Goal: Task Accomplishment & Management: Use online tool/utility

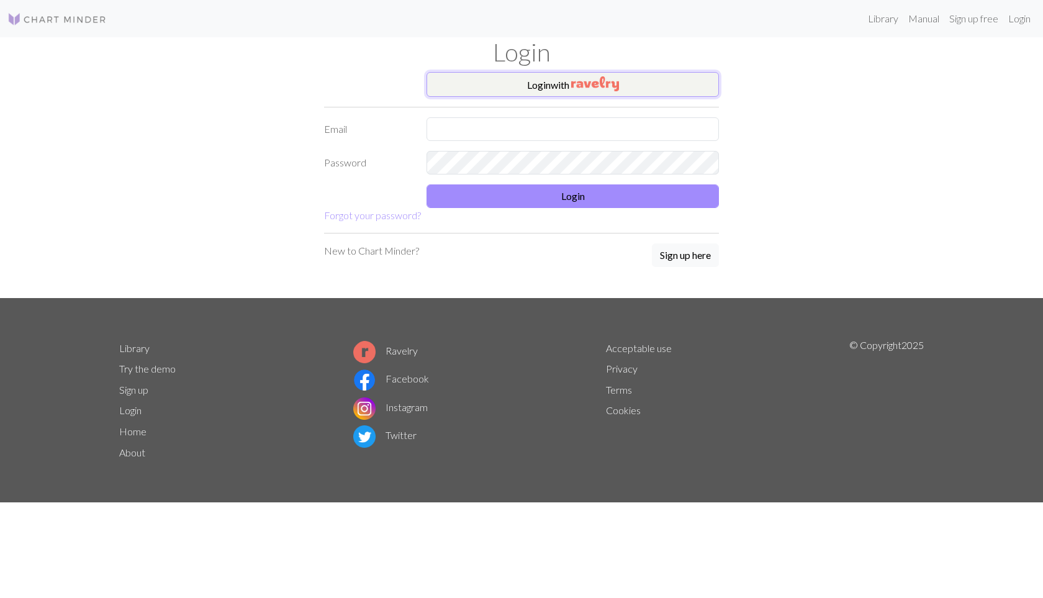
click at [506, 80] on button "Login with" at bounding box center [572, 84] width 292 height 25
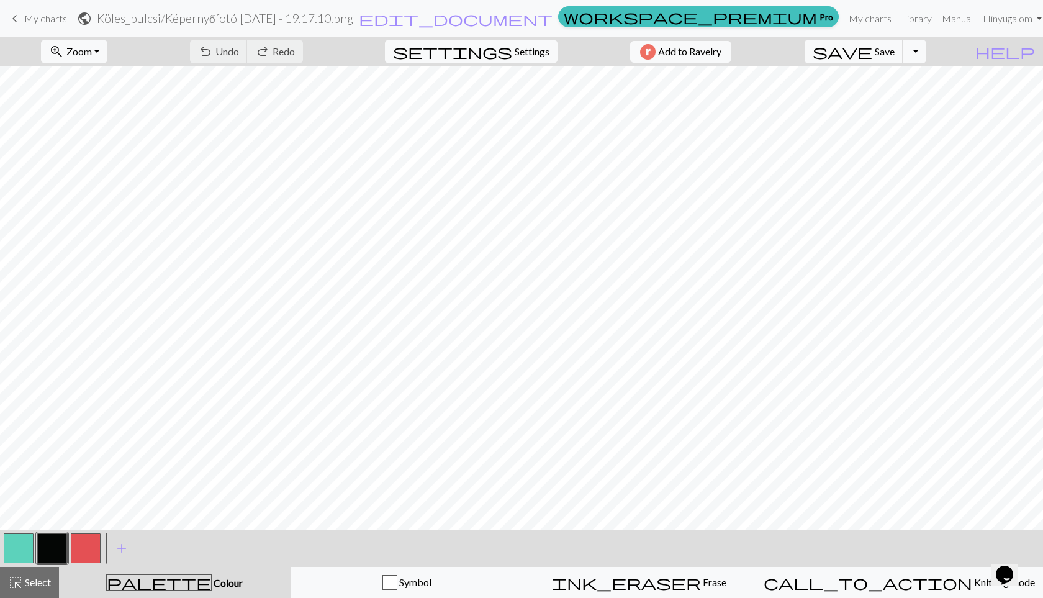
click at [43, 18] on span "My charts" at bounding box center [45, 18] width 43 height 12
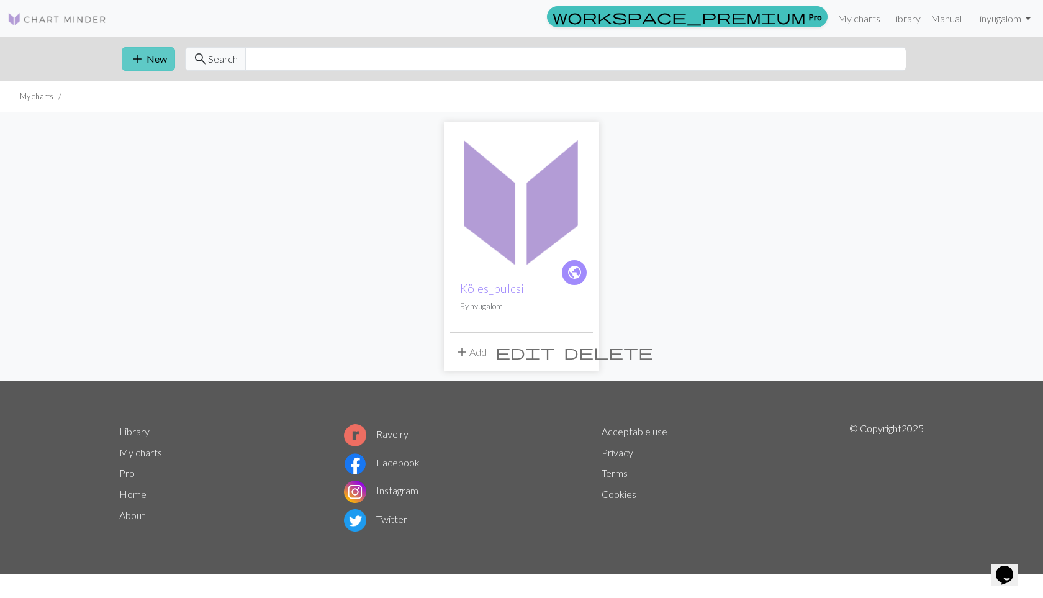
click at [156, 63] on button "add New" at bounding box center [148, 59] width 53 height 24
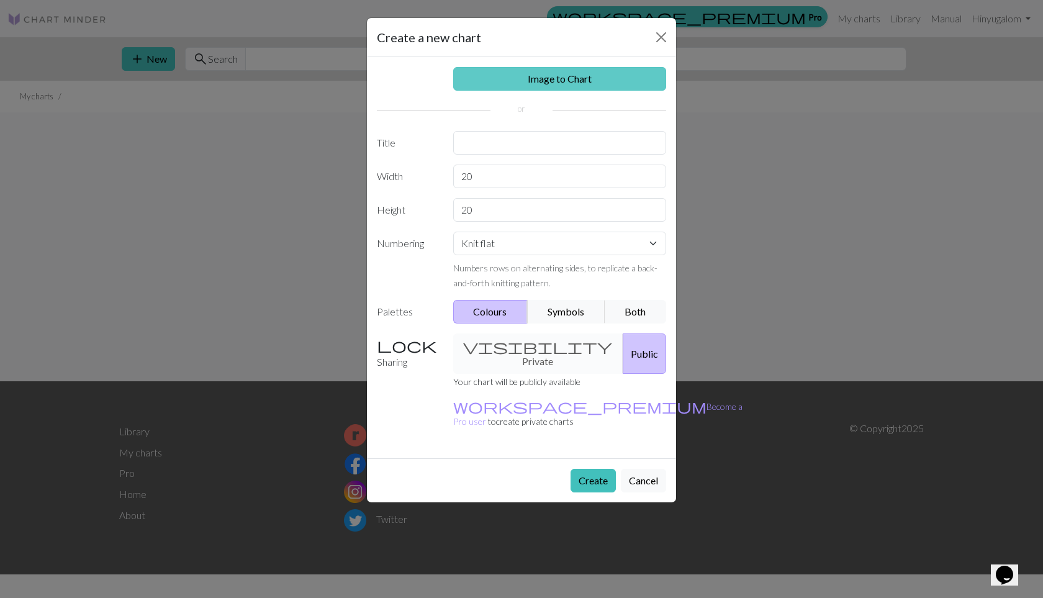
click at [487, 76] on link "Image to Chart" at bounding box center [560, 79] width 214 height 24
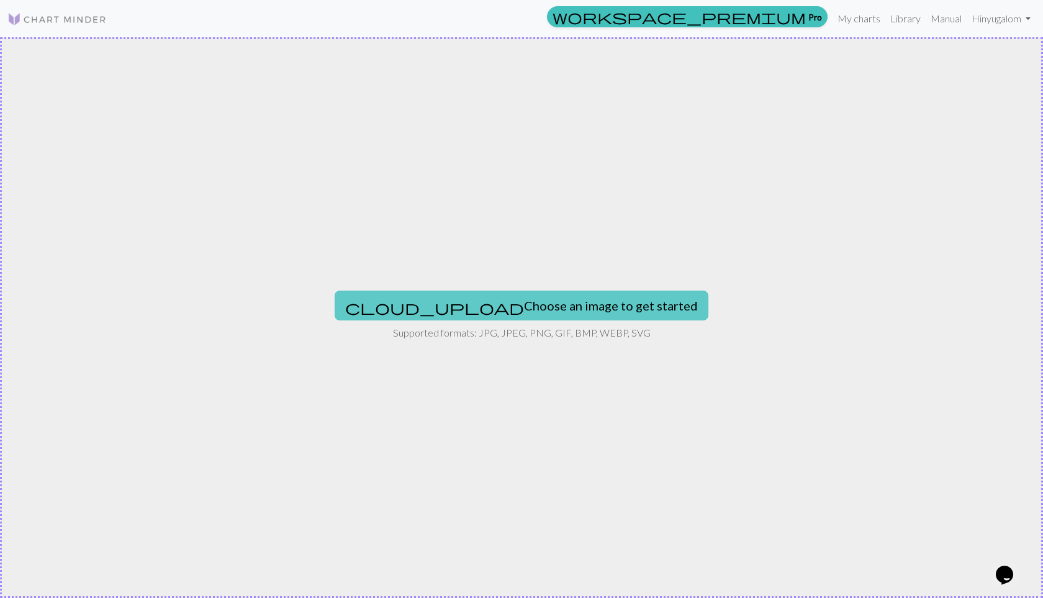
click at [472, 313] on button "cloud_upload Choose an image to get started" at bounding box center [522, 306] width 374 height 30
type input "C:\fakepath\bugtop.jpg"
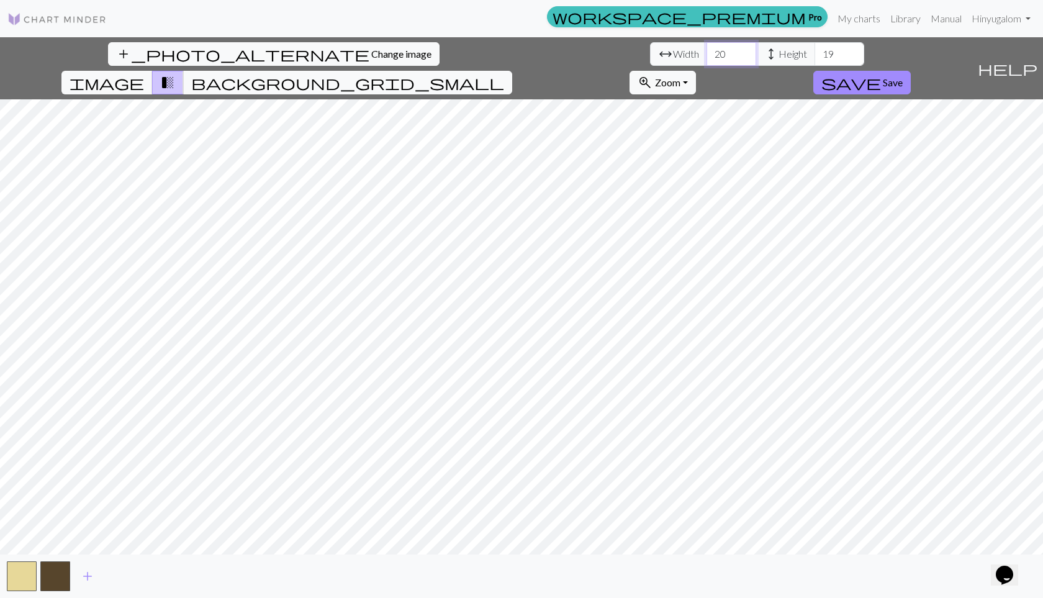
click at [706, 51] on input "20" at bounding box center [731, 54] width 50 height 24
drag, startPoint x: 322, startPoint y: 50, endPoint x: 304, endPoint y: 50, distance: 18.0
click at [706, 50] on input "20" at bounding box center [731, 54] width 50 height 24
type input "77"
drag, startPoint x: 428, startPoint y: 54, endPoint x: 417, endPoint y: 54, distance: 10.6
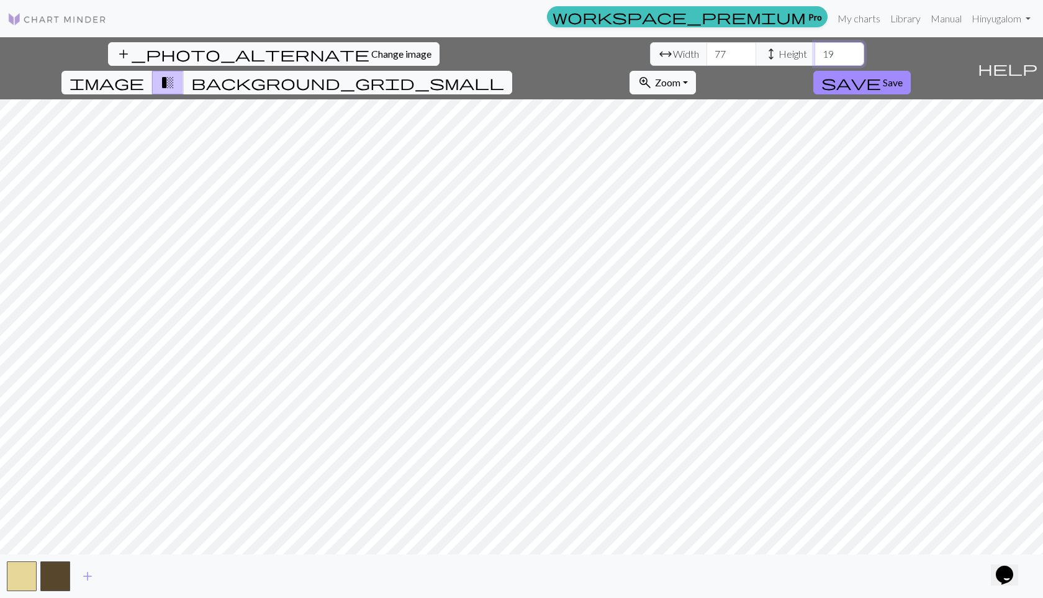
click at [814, 54] on input "19" at bounding box center [839, 54] width 50 height 24
click at [814, 52] on input "105" at bounding box center [839, 54] width 50 height 24
click at [814, 52] on input "106" at bounding box center [839, 54] width 50 height 24
type input "107"
click at [814, 52] on input "107" at bounding box center [839, 54] width 50 height 24
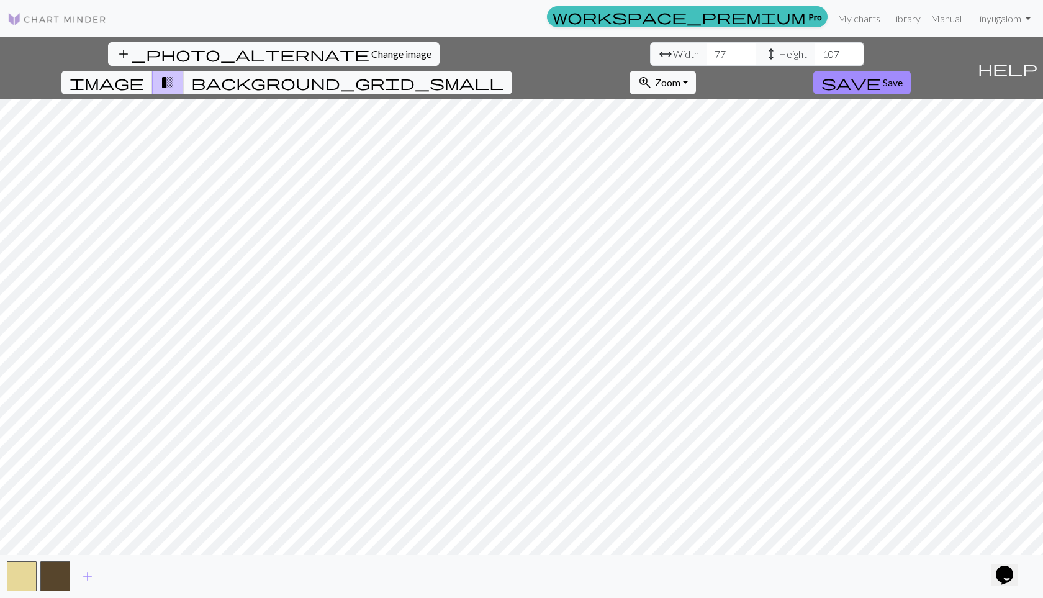
click at [525, 65] on div "add_photo_alternate Change image arrow_range Width 77 height Height 107 image t…" at bounding box center [521, 317] width 1043 height 561
click at [504, 74] on span "background_grid_small" at bounding box center [347, 82] width 313 height 17
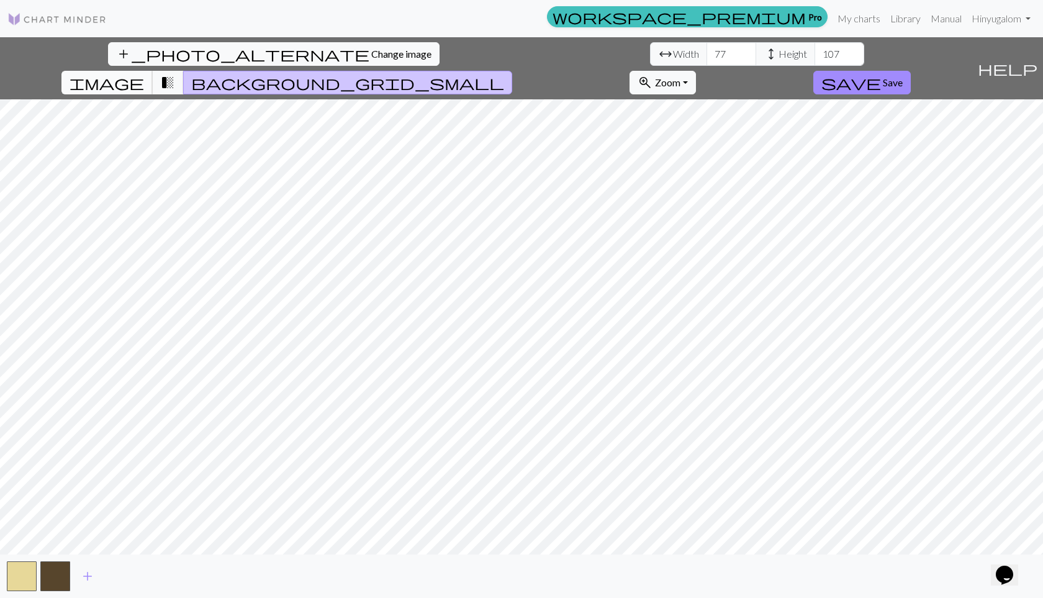
click at [144, 74] on span "image" at bounding box center [107, 82] width 74 height 17
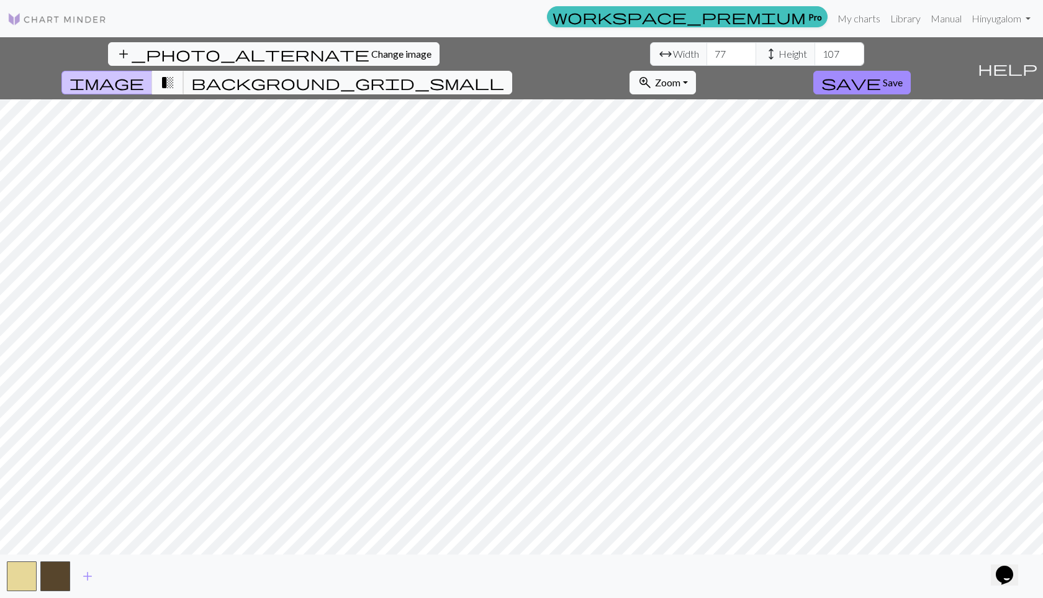
click at [175, 74] on span "transition_fade" at bounding box center [167, 82] width 15 height 17
click at [83, 577] on span "add" at bounding box center [87, 575] width 15 height 17
click at [118, 573] on span "add" at bounding box center [121, 575] width 15 height 17
click at [92, 580] on button "button" at bounding box center [89, 576] width 30 height 30
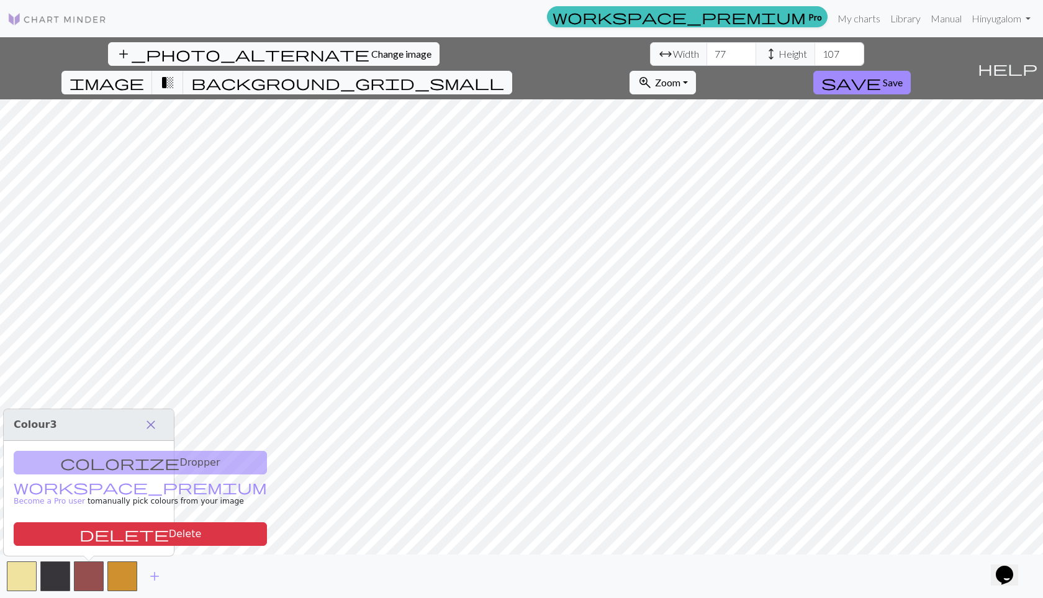
click at [151, 422] on span "close" at bounding box center [150, 424] width 15 height 17
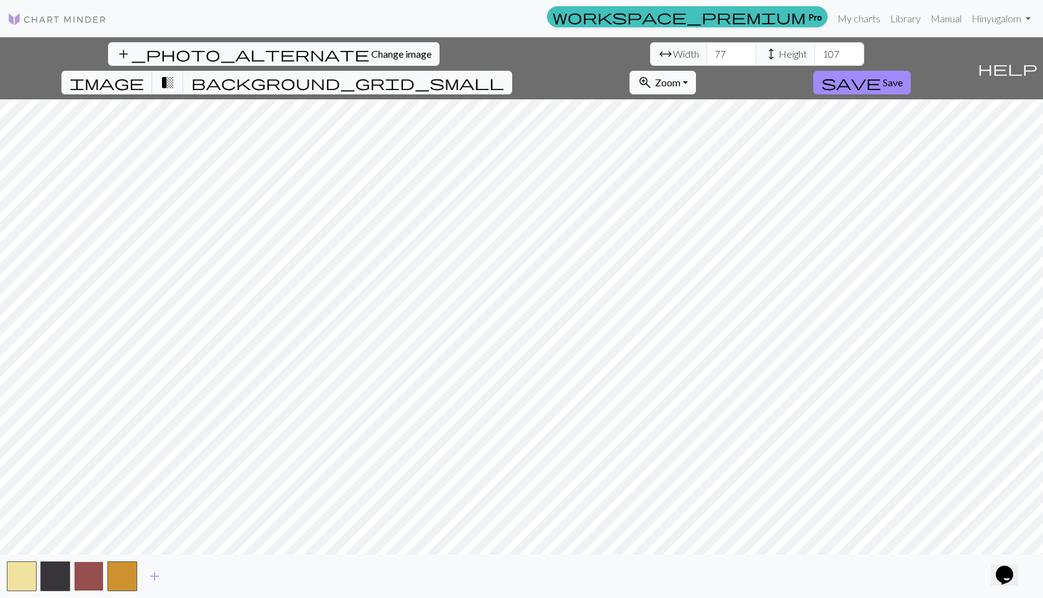
click at [92, 580] on button "button" at bounding box center [89, 576] width 30 height 30
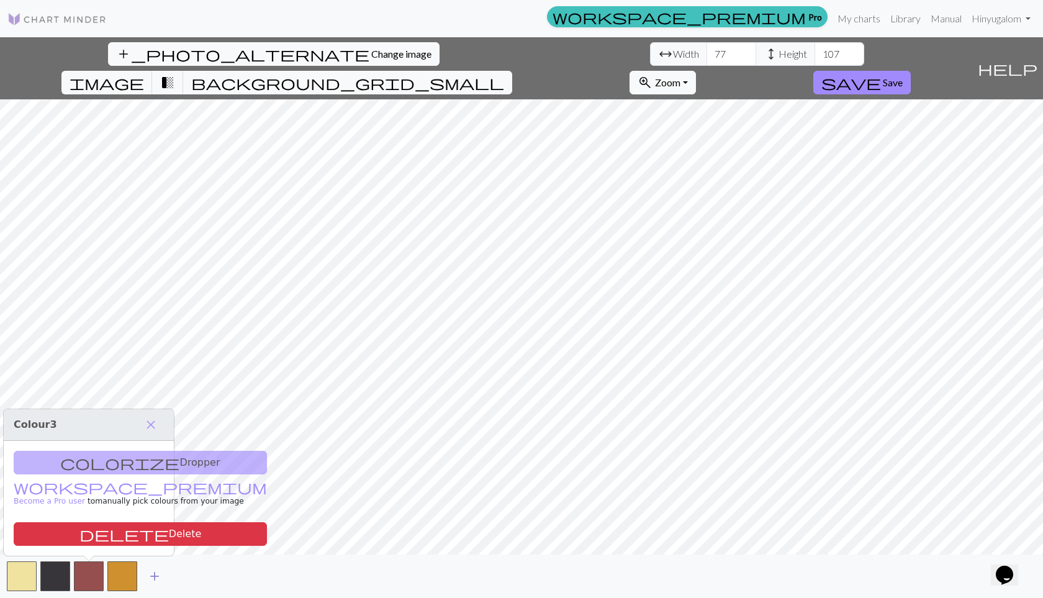
click at [155, 572] on span "add" at bounding box center [154, 575] width 15 height 17
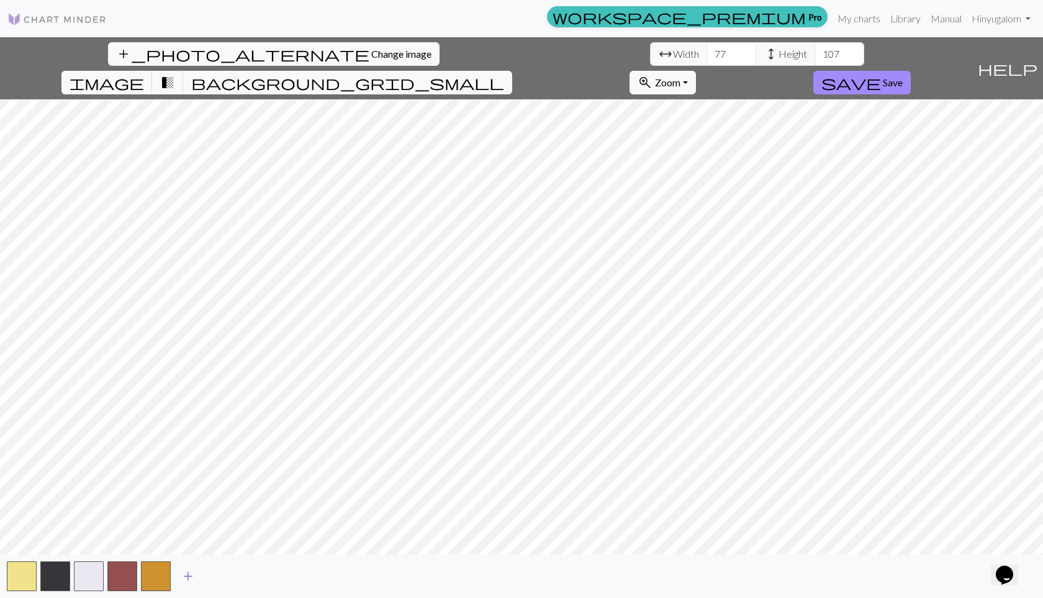
click at [186, 576] on span "add" at bounding box center [188, 575] width 15 height 17
click at [186, 576] on button "button" at bounding box center [189, 576] width 30 height 30
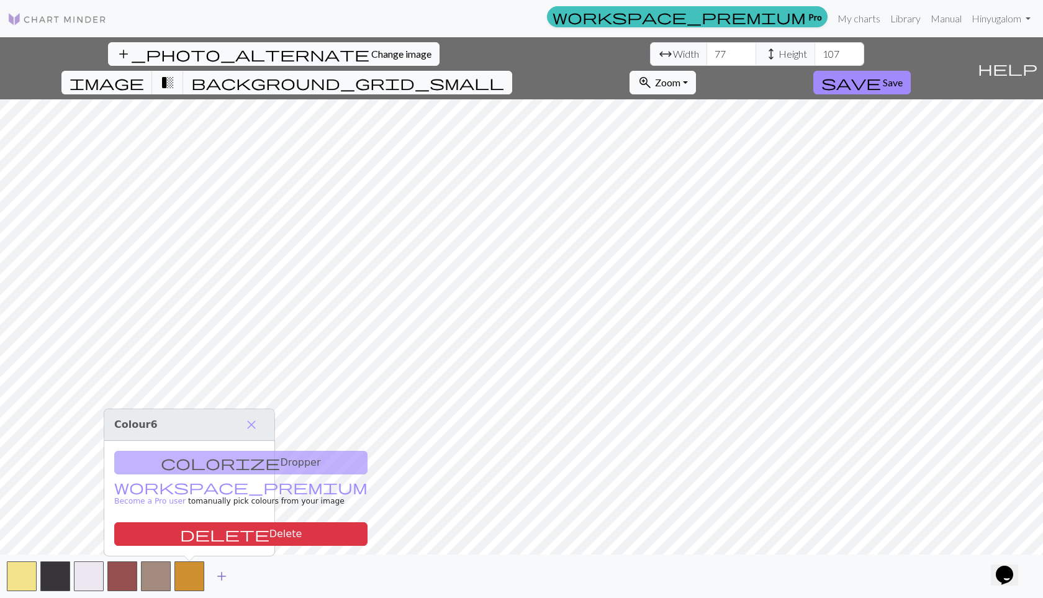
click at [222, 574] on span "add" at bounding box center [221, 575] width 15 height 17
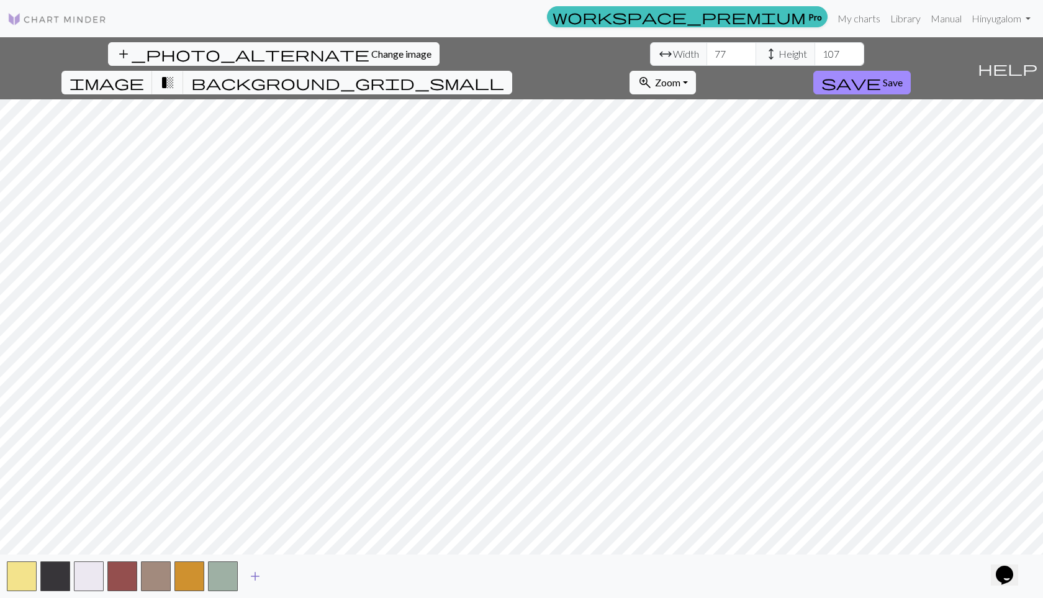
click at [222, 574] on button "button" at bounding box center [223, 576] width 30 height 30
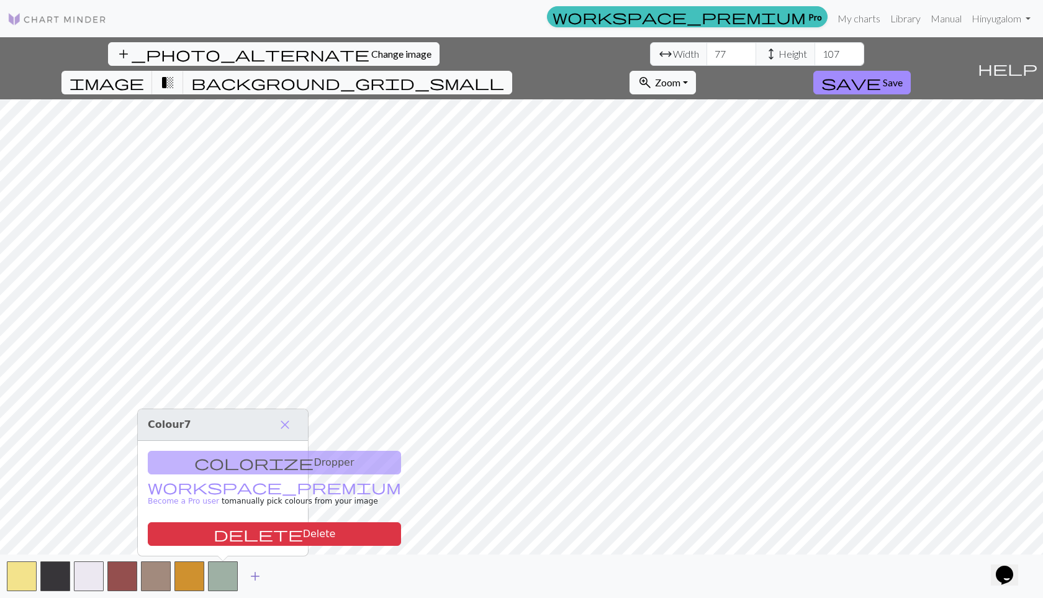
click at [245, 580] on button "add" at bounding box center [255, 576] width 31 height 24
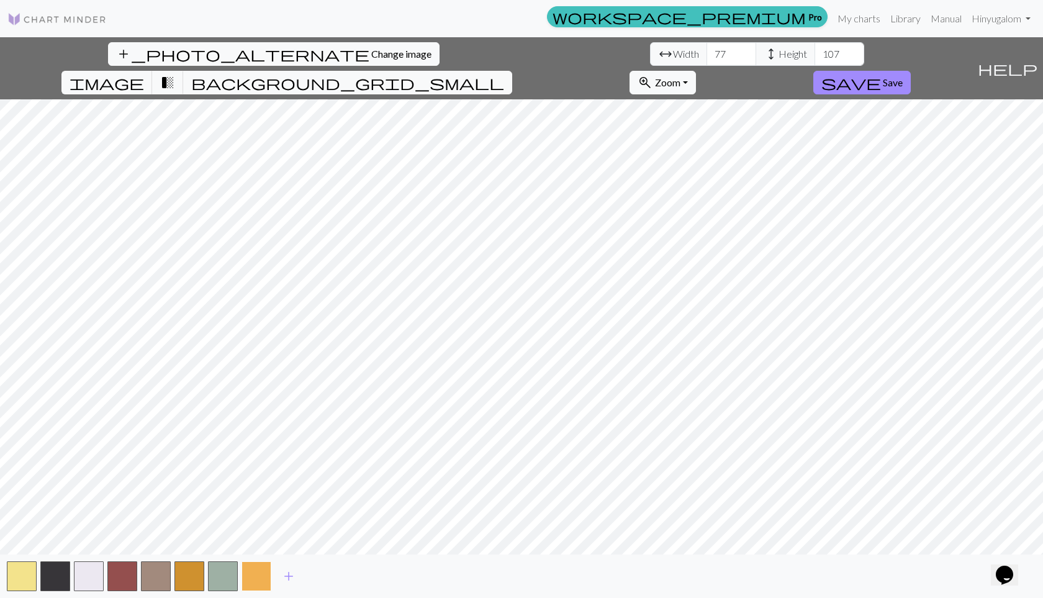
click at [251, 576] on button "button" at bounding box center [256, 576] width 30 height 30
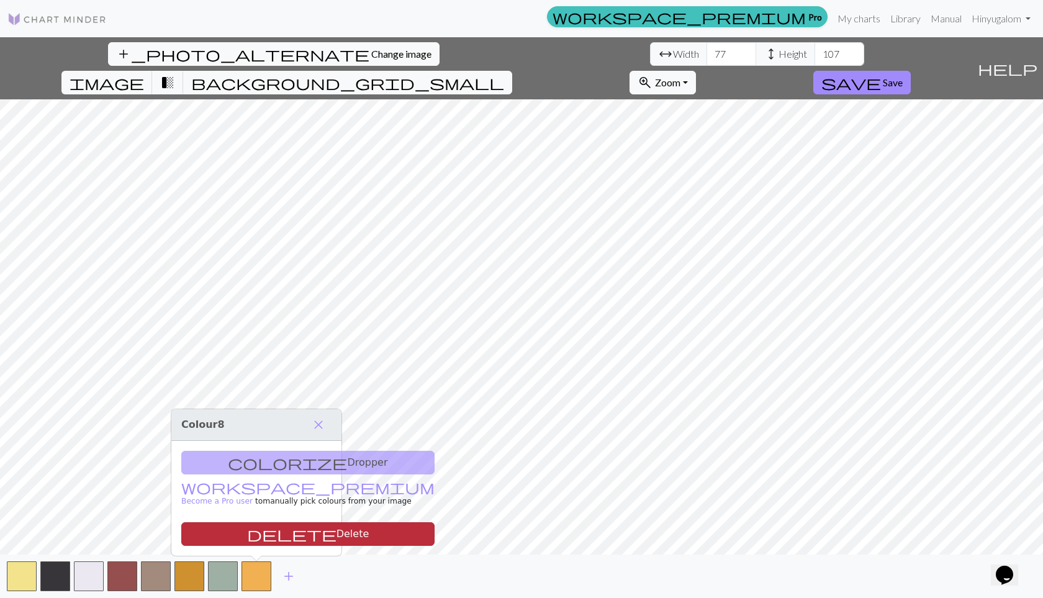
click at [227, 534] on button "delete Delete" at bounding box center [307, 534] width 253 height 24
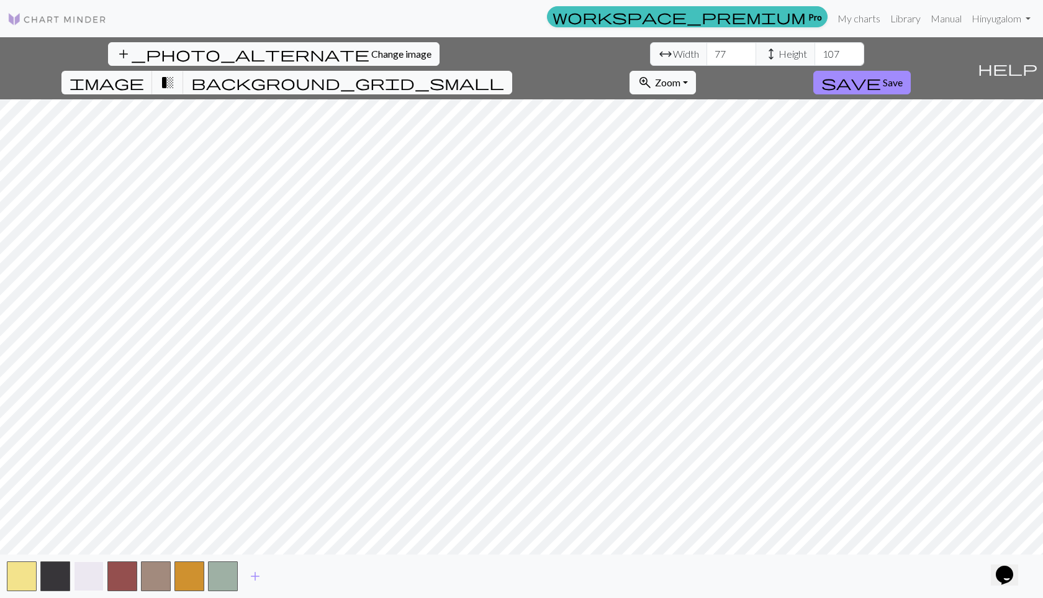
click at [95, 575] on button "button" at bounding box center [89, 576] width 30 height 30
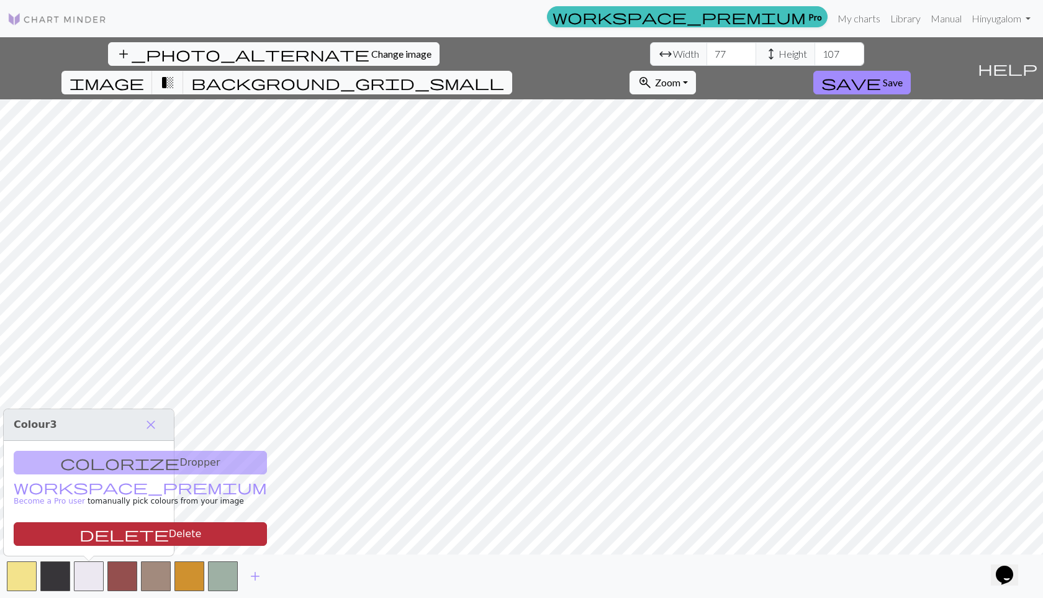
click at [96, 534] on button "delete Delete" at bounding box center [140, 534] width 253 height 24
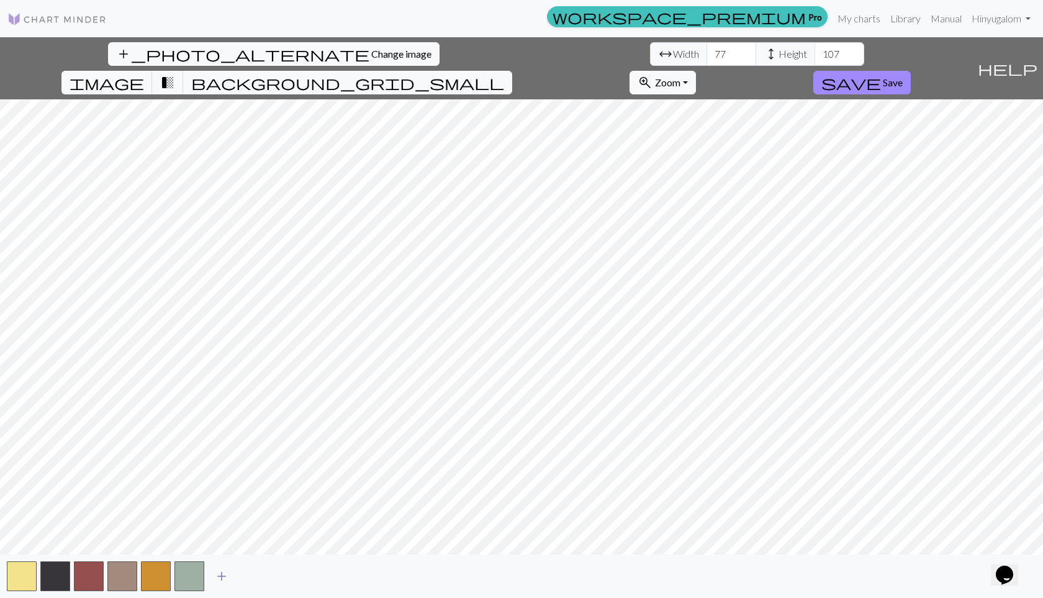
click at [227, 570] on span "add" at bounding box center [221, 575] width 15 height 17
click at [253, 575] on span "add" at bounding box center [255, 575] width 15 height 17
click at [289, 577] on span "add" at bounding box center [288, 575] width 15 height 17
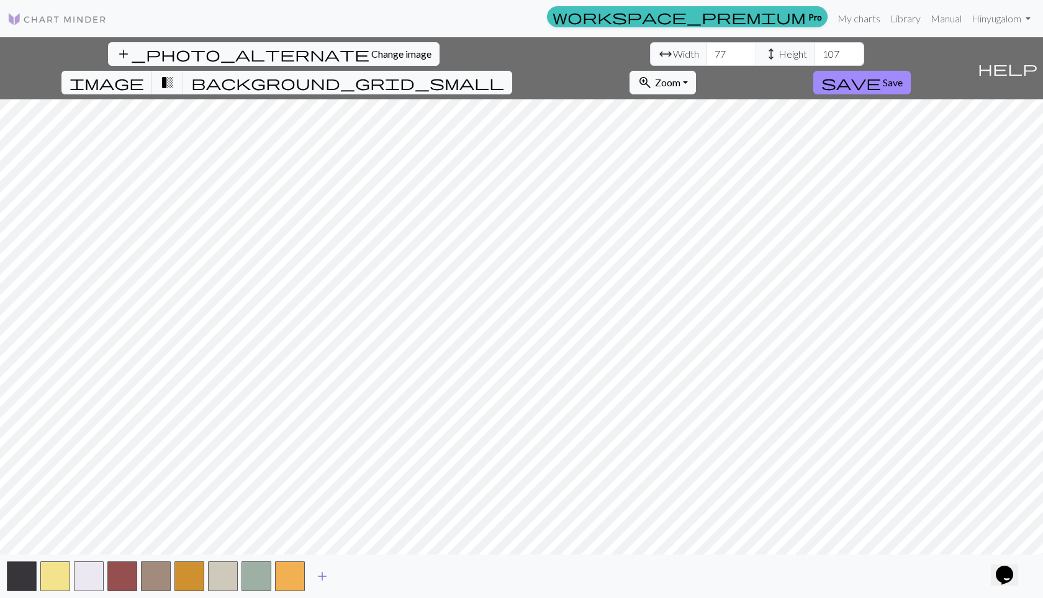
click at [318, 570] on span "add" at bounding box center [322, 575] width 15 height 17
type input "77"
click at [91, 580] on button "button" at bounding box center [89, 576] width 30 height 30
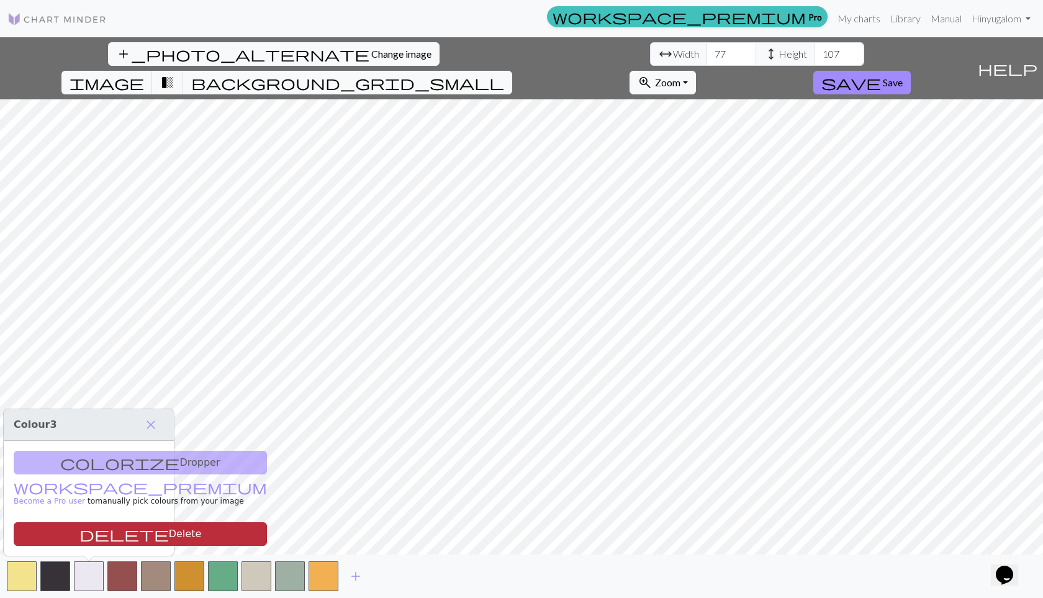
click at [88, 539] on button "delete Delete" at bounding box center [140, 534] width 253 height 24
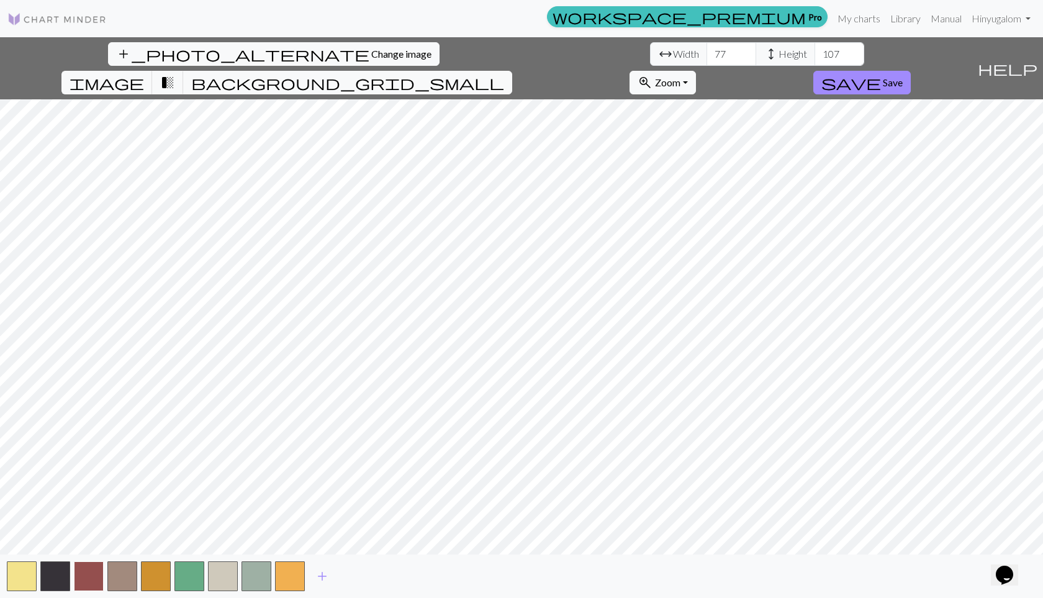
click at [96, 570] on button "button" at bounding box center [89, 576] width 30 height 30
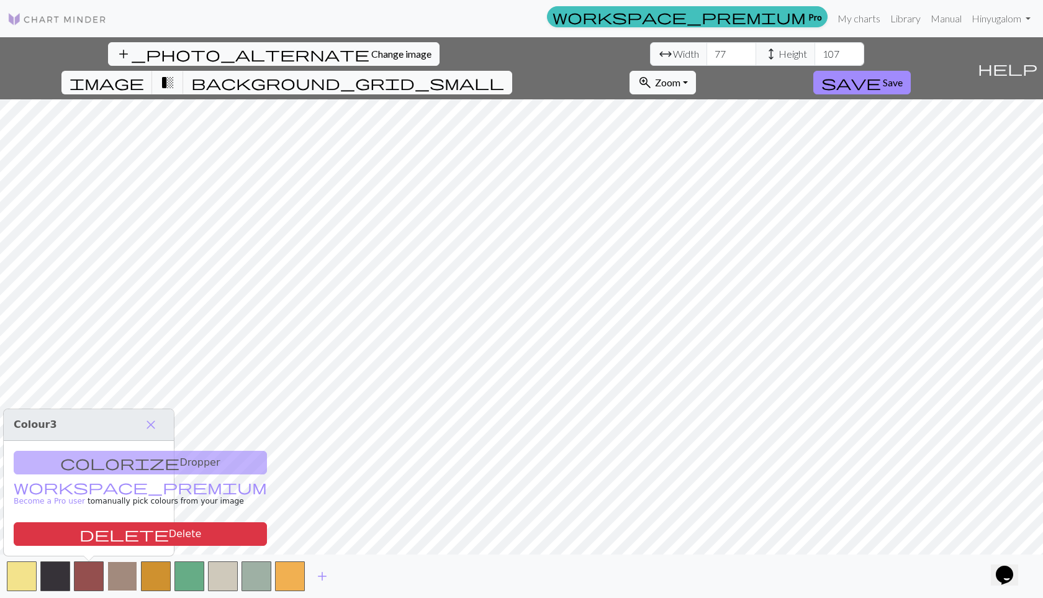
click at [130, 573] on button "button" at bounding box center [122, 576] width 30 height 30
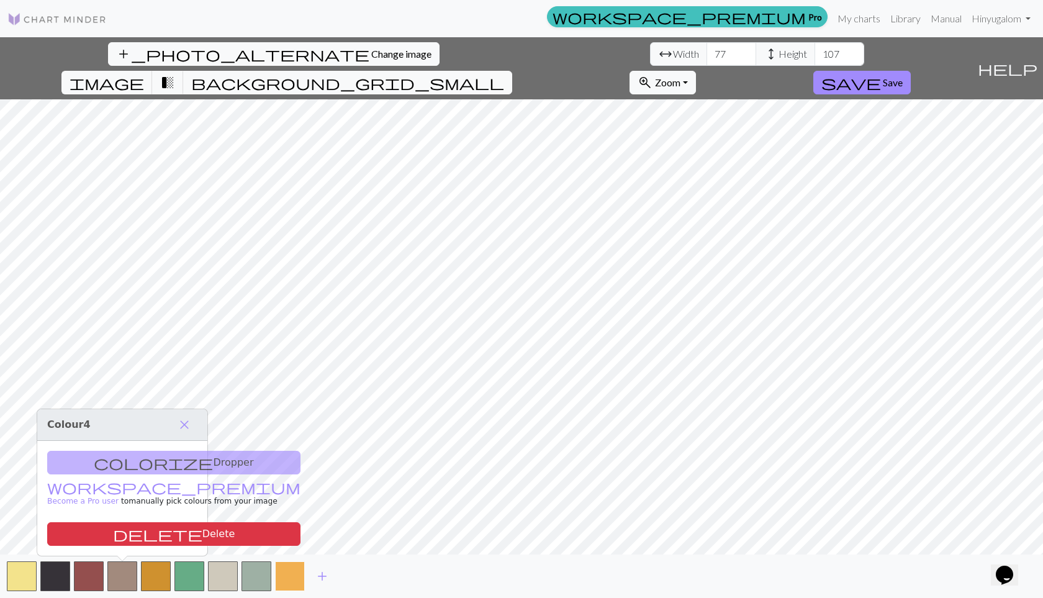
click at [299, 574] on button "button" at bounding box center [290, 576] width 30 height 30
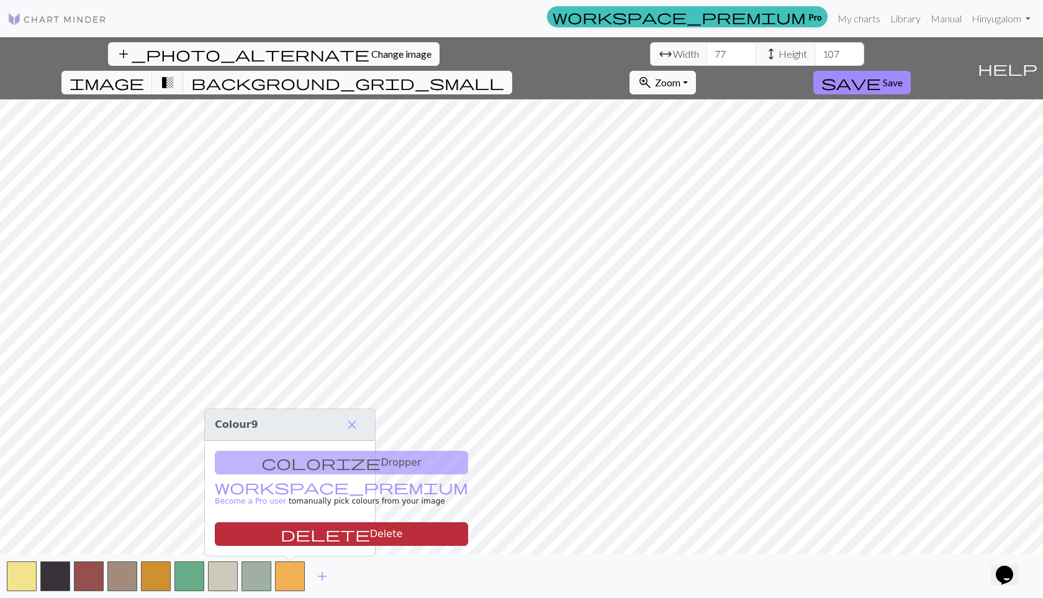
click at [293, 530] on button "delete Delete" at bounding box center [341, 534] width 253 height 24
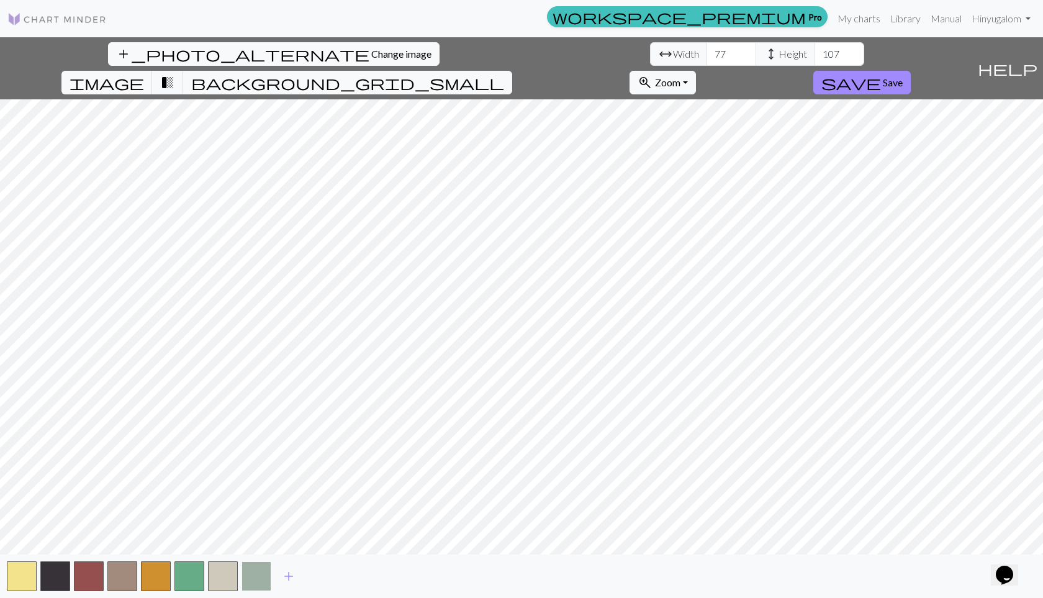
click at [268, 574] on button "button" at bounding box center [256, 576] width 30 height 30
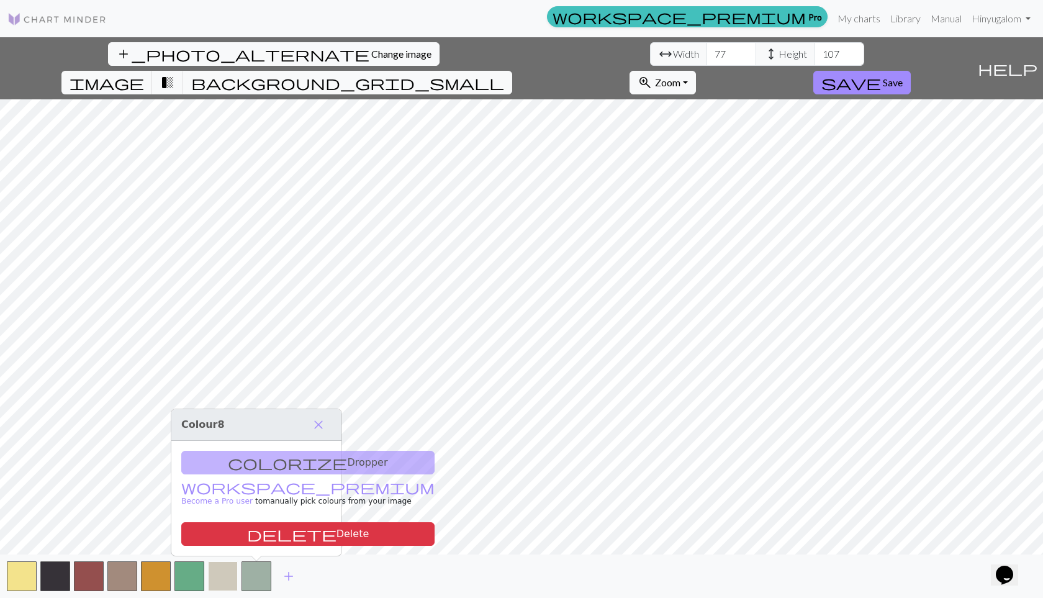
click at [223, 573] on button "button" at bounding box center [223, 576] width 30 height 30
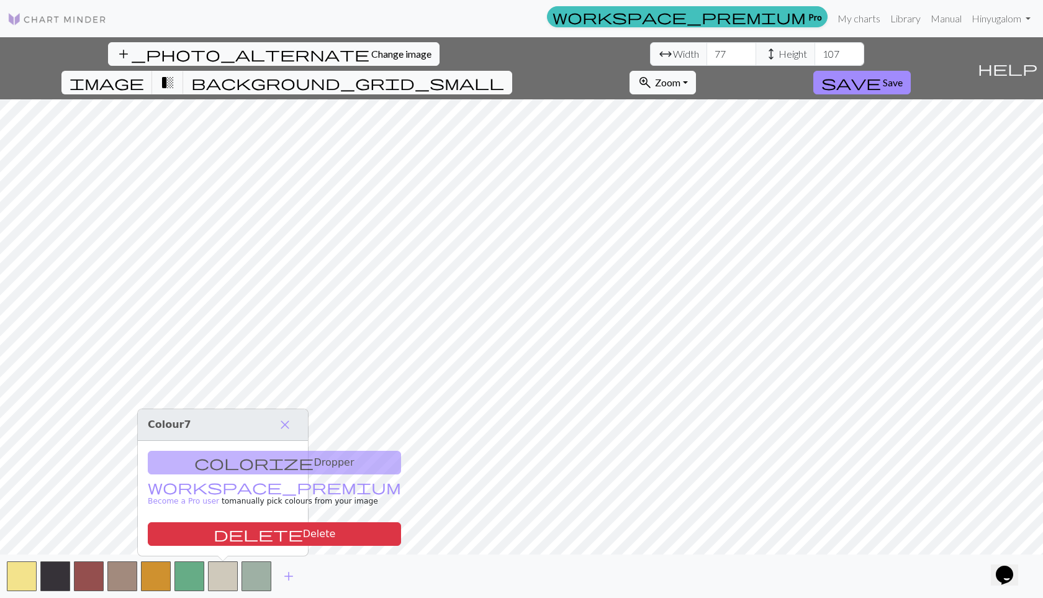
click at [462, 575] on div "add" at bounding box center [521, 575] width 1043 height 43
click at [881, 74] on span "save" at bounding box center [851, 82] width 60 height 17
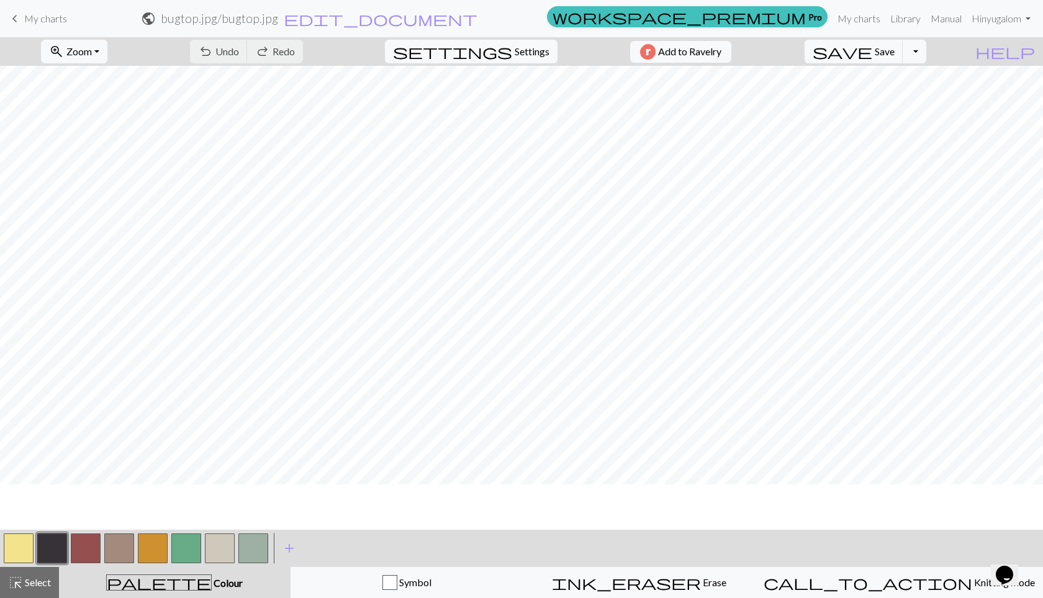
scroll to position [45, 0]
click at [17, 546] on button "button" at bounding box center [19, 548] width 30 height 30
click at [92, 57] on span "Zoom" at bounding box center [78, 51] width 25 height 12
click at [100, 81] on button "Fit all" at bounding box center [91, 79] width 98 height 20
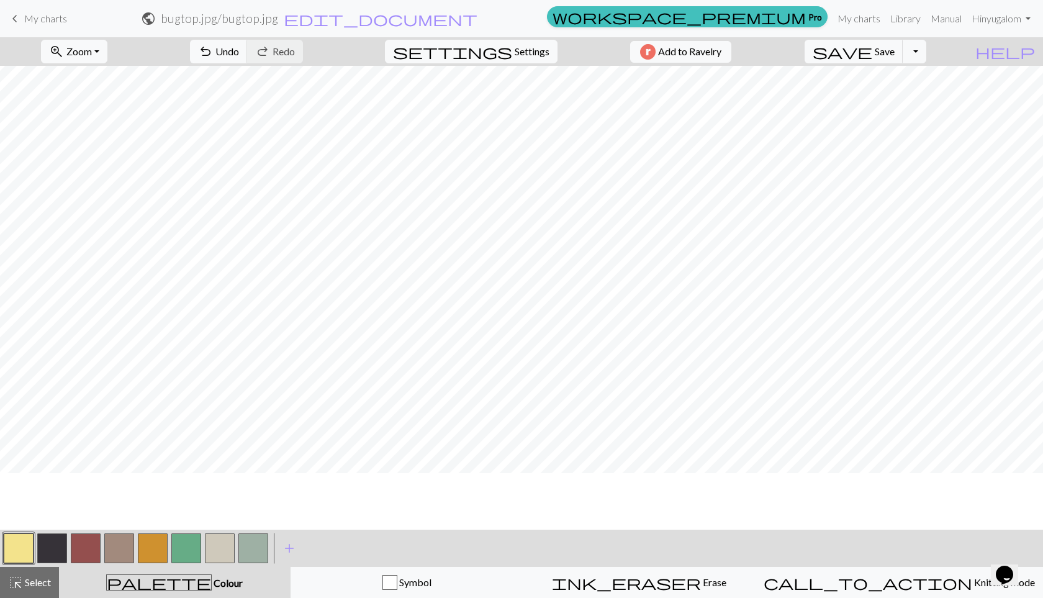
scroll to position [61, 0]
click at [107, 60] on button "zoom_in Zoom Zoom" at bounding box center [74, 52] width 66 height 24
click at [104, 119] on button "Fit height" at bounding box center [91, 119] width 98 height 20
click at [872, 53] on span "save" at bounding box center [843, 51] width 60 height 17
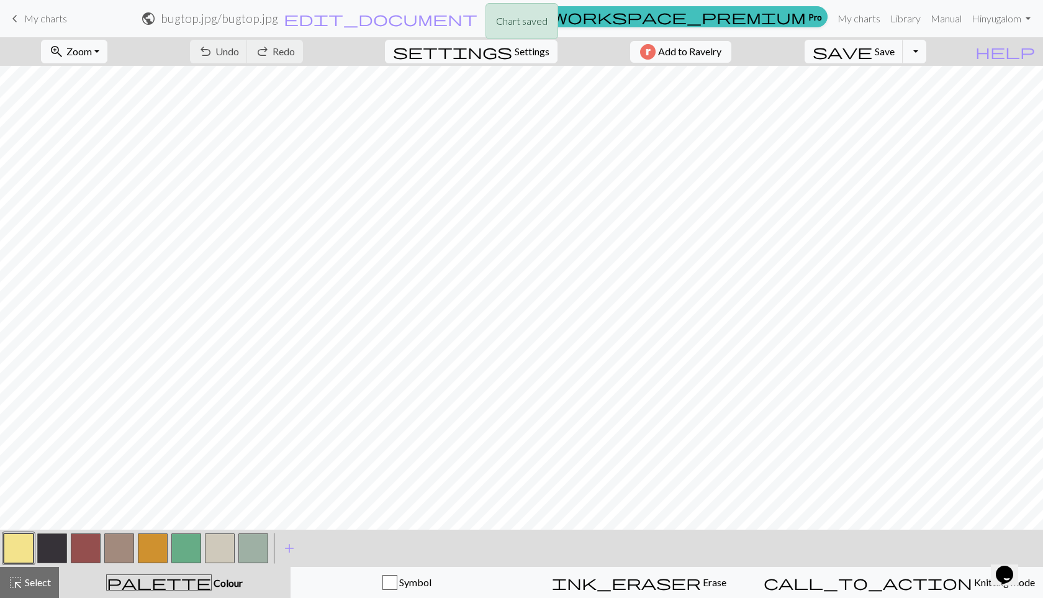
click at [841, 11] on div "Chart saved" at bounding box center [521, 24] width 1043 height 49
click at [847, 13] on link "My charts" at bounding box center [858, 18] width 53 height 25
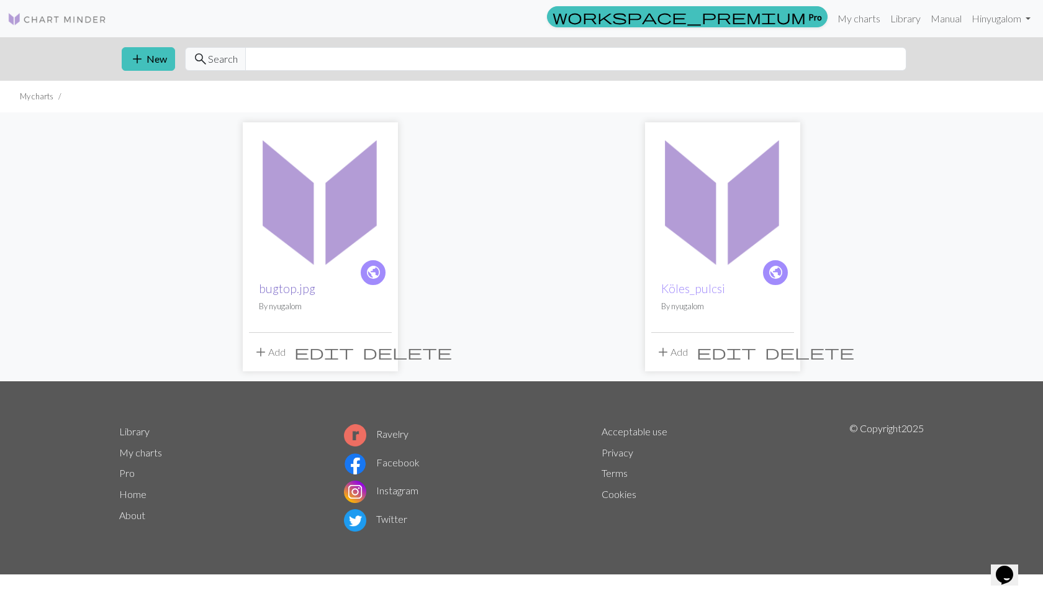
click at [271, 287] on link "bugtop.jpg" at bounding box center [287, 288] width 56 height 14
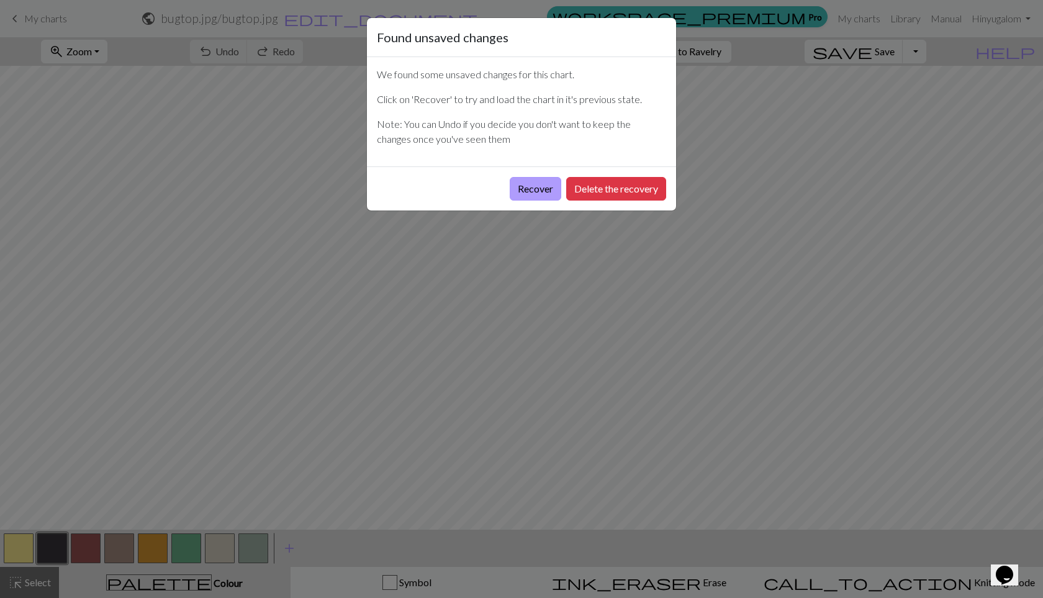
click at [534, 193] on button "Recover" at bounding box center [536, 189] width 52 height 24
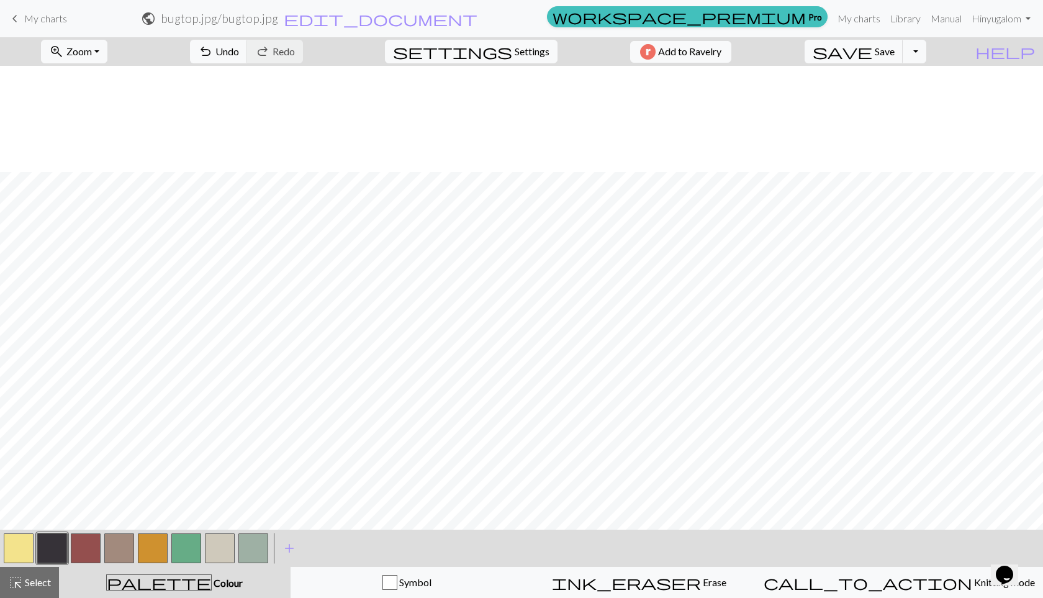
scroll to position [244, 0]
click at [292, 552] on span "add" at bounding box center [289, 547] width 15 height 17
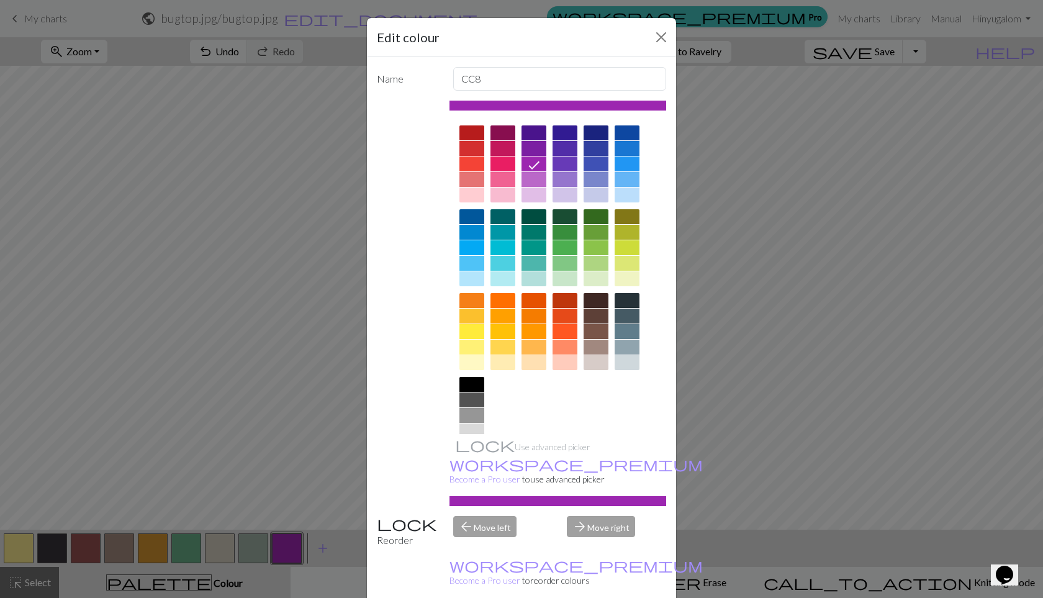
click at [543, 176] on div at bounding box center [533, 179] width 25 height 15
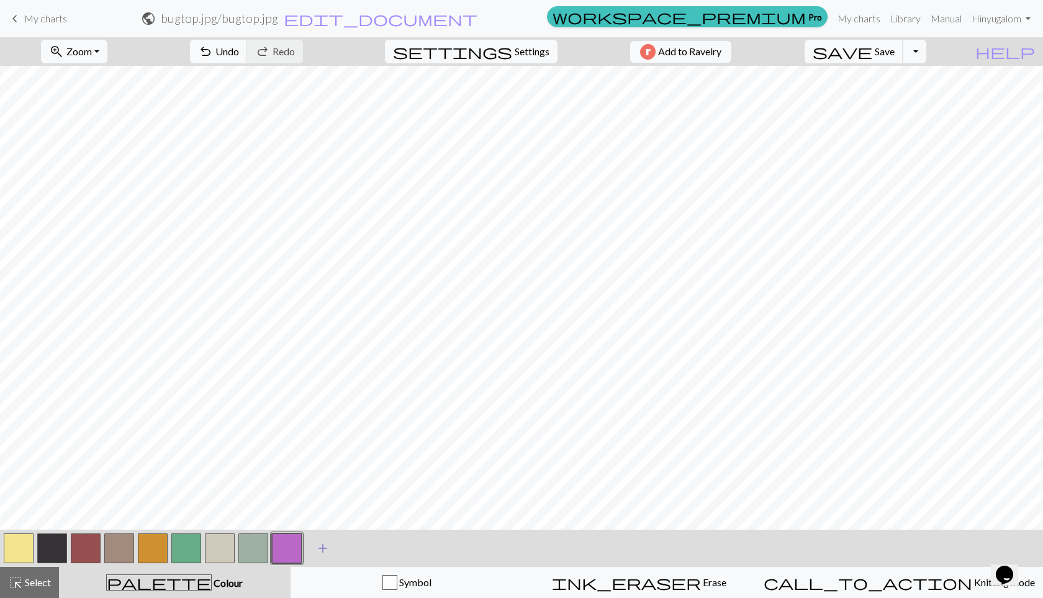
click at [325, 551] on span "add" at bounding box center [322, 547] width 15 height 17
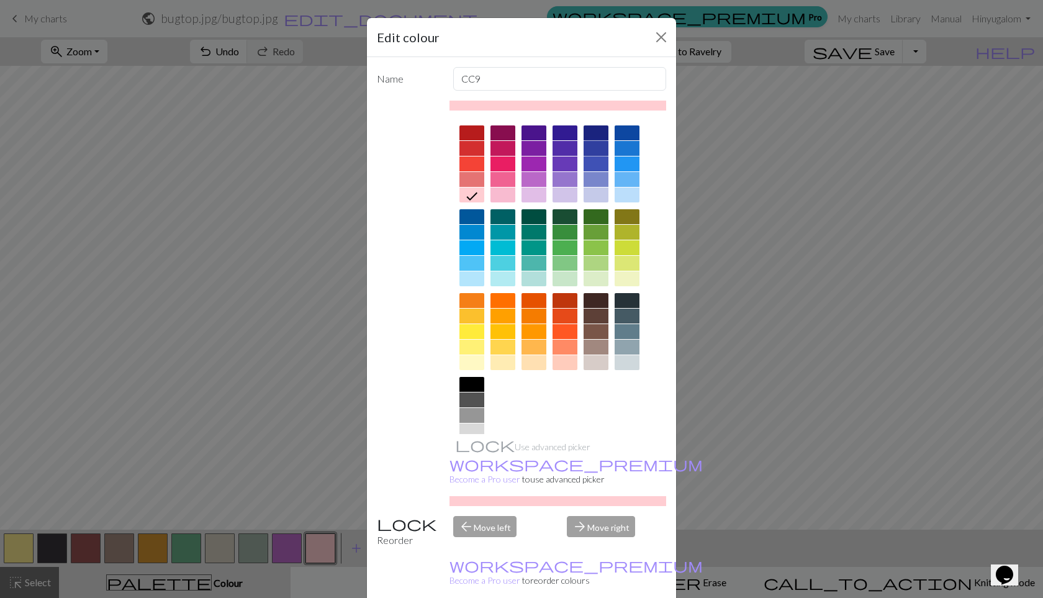
click at [602, 154] on div at bounding box center [596, 148] width 25 height 15
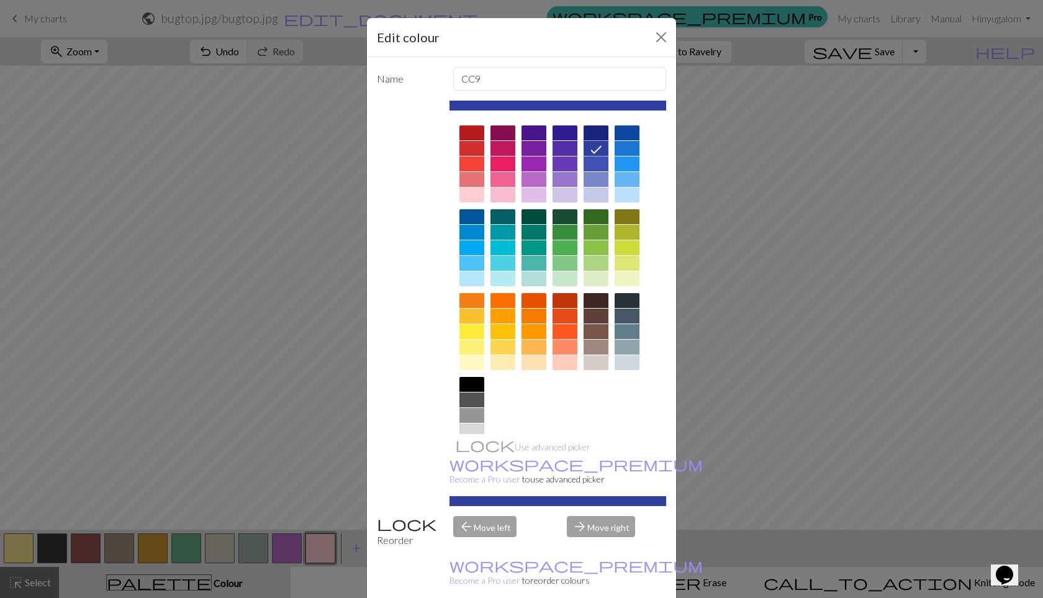
click at [598, 133] on div at bounding box center [596, 132] width 25 height 15
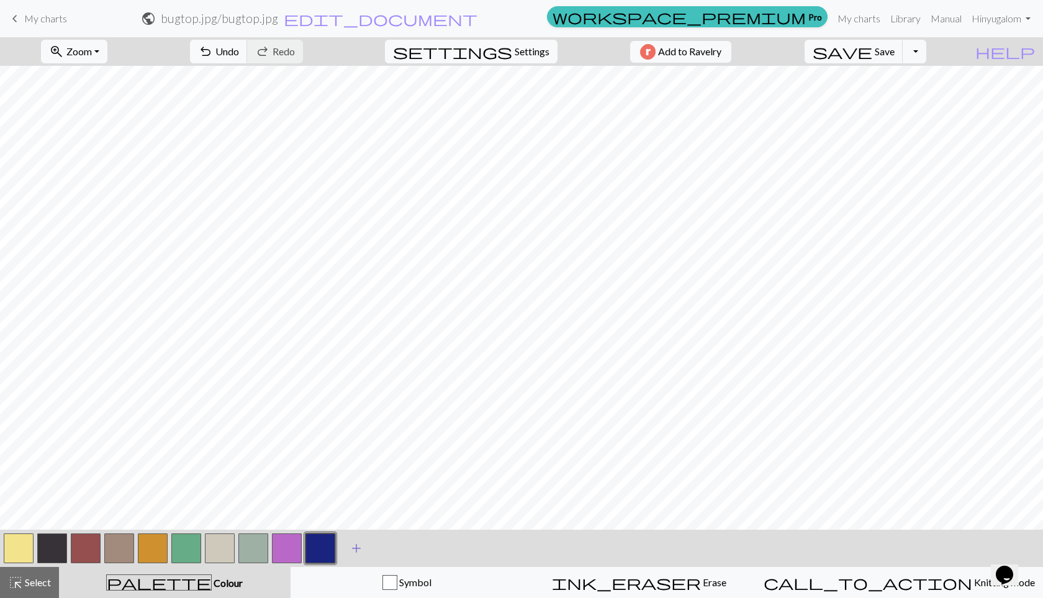
click at [363, 544] on span "add" at bounding box center [356, 547] width 15 height 17
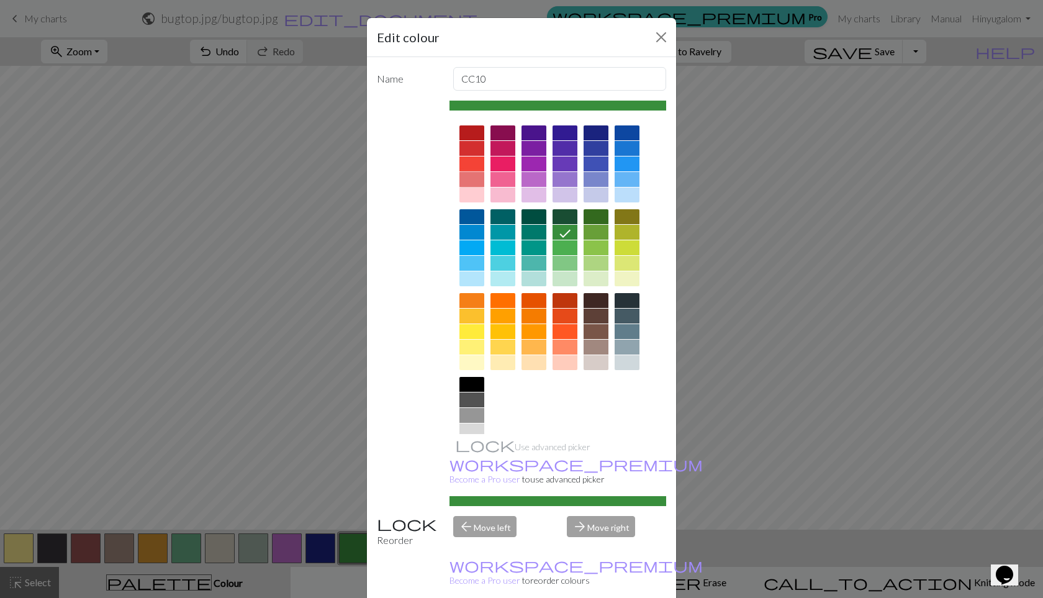
click at [475, 180] on div at bounding box center [471, 179] width 25 height 15
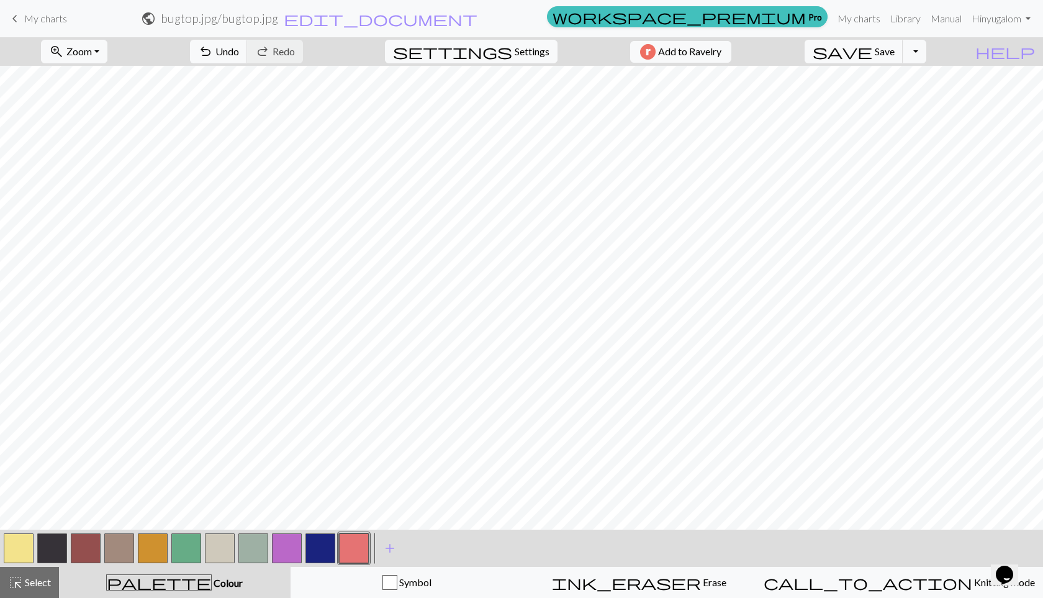
click at [24, 544] on button "button" at bounding box center [19, 548] width 30 height 30
click at [221, 553] on button "button" at bounding box center [220, 548] width 30 height 30
click at [214, 545] on button "button" at bounding box center [220, 548] width 30 height 30
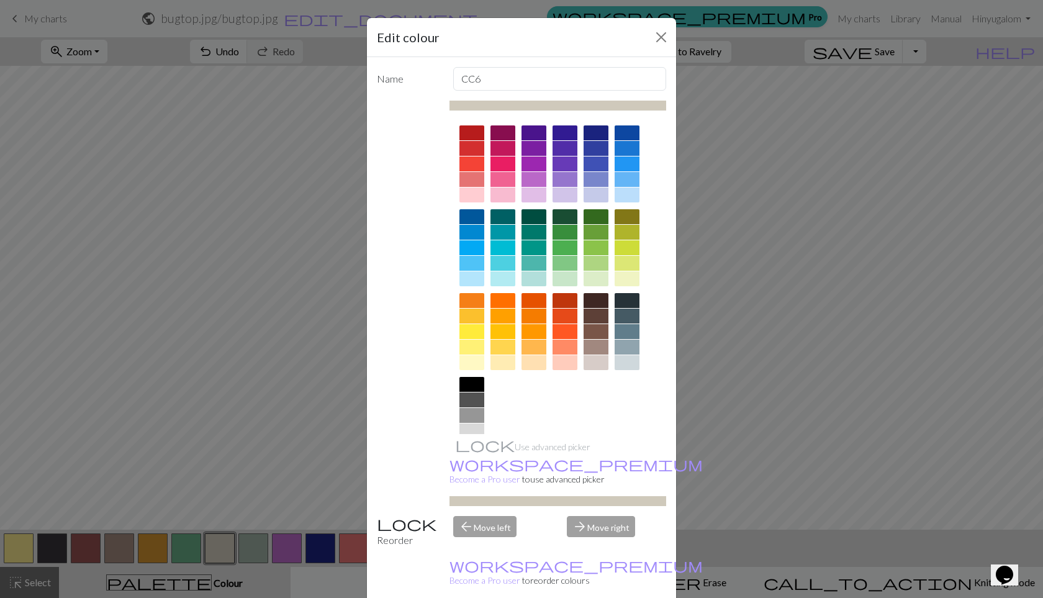
click at [476, 496] on div at bounding box center [557, 501] width 217 height 10
click at [509, 103] on div at bounding box center [557, 106] width 217 height 10
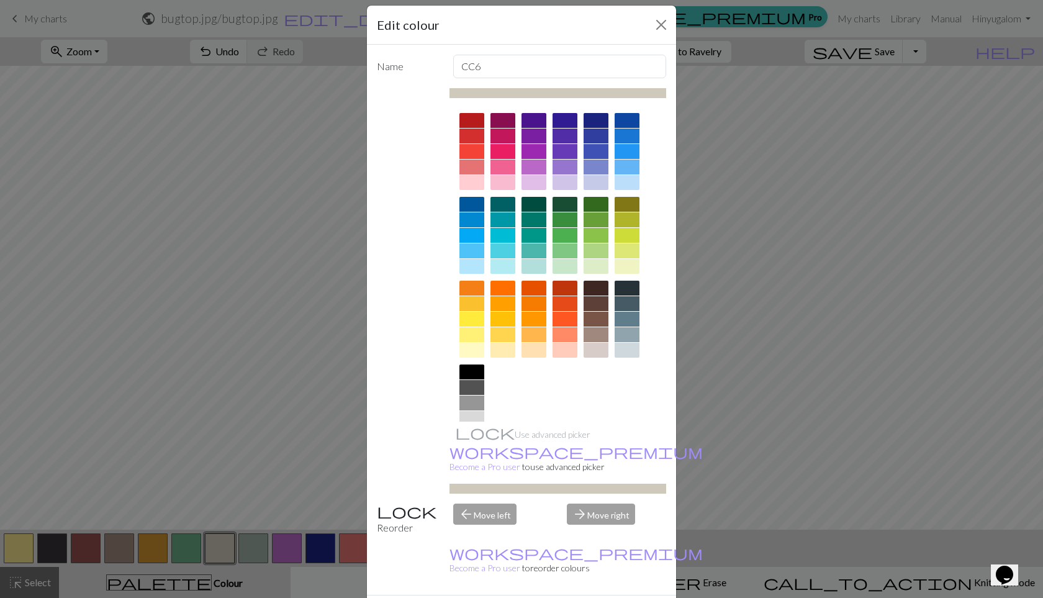
scroll to position [13, 0]
click at [472, 354] on div at bounding box center [471, 349] width 25 height 15
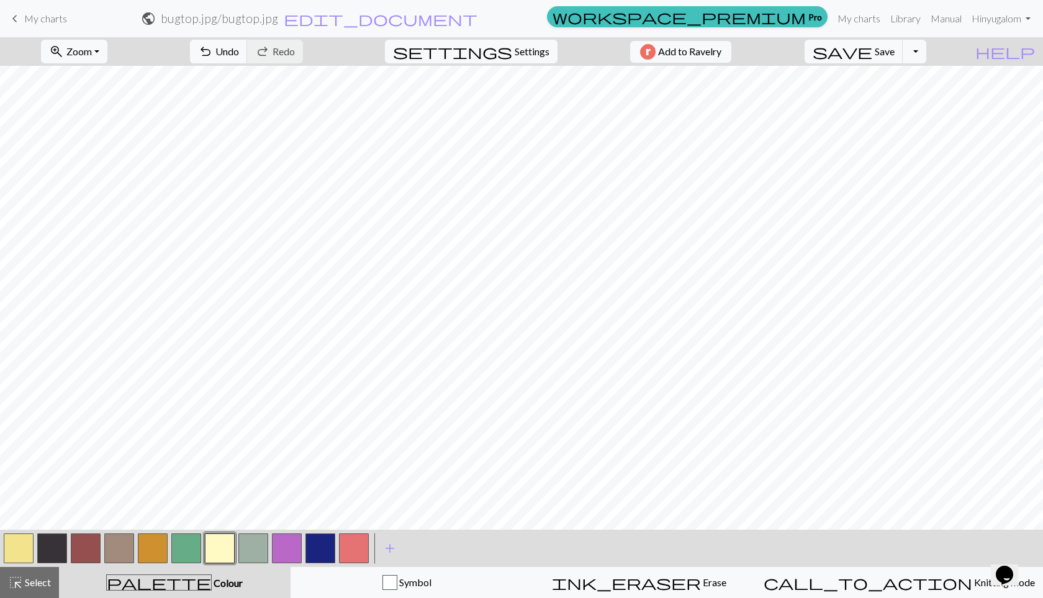
click at [14, 544] on button "button" at bounding box center [19, 548] width 30 height 30
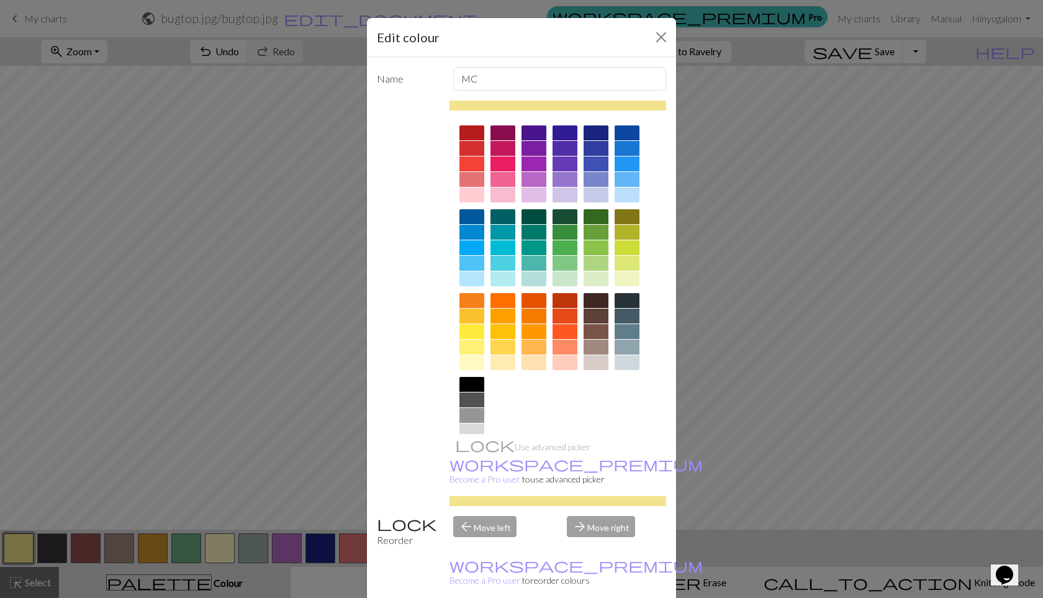
click at [477, 496] on div at bounding box center [557, 501] width 217 height 10
click at [507, 491] on div "Name MC Use advanced picker workspace_premium Become a Pro user to use advanced…" at bounding box center [521, 332] width 309 height 550
click at [658, 30] on button "Close" at bounding box center [661, 37] width 20 height 20
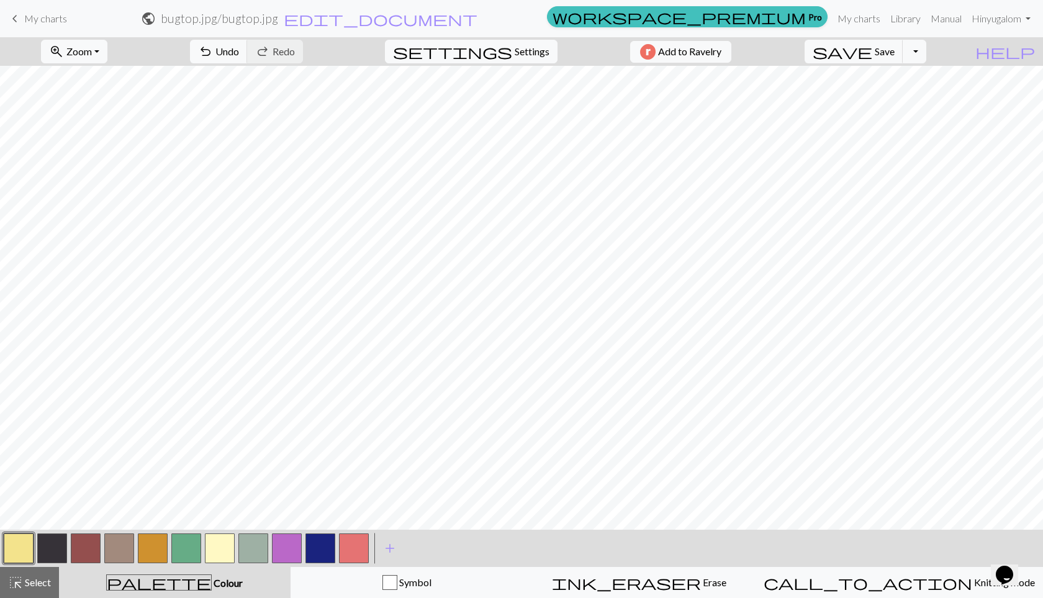
click at [227, 552] on button "button" at bounding box center [220, 548] width 30 height 30
click at [221, 543] on button "button" at bounding box center [220, 548] width 30 height 30
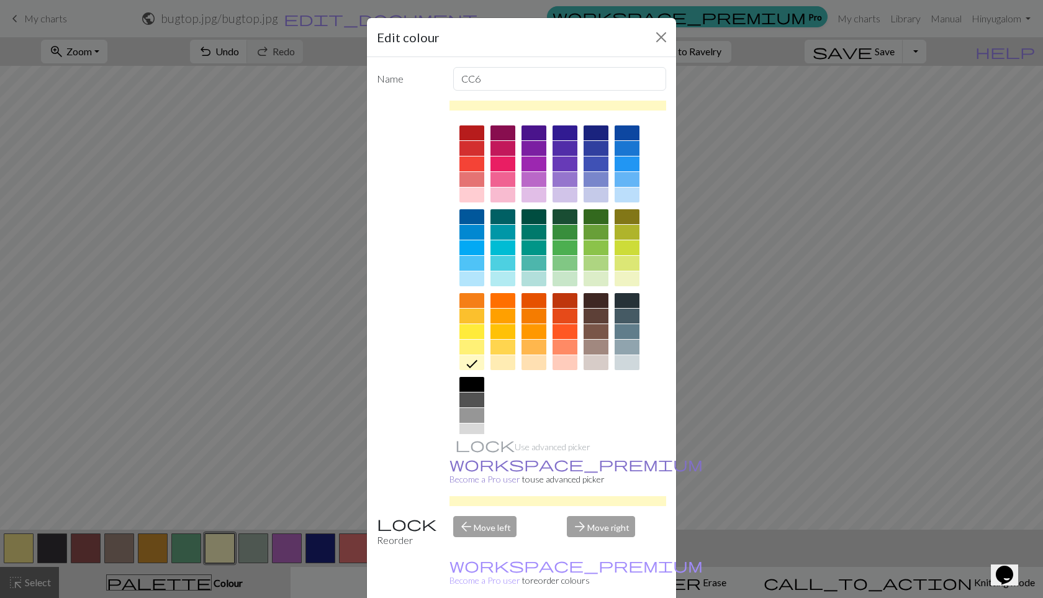
scroll to position [31, 0]
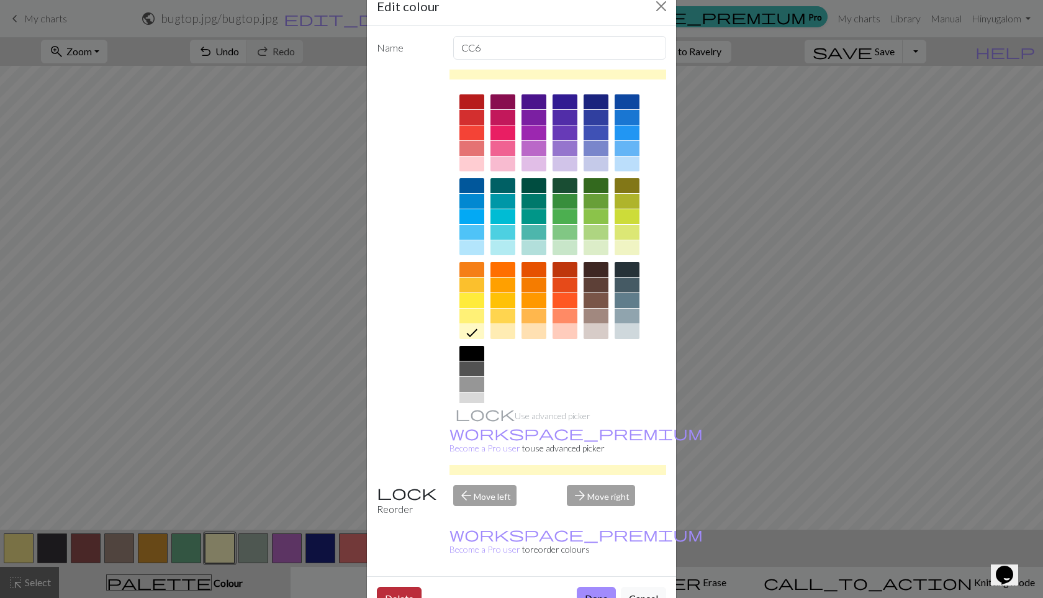
click at [405, 587] on button "Delete" at bounding box center [399, 599] width 45 height 24
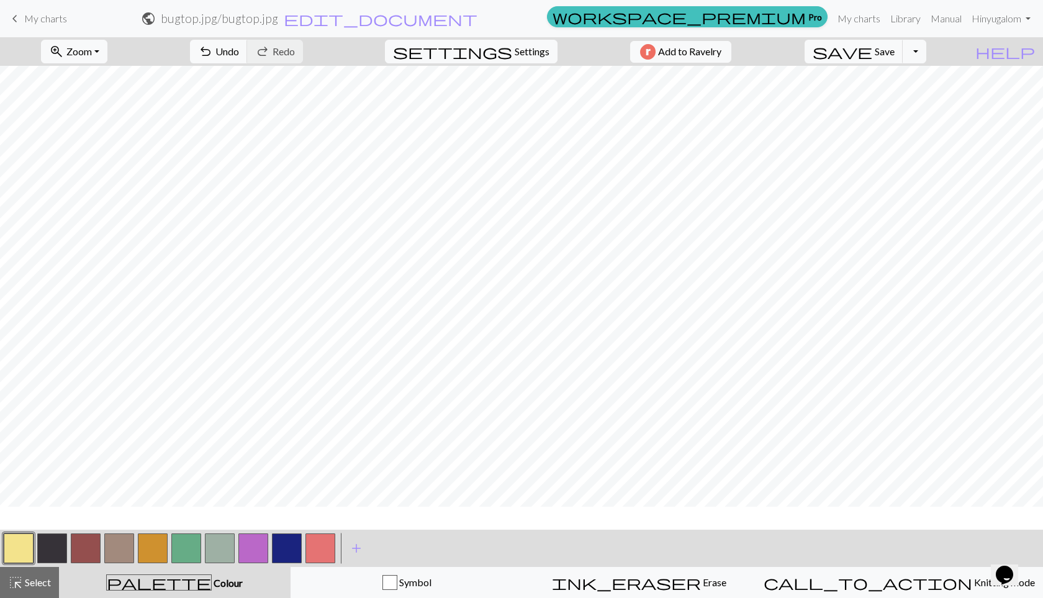
scroll to position [0, 0]
click at [107, 46] on button "zoom_in Zoom Zoom" at bounding box center [74, 52] width 66 height 24
click at [96, 117] on button "Fit height" at bounding box center [91, 119] width 98 height 20
click at [92, 55] on span "Zoom" at bounding box center [78, 51] width 25 height 12
click at [86, 151] on button "50%" at bounding box center [91, 149] width 98 height 20
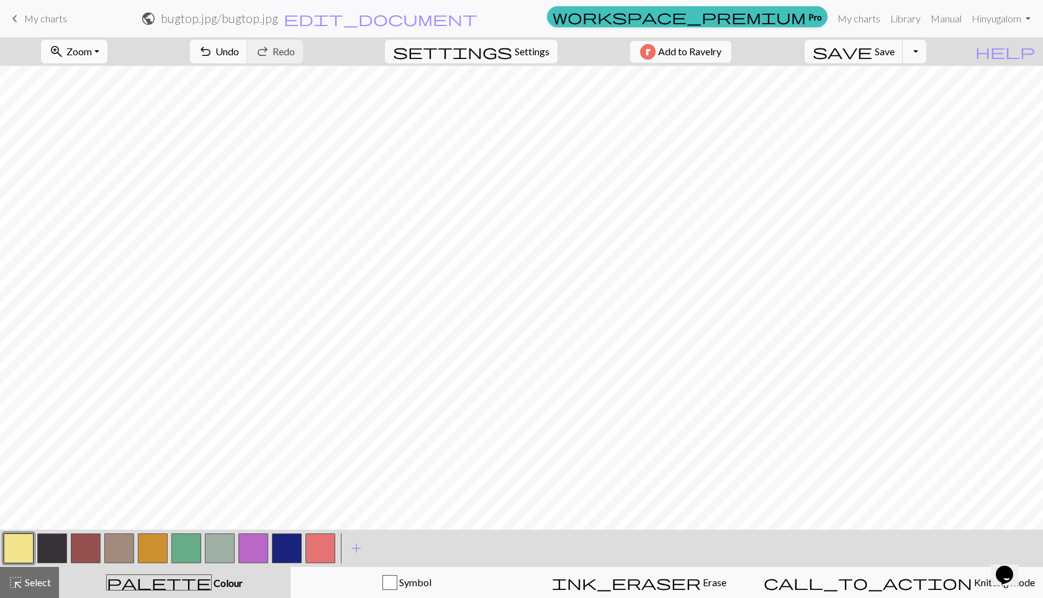
click at [107, 52] on button "zoom_in Zoom Zoom" at bounding box center [74, 52] width 66 height 24
click at [101, 85] on button "Fit all" at bounding box center [91, 79] width 98 height 20
click at [901, 43] on button "save Save Save" at bounding box center [854, 52] width 99 height 24
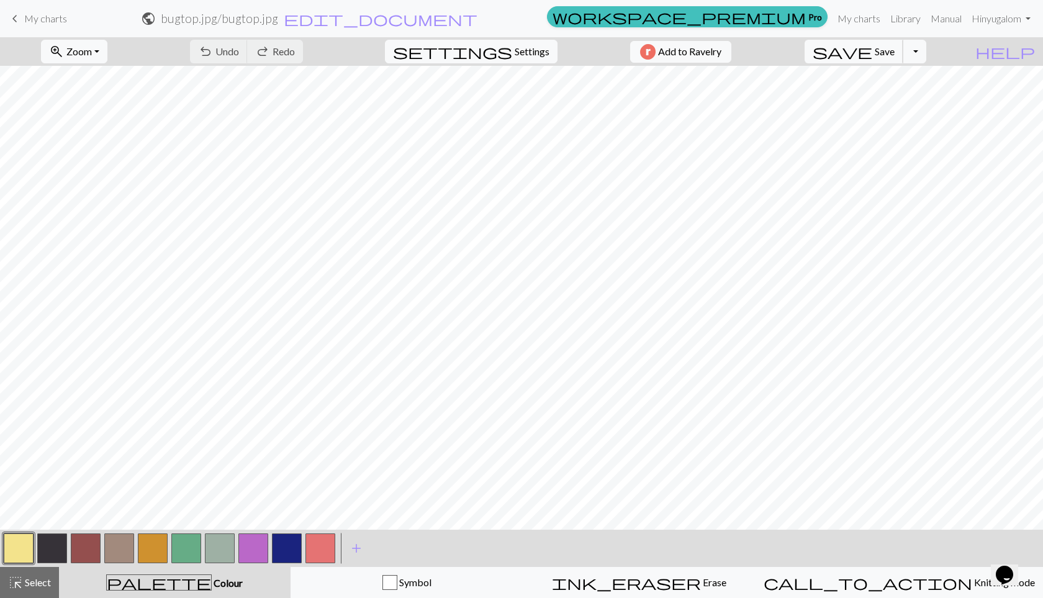
scroll to position [244, 0]
click at [107, 52] on button "zoom_in Zoom Zoom" at bounding box center [74, 52] width 66 height 24
click at [101, 97] on button "Fit width" at bounding box center [91, 99] width 98 height 20
click at [66, 541] on button "button" at bounding box center [52, 548] width 30 height 30
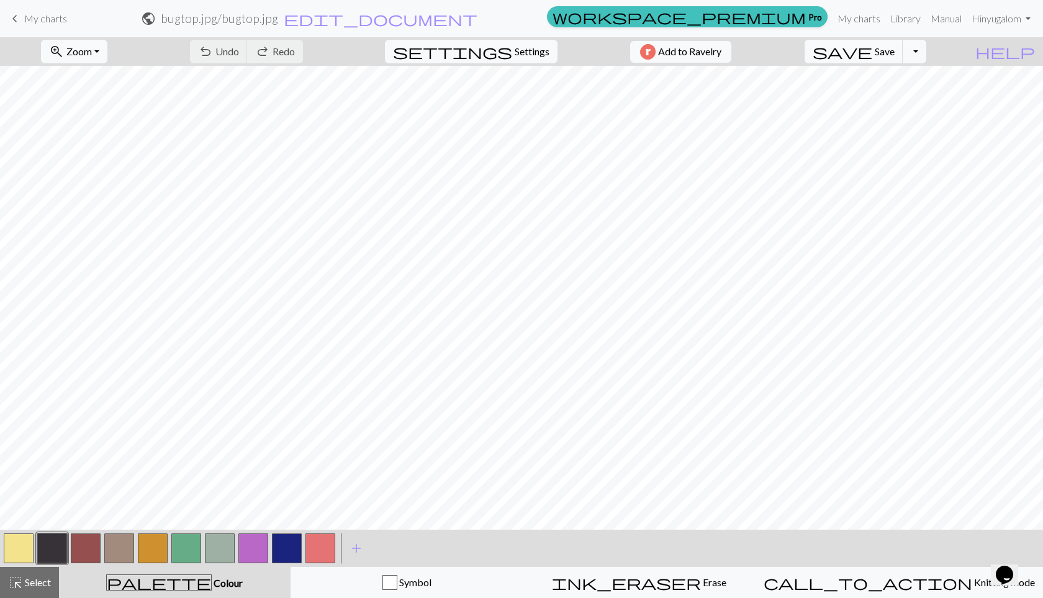
click at [58, 546] on button "button" at bounding box center [52, 548] width 30 height 30
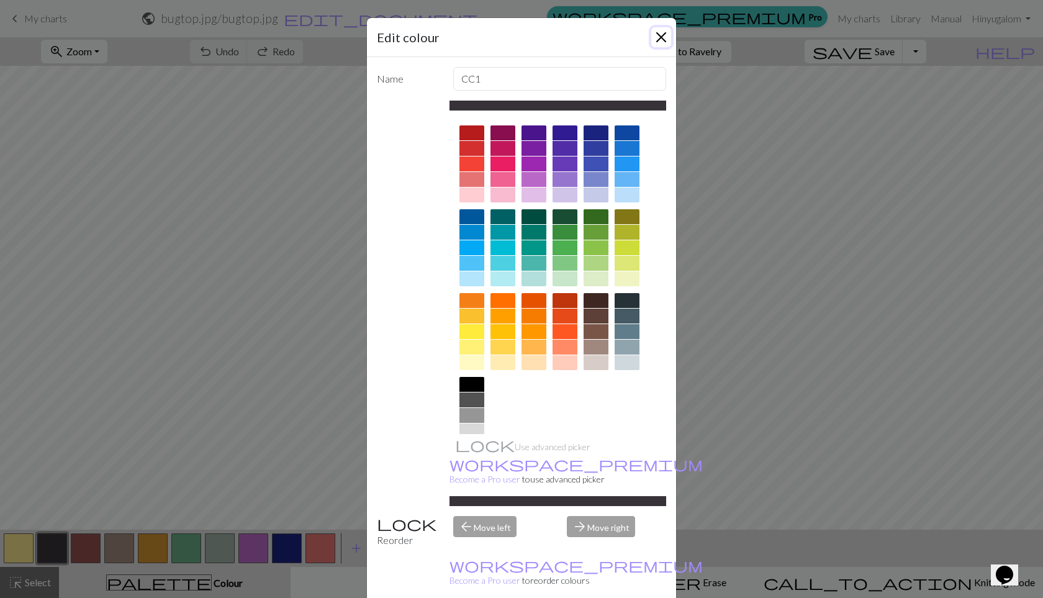
click at [661, 41] on button "Close" at bounding box center [661, 37] width 20 height 20
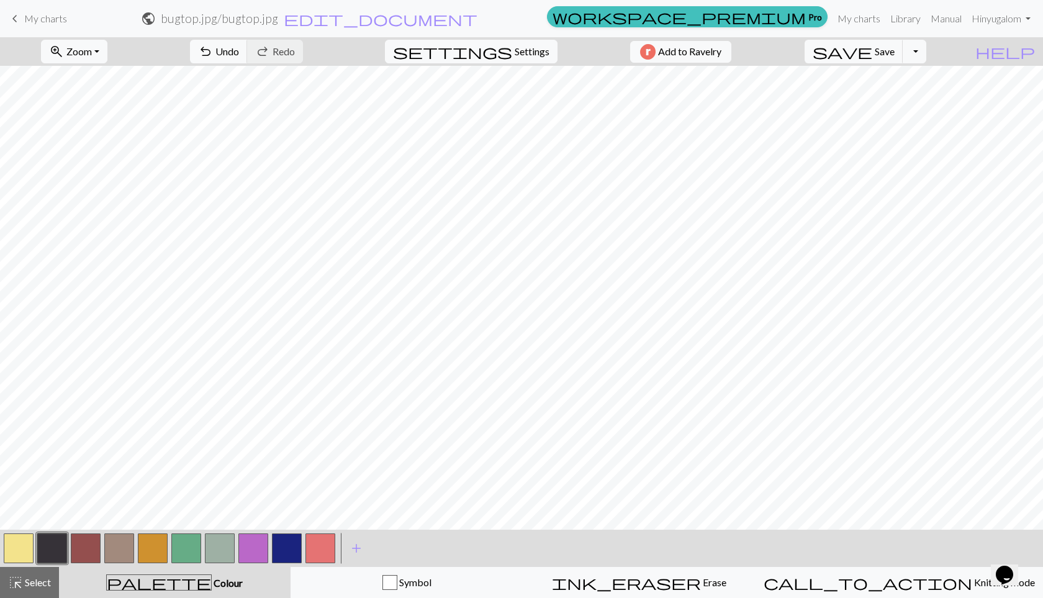
click at [17, 551] on button "button" at bounding box center [19, 548] width 30 height 30
click at [63, 546] on button "button" at bounding box center [52, 548] width 30 height 30
click at [219, 549] on button "button" at bounding box center [220, 548] width 30 height 30
click at [49, 556] on button "button" at bounding box center [52, 548] width 30 height 30
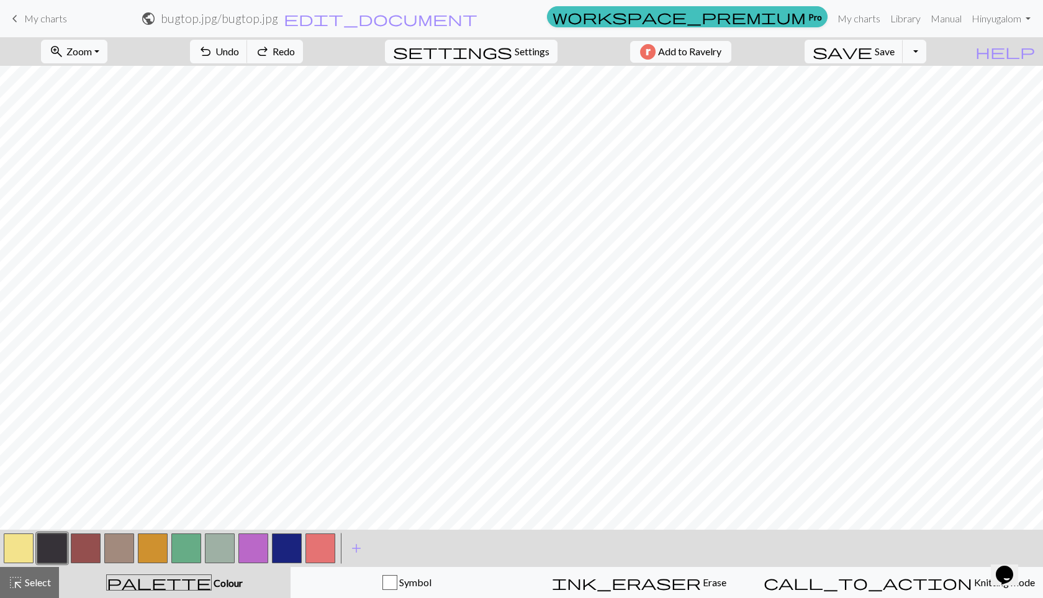
click at [215, 547] on button "button" at bounding box center [220, 548] width 30 height 30
click at [358, 554] on span "add" at bounding box center [356, 547] width 15 height 17
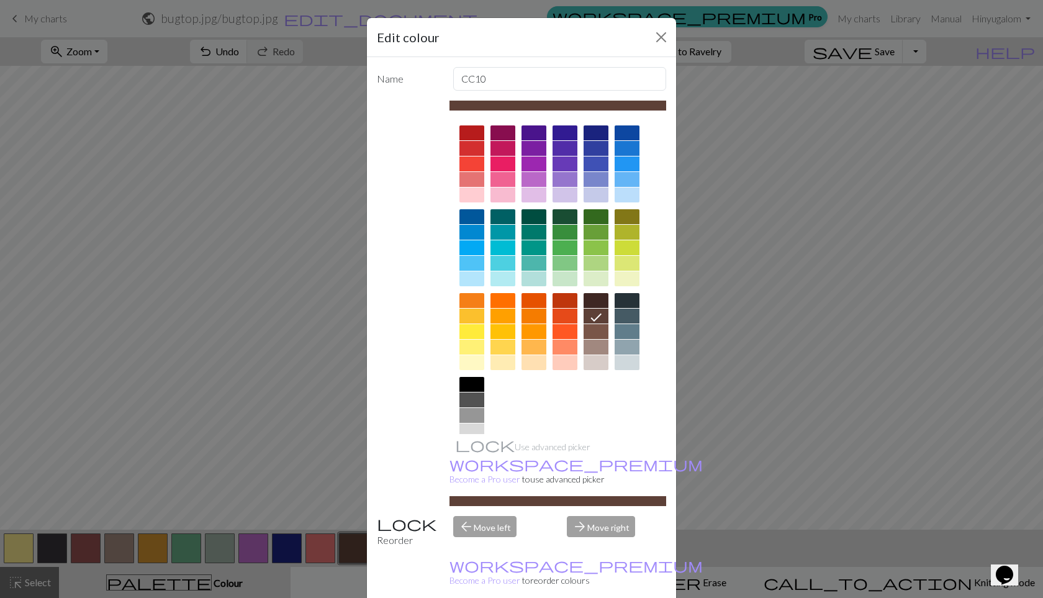
click at [505, 278] on div at bounding box center [502, 278] width 25 height 15
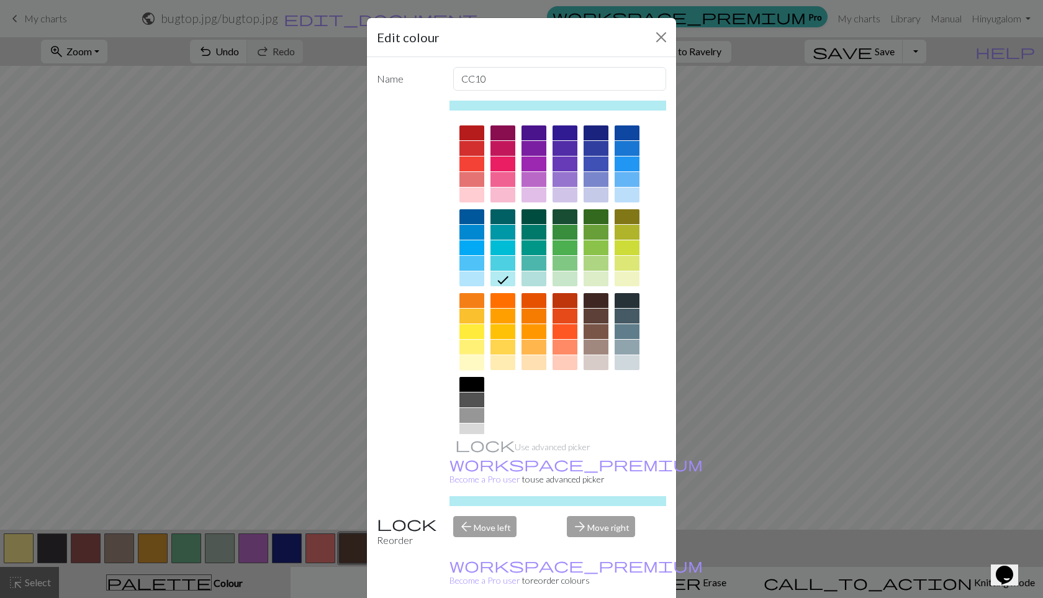
click at [479, 367] on div at bounding box center [471, 362] width 25 height 15
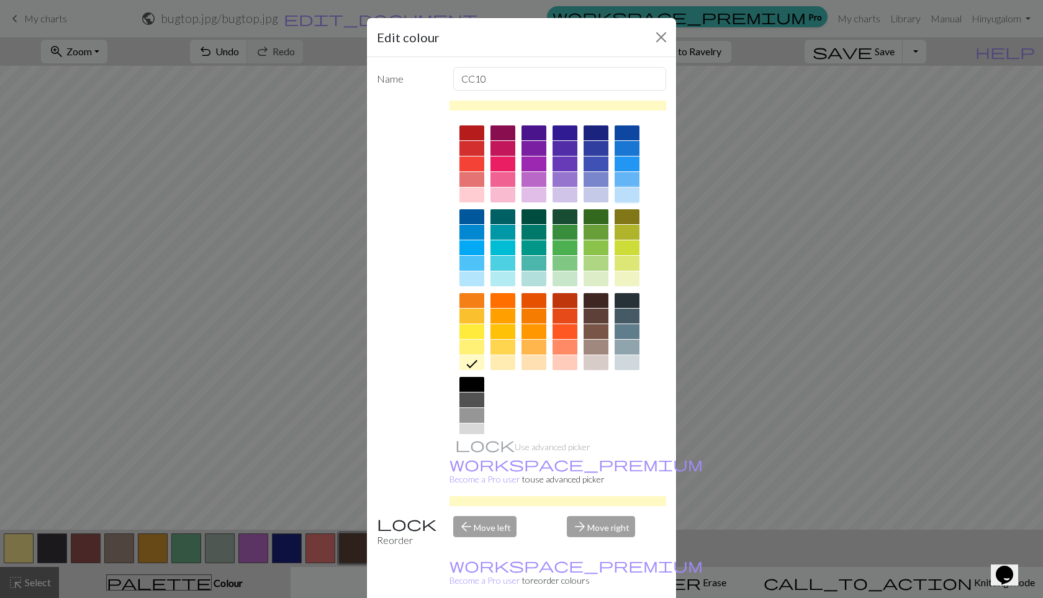
click at [622, 198] on div at bounding box center [627, 194] width 25 height 15
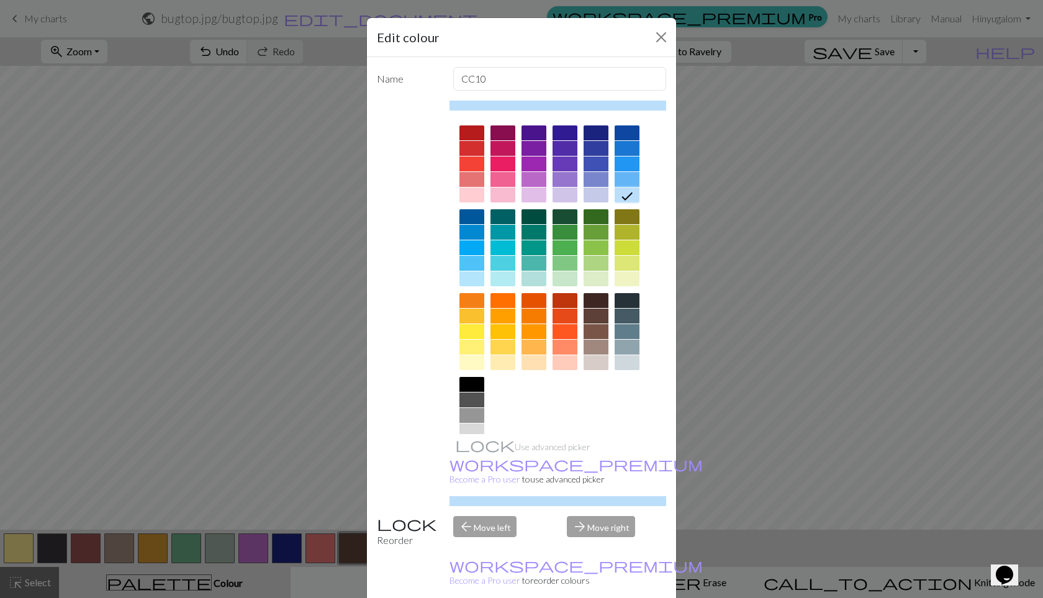
click at [566, 277] on div at bounding box center [564, 278] width 25 height 15
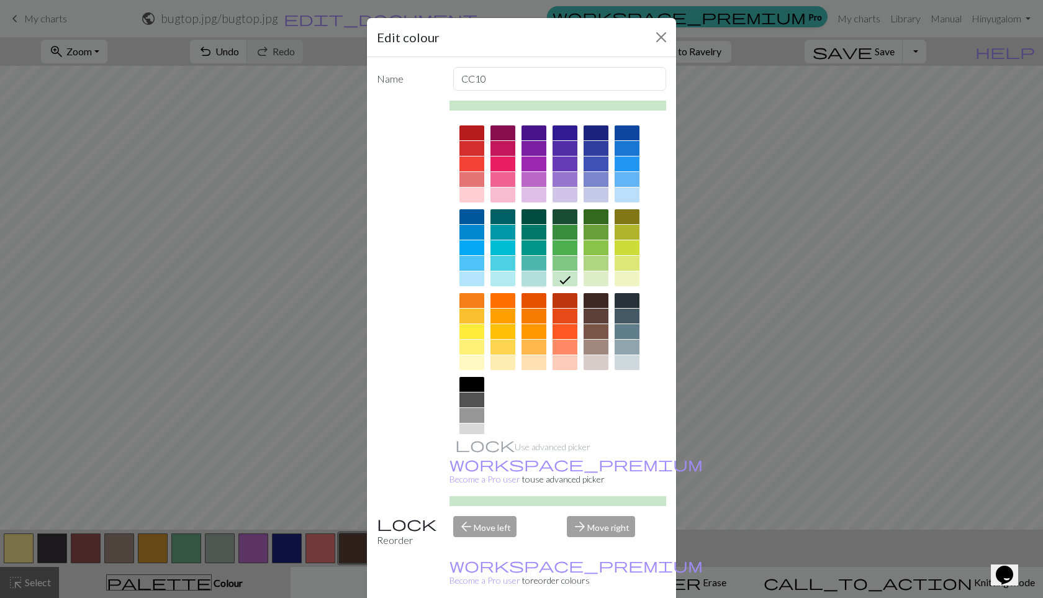
click at [542, 281] on div at bounding box center [533, 278] width 25 height 15
click at [602, 277] on div at bounding box center [596, 278] width 25 height 15
click at [627, 360] on div at bounding box center [627, 362] width 25 height 15
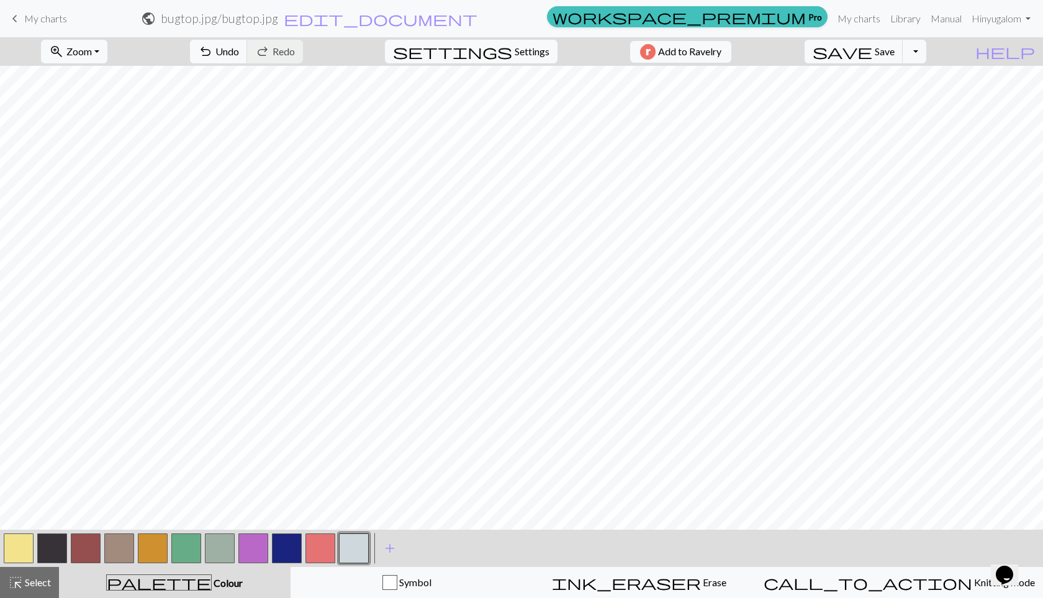
click at [63, 544] on button "button" at bounding box center [52, 548] width 30 height 30
click at [23, 548] on button "button" at bounding box center [19, 548] width 30 height 30
click at [223, 540] on button "button" at bounding box center [220, 548] width 30 height 30
click at [55, 550] on button "button" at bounding box center [52, 548] width 30 height 30
click at [15, 557] on button "button" at bounding box center [19, 548] width 30 height 30
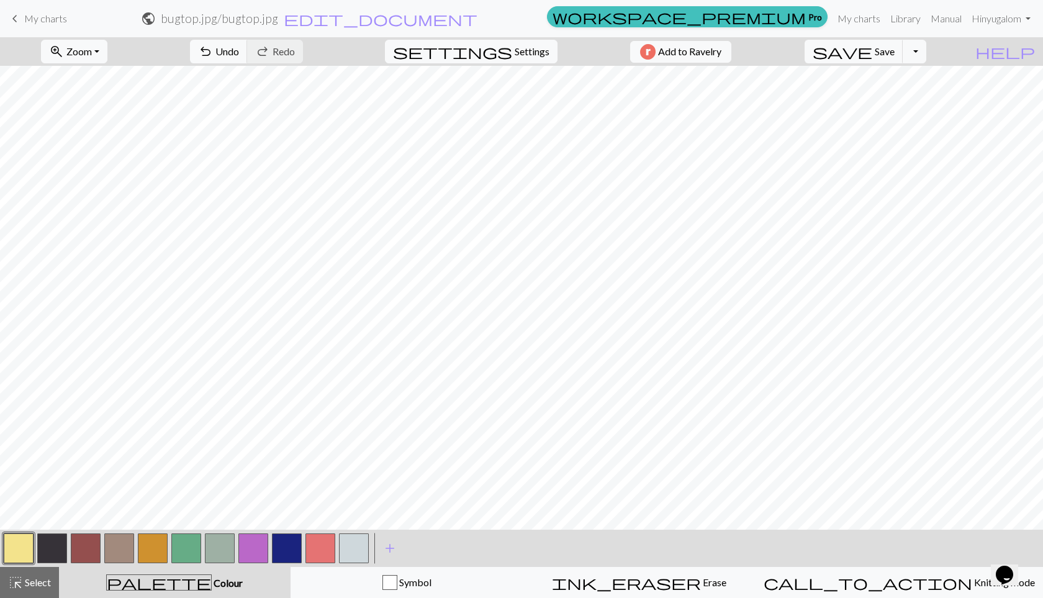
click at [60, 546] on button "button" at bounding box center [52, 548] width 30 height 30
click at [390, 547] on span "add" at bounding box center [389, 547] width 15 height 17
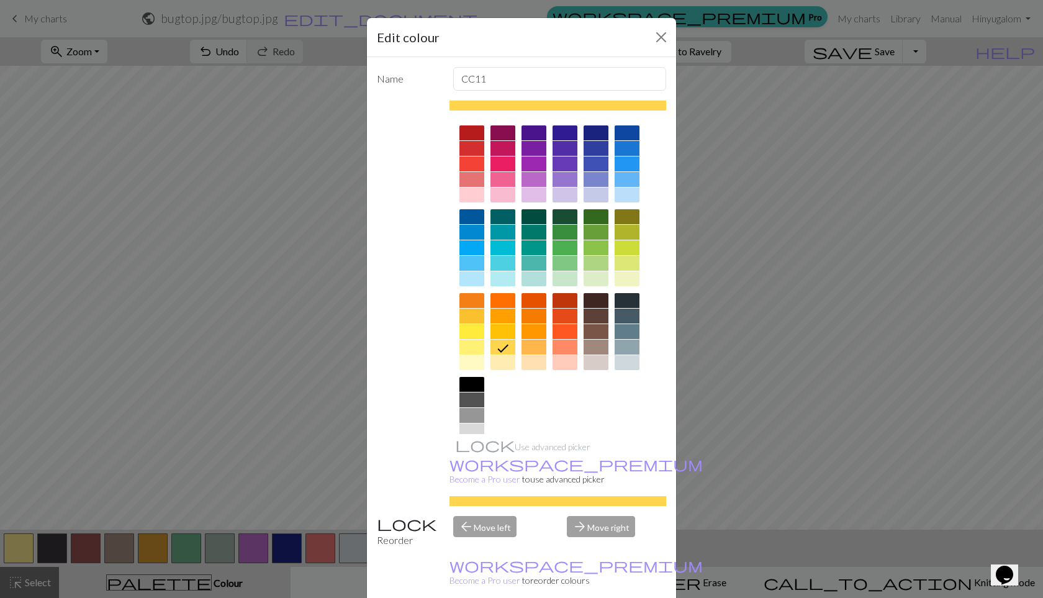
click at [537, 281] on div at bounding box center [533, 278] width 25 height 15
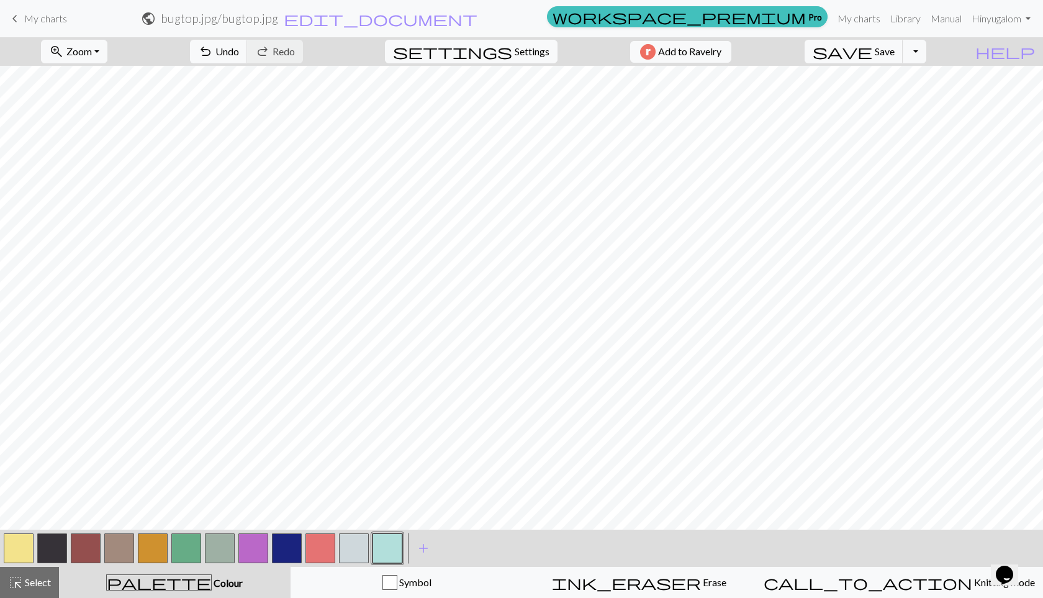
click at [384, 546] on button "button" at bounding box center [387, 548] width 30 height 30
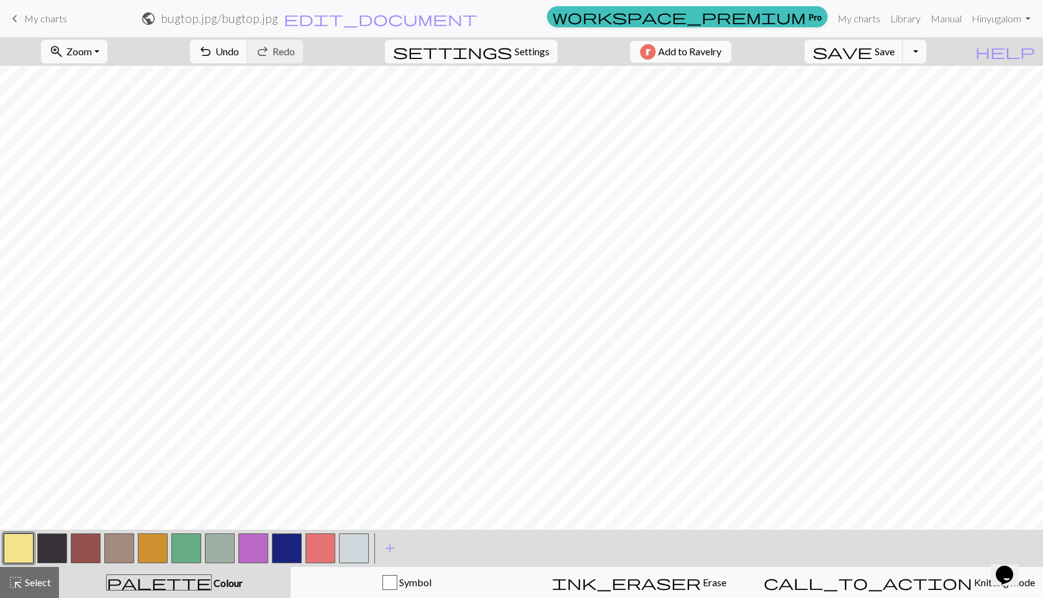
click at [63, 547] on button "button" at bounding box center [52, 548] width 30 height 30
click at [225, 551] on button "button" at bounding box center [220, 548] width 30 height 30
click at [45, 544] on button "button" at bounding box center [52, 548] width 30 height 30
click at [20, 543] on button "button" at bounding box center [19, 548] width 30 height 30
click at [63, 546] on button "button" at bounding box center [52, 548] width 30 height 30
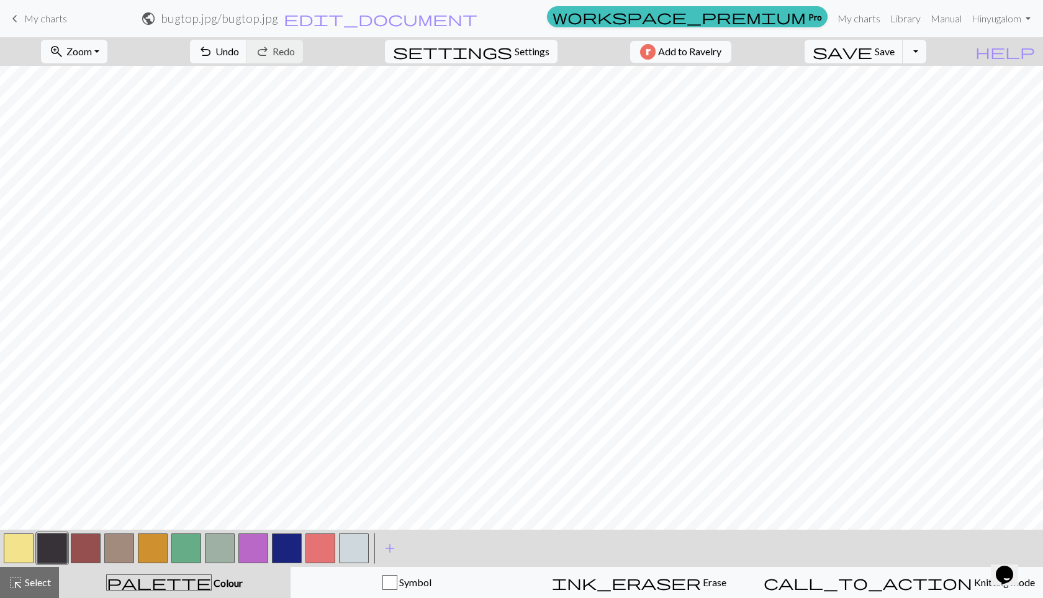
click at [18, 551] on button "button" at bounding box center [19, 548] width 30 height 30
click at [54, 549] on button "button" at bounding box center [52, 548] width 30 height 30
click at [10, 552] on button "button" at bounding box center [19, 548] width 30 height 30
click at [55, 541] on button "button" at bounding box center [52, 548] width 30 height 30
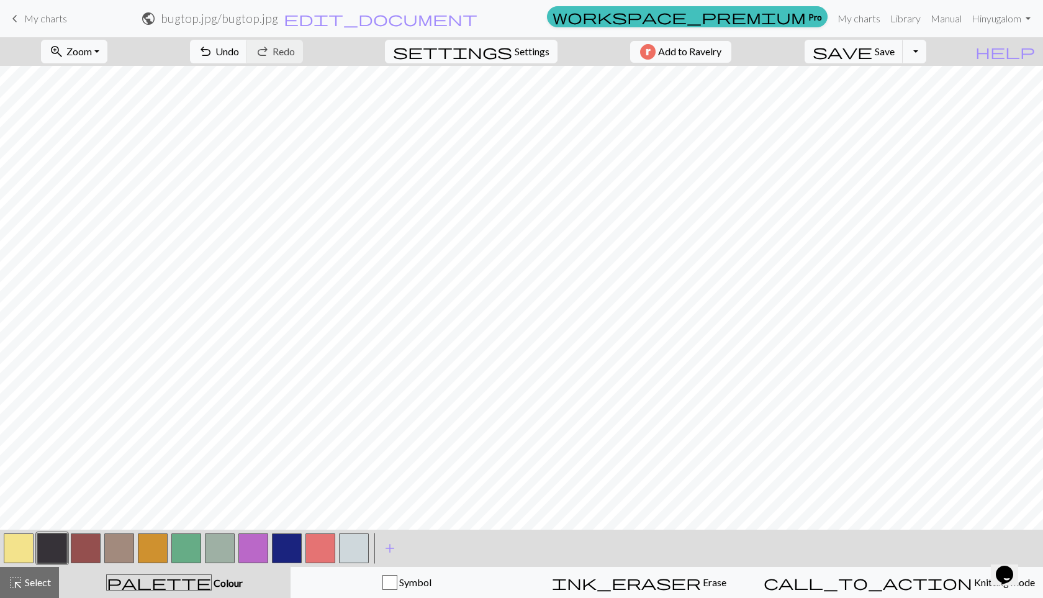
click at [215, 547] on button "button" at bounding box center [220, 548] width 30 height 30
click at [21, 549] on button "button" at bounding box center [19, 548] width 30 height 30
click at [57, 539] on button "button" at bounding box center [52, 548] width 30 height 30
click at [220, 549] on button "button" at bounding box center [220, 548] width 30 height 30
click at [61, 542] on button "button" at bounding box center [52, 548] width 30 height 30
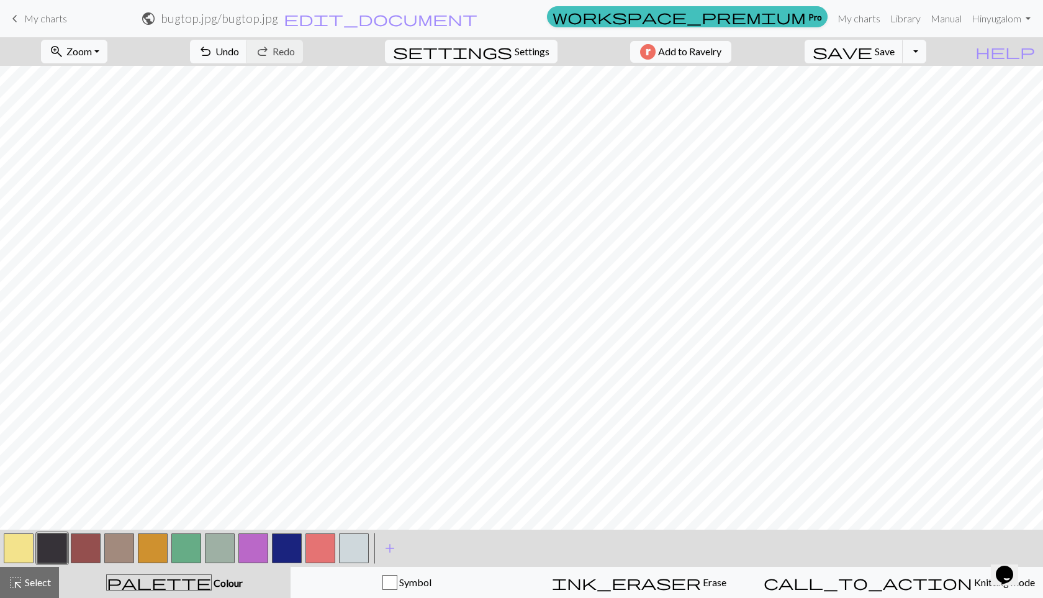
click at [16, 553] on button "button" at bounding box center [19, 548] width 30 height 30
click at [210, 540] on button "button" at bounding box center [220, 548] width 30 height 30
click at [125, 548] on button "button" at bounding box center [119, 548] width 30 height 30
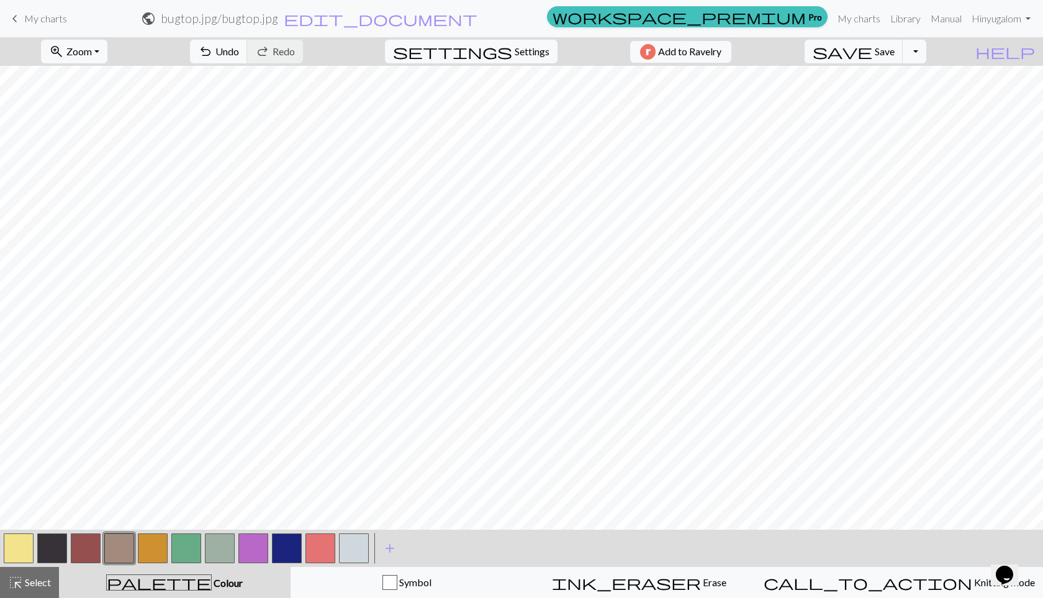
click at [26, 550] on button "button" at bounding box center [19, 548] width 30 height 30
click at [83, 548] on button "button" at bounding box center [86, 548] width 30 height 30
click at [24, 549] on button "button" at bounding box center [19, 548] width 30 height 30
click at [78, 548] on button "button" at bounding box center [86, 548] width 30 height 30
click at [27, 552] on button "button" at bounding box center [19, 548] width 30 height 30
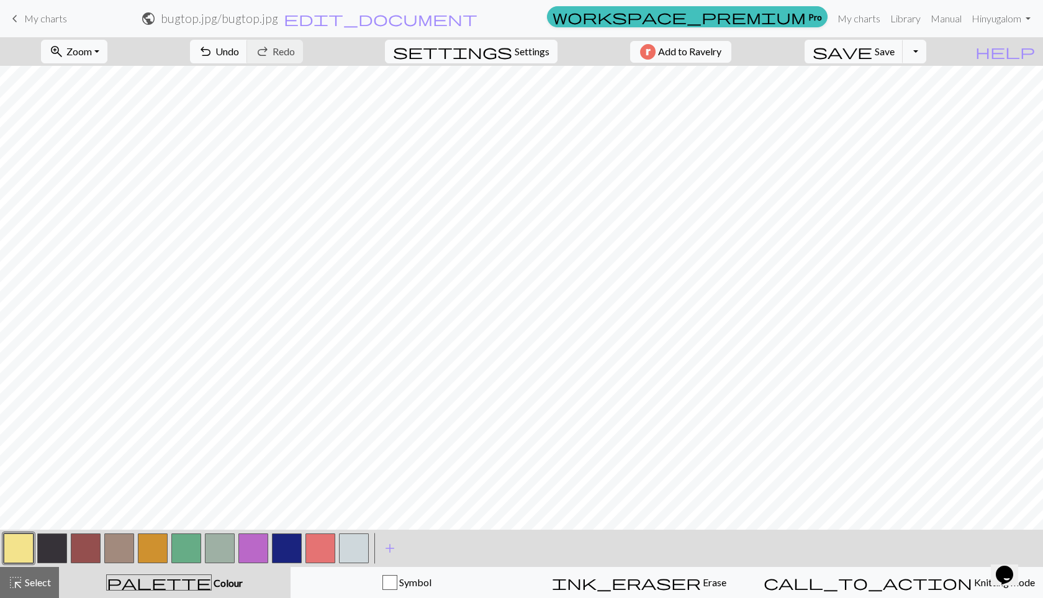
click at [90, 540] on button "button" at bounding box center [86, 548] width 30 height 30
click at [19, 556] on button "button" at bounding box center [19, 548] width 30 height 30
click at [90, 541] on button "button" at bounding box center [86, 548] width 30 height 30
click at [161, 542] on button "button" at bounding box center [153, 548] width 30 height 30
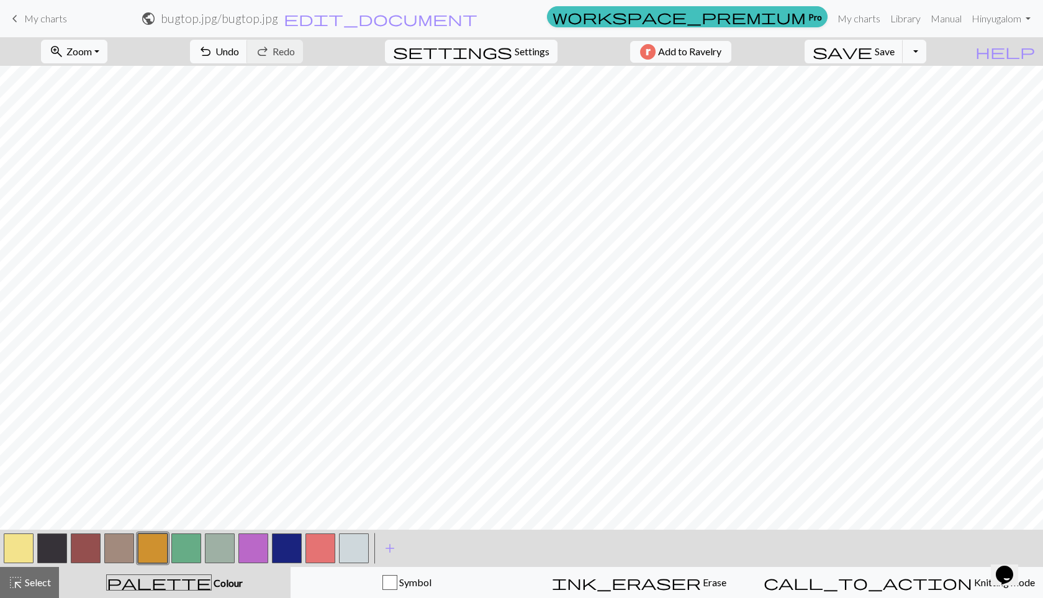
click at [130, 547] on button "button" at bounding box center [119, 548] width 30 height 30
click at [59, 541] on button "button" at bounding box center [52, 548] width 30 height 30
click at [2, 554] on div at bounding box center [19, 548] width 34 height 34
click at [13, 549] on button "button" at bounding box center [19, 548] width 30 height 30
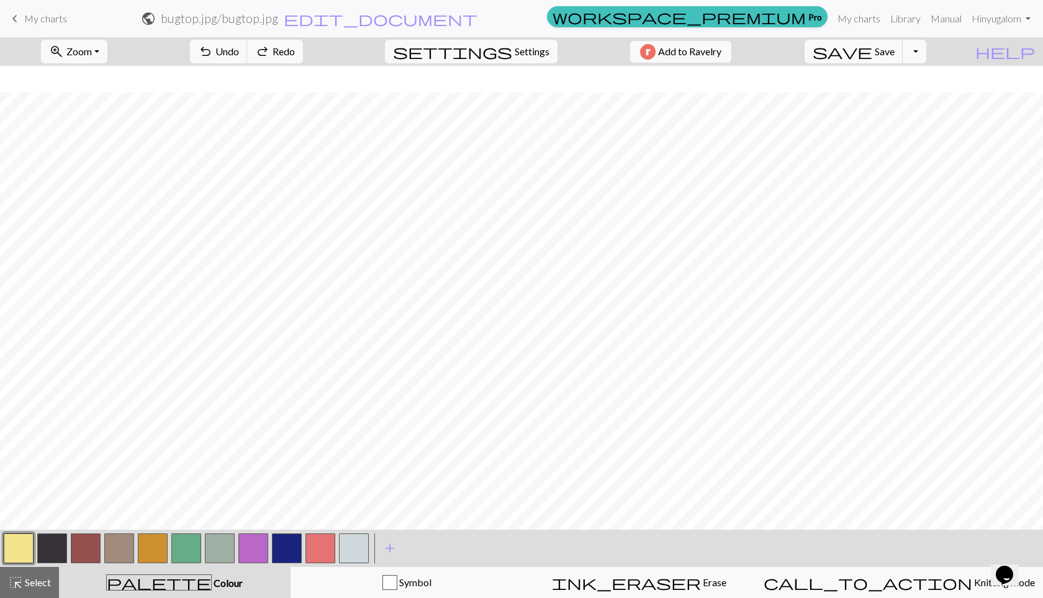
scroll to position [448, 0]
click at [124, 546] on button "button" at bounding box center [119, 548] width 30 height 30
click at [94, 544] on button "button" at bounding box center [86, 548] width 30 height 30
click at [109, 546] on button "button" at bounding box center [119, 548] width 30 height 30
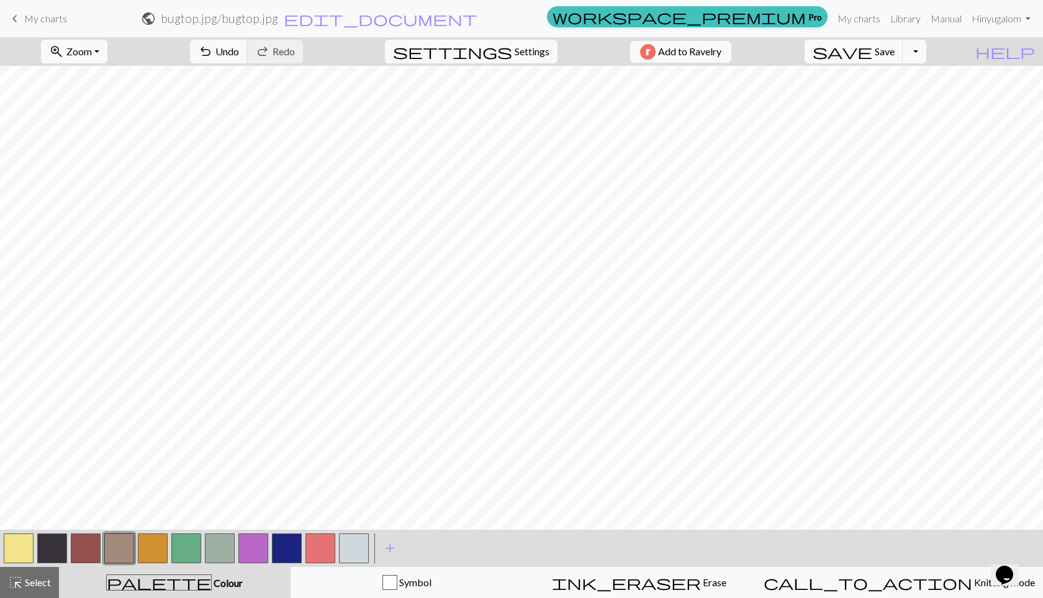
click at [45, 548] on button "button" at bounding box center [52, 548] width 30 height 30
click at [119, 543] on button "button" at bounding box center [119, 548] width 30 height 30
click at [53, 548] on button "button" at bounding box center [52, 548] width 30 height 30
click at [127, 544] on button "button" at bounding box center [119, 548] width 30 height 30
click at [47, 551] on button "button" at bounding box center [52, 548] width 30 height 30
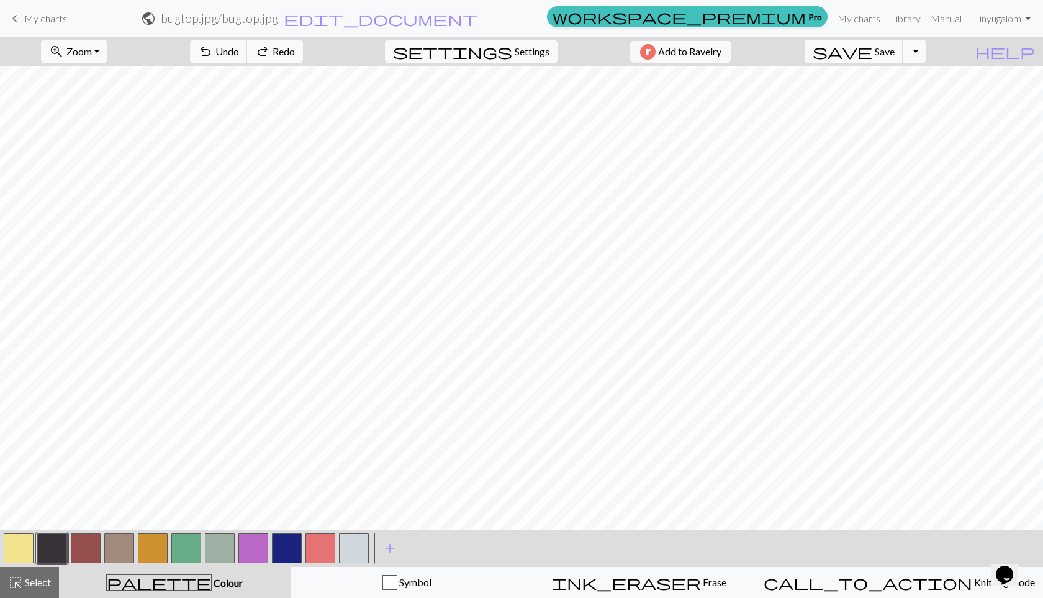
click at [128, 546] on button "button" at bounding box center [119, 548] width 30 height 30
click at [20, 543] on button "button" at bounding box center [19, 548] width 30 height 30
click at [156, 539] on button "button" at bounding box center [153, 548] width 30 height 30
click at [48, 545] on button "button" at bounding box center [52, 548] width 30 height 30
click at [155, 548] on button "button" at bounding box center [153, 548] width 30 height 30
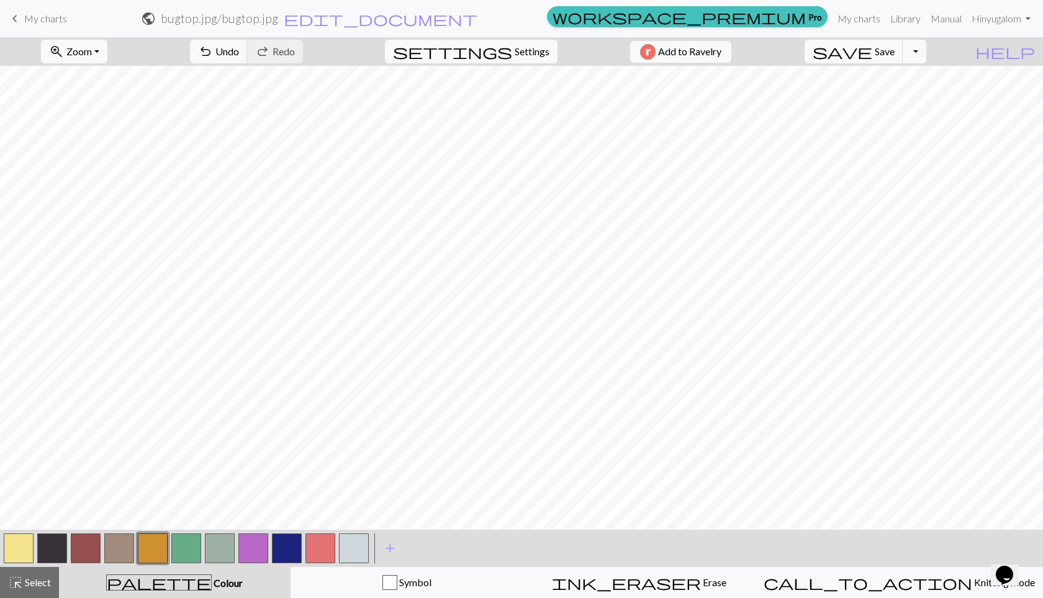
click at [12, 551] on button "button" at bounding box center [19, 548] width 30 height 30
click at [116, 554] on button "button" at bounding box center [119, 548] width 30 height 30
click at [25, 549] on button "button" at bounding box center [19, 548] width 30 height 30
click at [160, 542] on button "button" at bounding box center [153, 548] width 30 height 30
click at [30, 548] on button "button" at bounding box center [19, 548] width 30 height 30
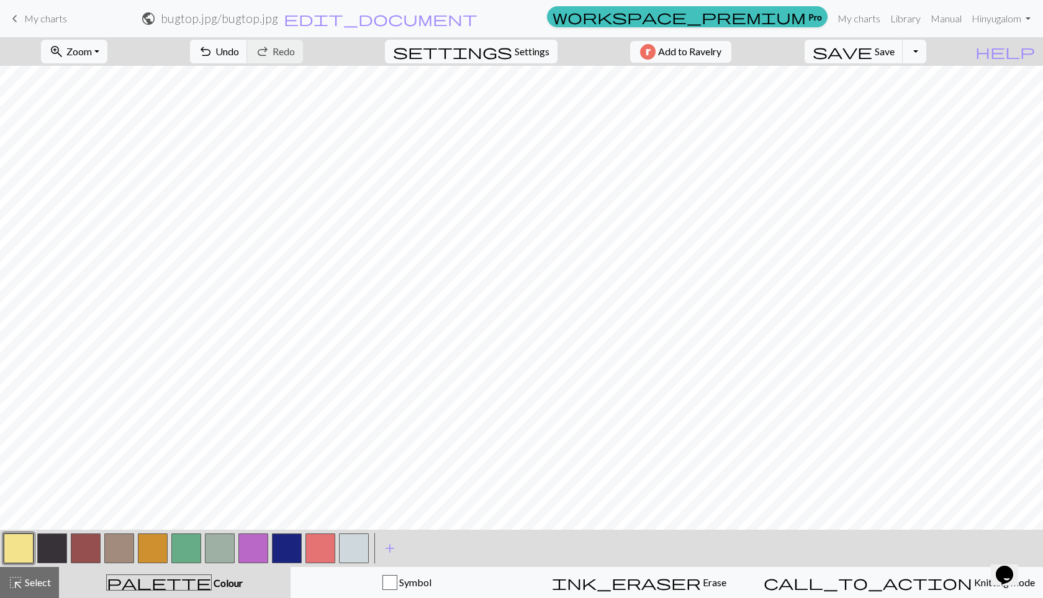
click at [219, 548] on button "button" at bounding box center [220, 548] width 30 height 30
click at [116, 551] on button "button" at bounding box center [119, 548] width 30 height 30
click at [217, 543] on button "button" at bounding box center [220, 548] width 30 height 30
click at [88, 538] on button "button" at bounding box center [86, 548] width 30 height 30
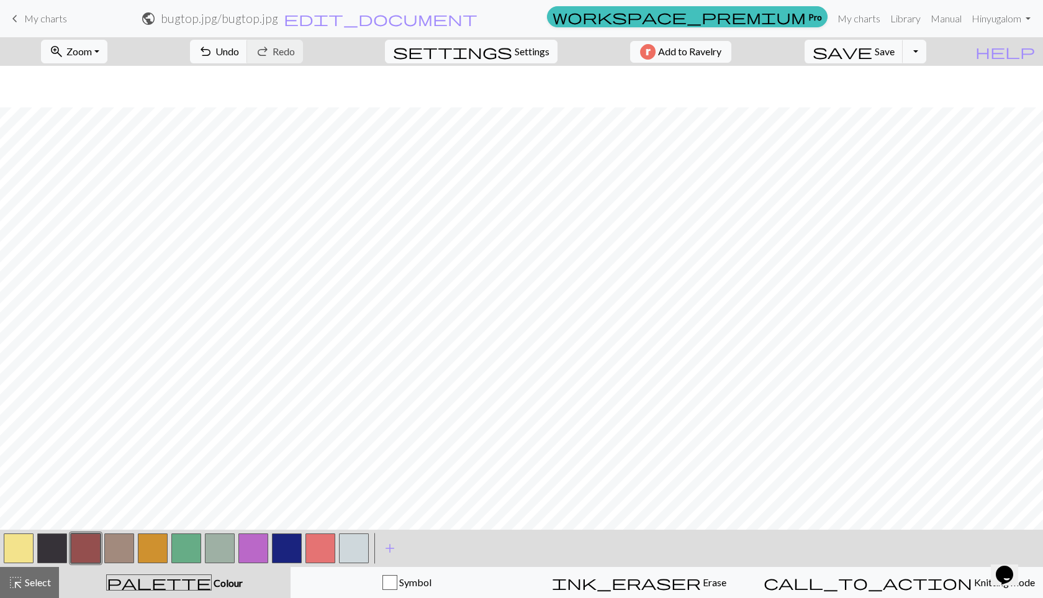
scroll to position [79, 0]
click at [86, 48] on span "Zoom" at bounding box center [78, 51] width 25 height 12
click at [88, 145] on button "50%" at bounding box center [91, 149] width 98 height 20
click at [92, 51] on span "Zoom" at bounding box center [78, 51] width 25 height 12
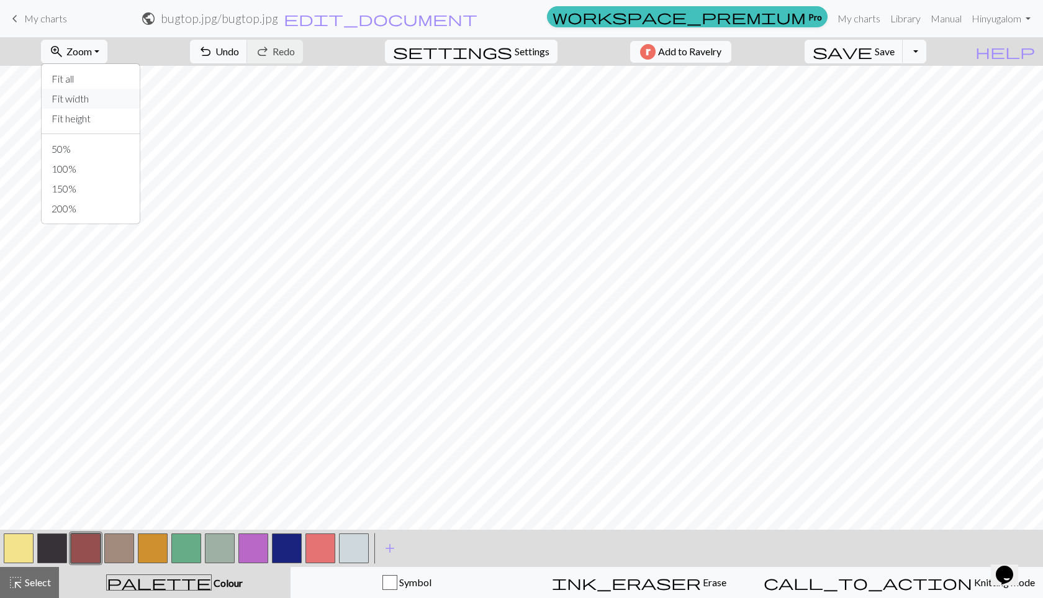
click at [99, 99] on button "Fit width" at bounding box center [91, 99] width 98 height 20
click at [121, 548] on button "button" at bounding box center [119, 548] width 30 height 30
click at [33, 541] on button "button" at bounding box center [19, 548] width 30 height 30
click at [123, 547] on button "button" at bounding box center [119, 548] width 30 height 30
click at [384, 551] on span "add" at bounding box center [389, 547] width 15 height 17
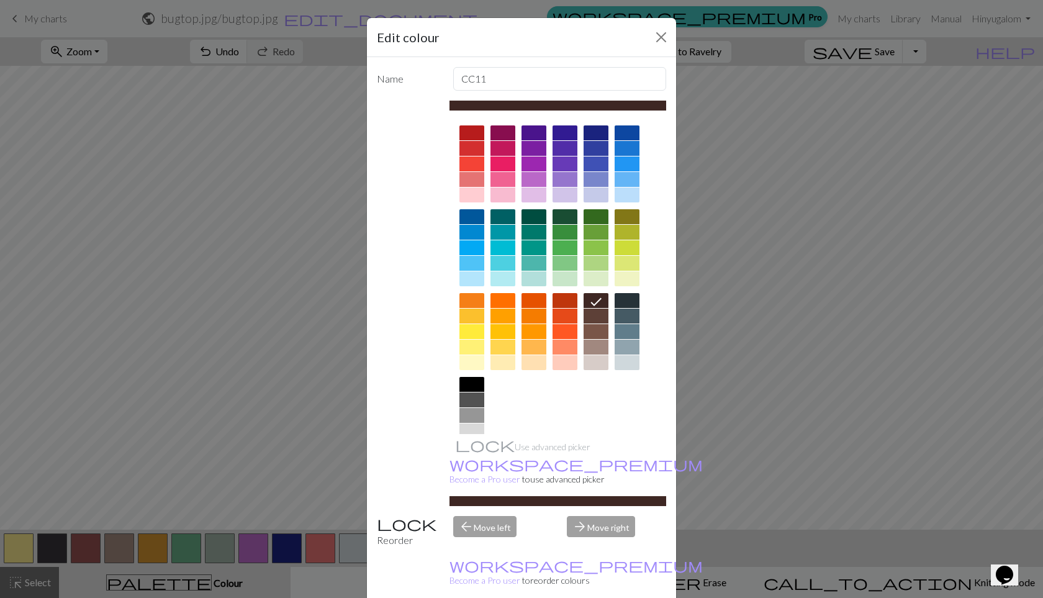
click at [498, 135] on div at bounding box center [502, 132] width 25 height 15
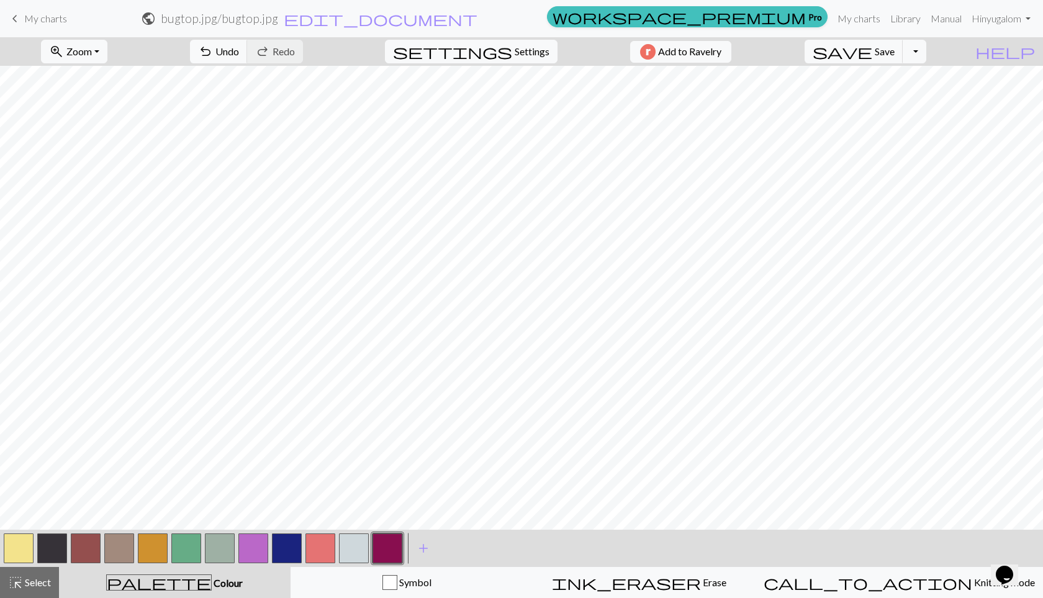
click at [17, 555] on button "button" at bounding box center [19, 548] width 30 height 30
click at [143, 546] on button "button" at bounding box center [153, 548] width 30 height 30
click at [96, 545] on button "button" at bounding box center [86, 548] width 30 height 30
click at [189, 549] on button "button" at bounding box center [186, 548] width 30 height 30
click at [87, 545] on button "button" at bounding box center [86, 548] width 30 height 30
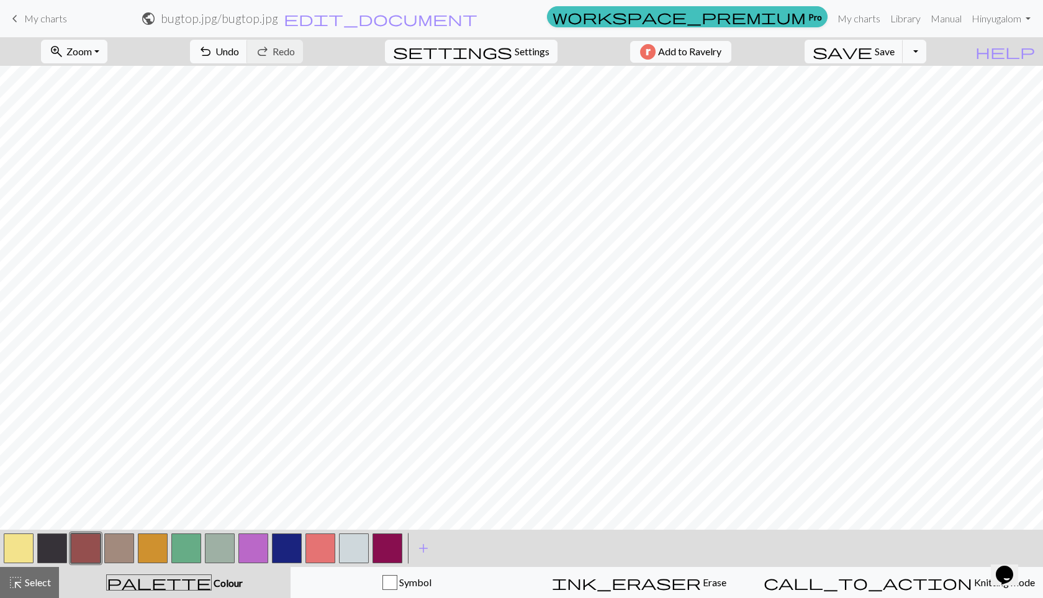
click at [125, 550] on button "button" at bounding box center [119, 548] width 30 height 30
click at [17, 548] on button "button" at bounding box center [19, 548] width 30 height 30
click at [144, 549] on button "button" at bounding box center [153, 548] width 30 height 30
click at [289, 551] on button "button" at bounding box center [287, 548] width 30 height 30
click at [89, 551] on button "button" at bounding box center [86, 548] width 30 height 30
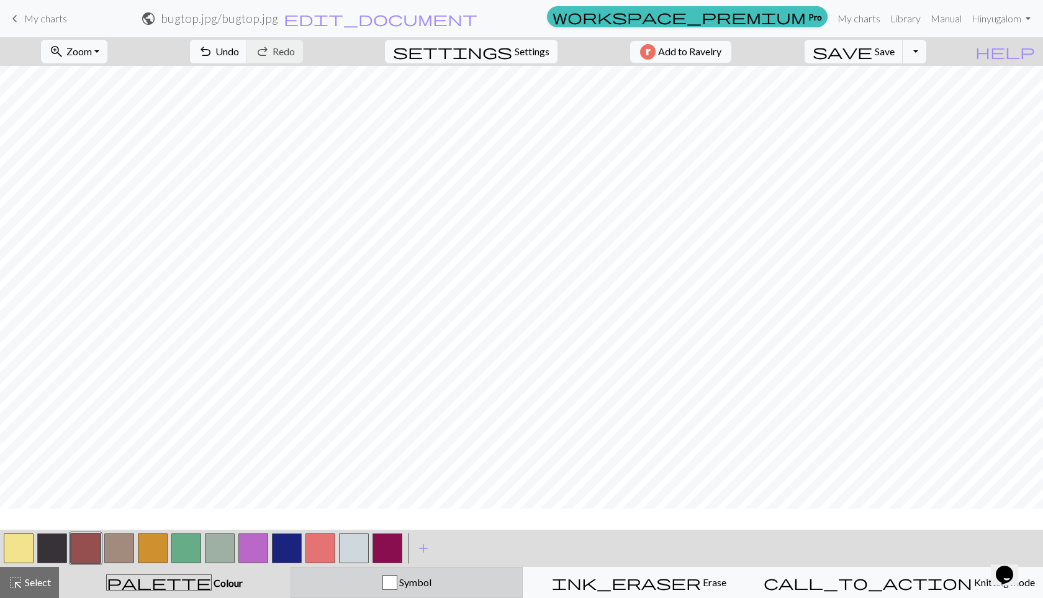
scroll to position [24, 0]
click at [399, 548] on button "button" at bounding box center [387, 548] width 30 height 30
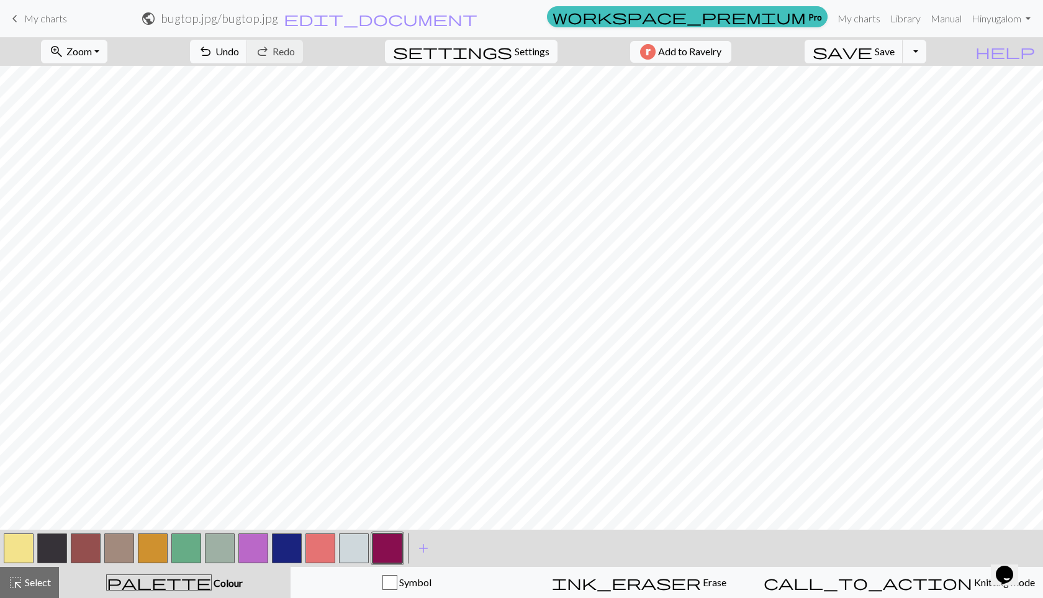
click at [199, 548] on button "button" at bounding box center [186, 548] width 30 height 30
click at [280, 549] on button "button" at bounding box center [287, 548] width 30 height 30
click at [124, 550] on button "button" at bounding box center [119, 548] width 30 height 30
click at [88, 554] on button "button" at bounding box center [86, 548] width 30 height 30
click at [321, 546] on button "button" at bounding box center [320, 548] width 30 height 30
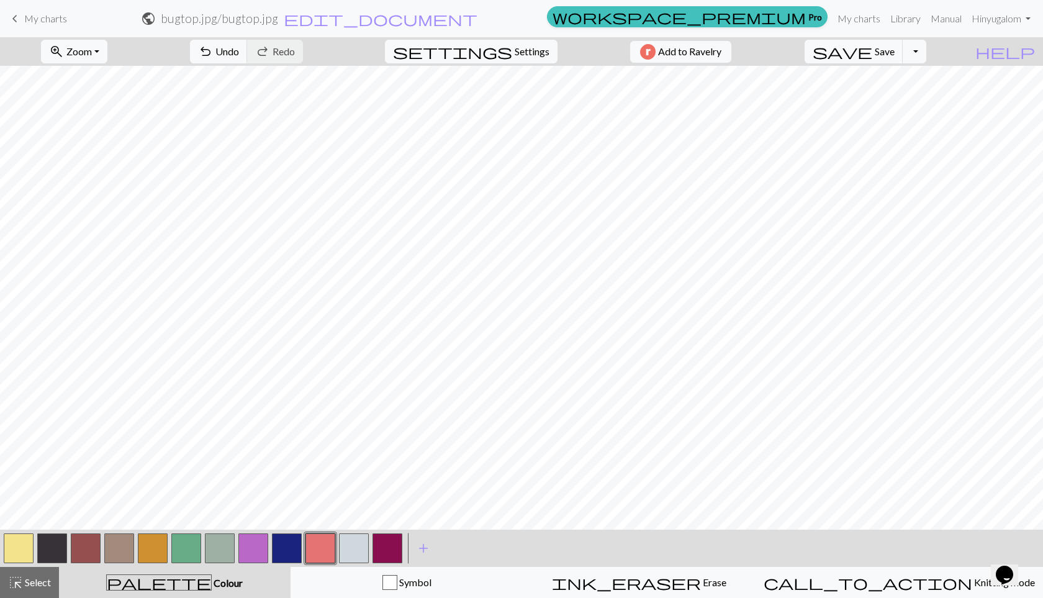
click at [325, 550] on button "button" at bounding box center [320, 548] width 30 height 30
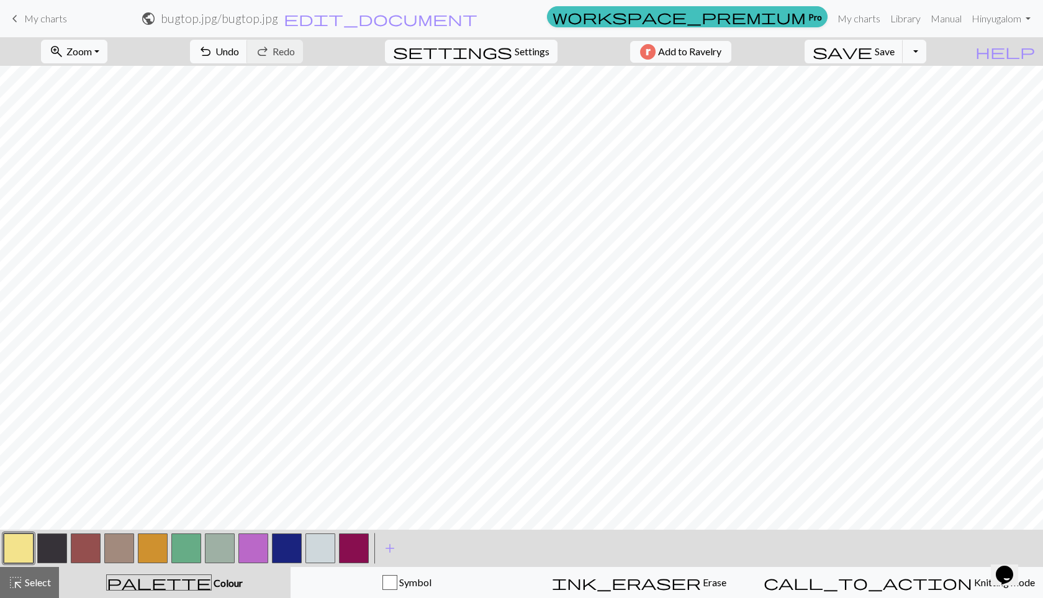
click at [88, 550] on button "button" at bounding box center [86, 548] width 30 height 30
click at [189, 541] on button "button" at bounding box center [186, 548] width 30 height 30
click at [23, 545] on button "button" at bounding box center [19, 548] width 30 height 30
click at [126, 545] on button "button" at bounding box center [119, 548] width 30 height 30
click at [181, 541] on button "button" at bounding box center [186, 548] width 30 height 30
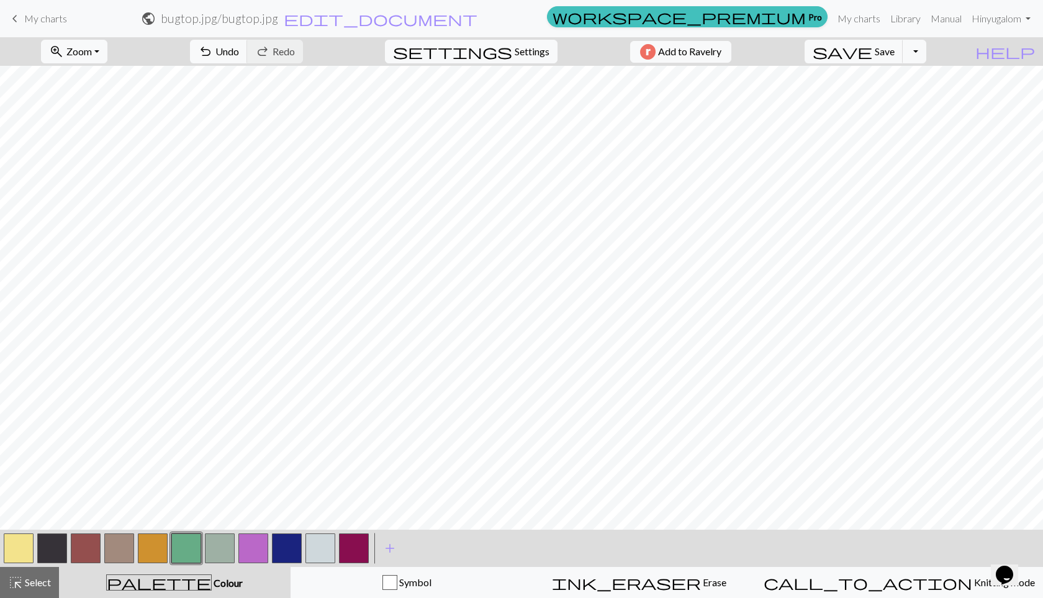
click at [29, 556] on button "button" at bounding box center [19, 548] width 30 height 30
click at [254, 549] on button "button" at bounding box center [253, 548] width 30 height 30
click at [211, 548] on button "button" at bounding box center [220, 548] width 30 height 30
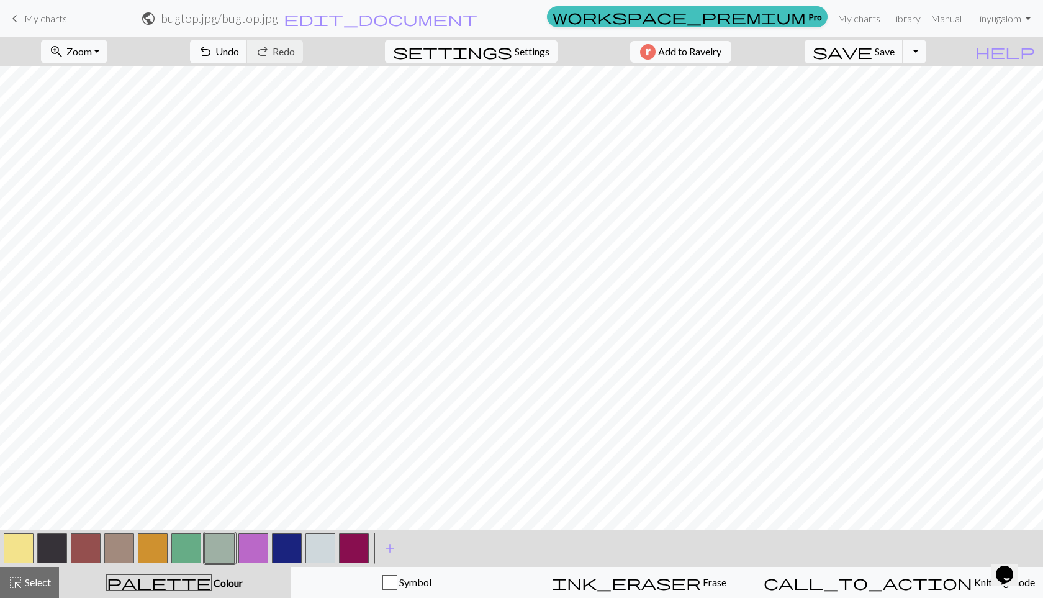
click at [189, 549] on button "button" at bounding box center [186, 548] width 30 height 30
click at [353, 547] on button "button" at bounding box center [354, 548] width 30 height 30
click at [90, 543] on button "button" at bounding box center [86, 548] width 30 height 30
click at [189, 543] on button "button" at bounding box center [186, 548] width 30 height 30
click at [228, 550] on button "button" at bounding box center [220, 548] width 30 height 30
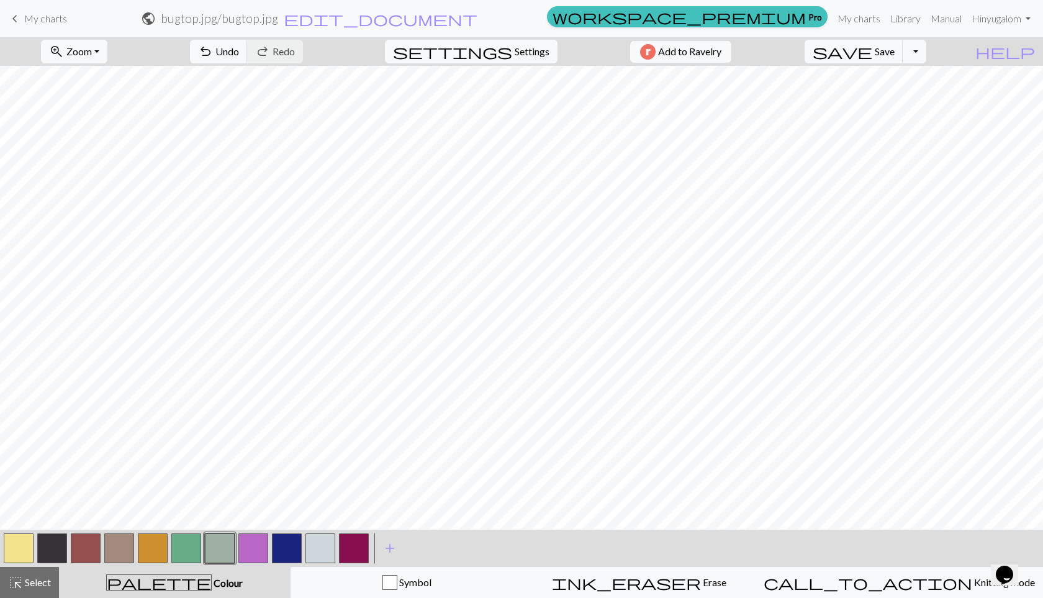
click at [86, 540] on button "button" at bounding box center [86, 548] width 30 height 30
click at [348, 546] on button "button" at bounding box center [354, 548] width 30 height 30
click at [212, 541] on button "button" at bounding box center [220, 548] width 30 height 30
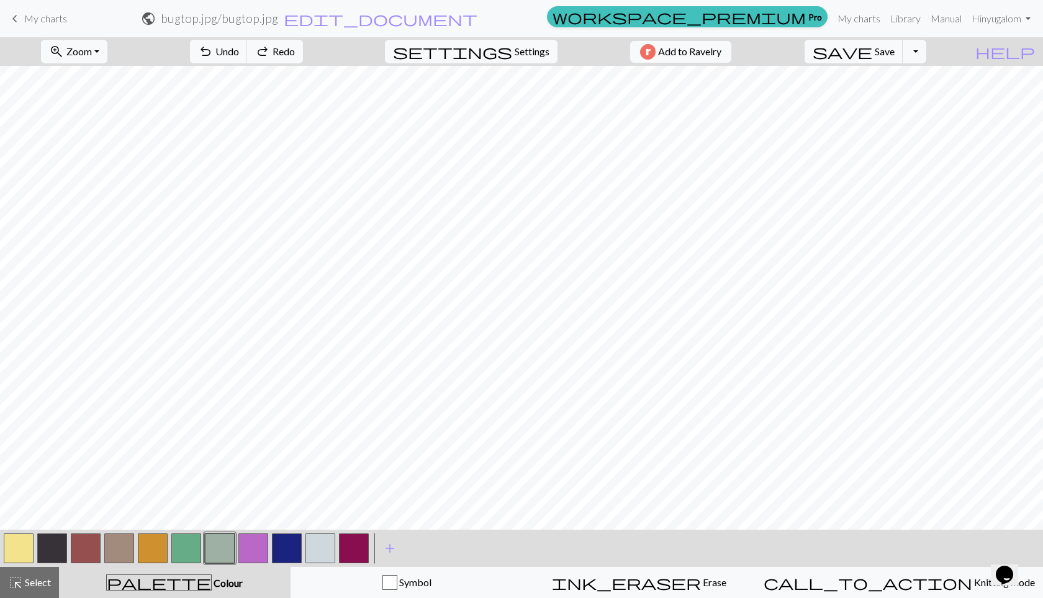
click at [95, 549] on button "button" at bounding box center [86, 548] width 30 height 30
click at [281, 549] on button "button" at bounding box center [287, 548] width 30 height 30
click at [322, 548] on button "button" at bounding box center [320, 548] width 30 height 30
click at [217, 551] on button "button" at bounding box center [220, 548] width 30 height 30
click at [120, 546] on button "button" at bounding box center [119, 548] width 30 height 30
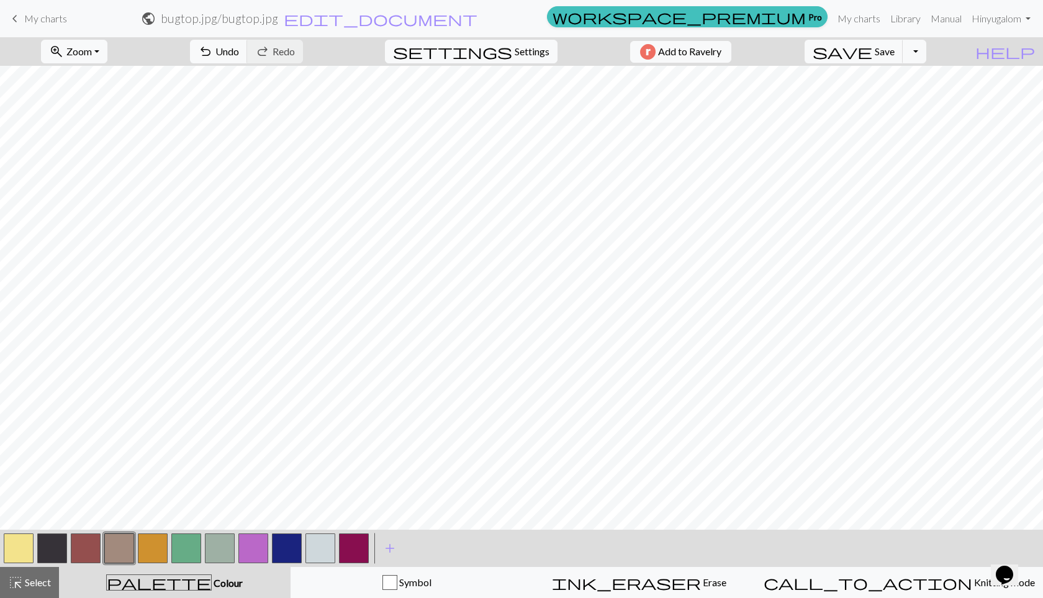
click at [95, 538] on button "button" at bounding box center [86, 548] width 30 height 30
click at [343, 549] on button "button" at bounding box center [354, 548] width 30 height 30
click at [15, 548] on button "button" at bounding box center [19, 548] width 30 height 30
click at [89, 544] on button "button" at bounding box center [86, 548] width 30 height 30
click at [161, 553] on button "button" at bounding box center [153, 548] width 30 height 30
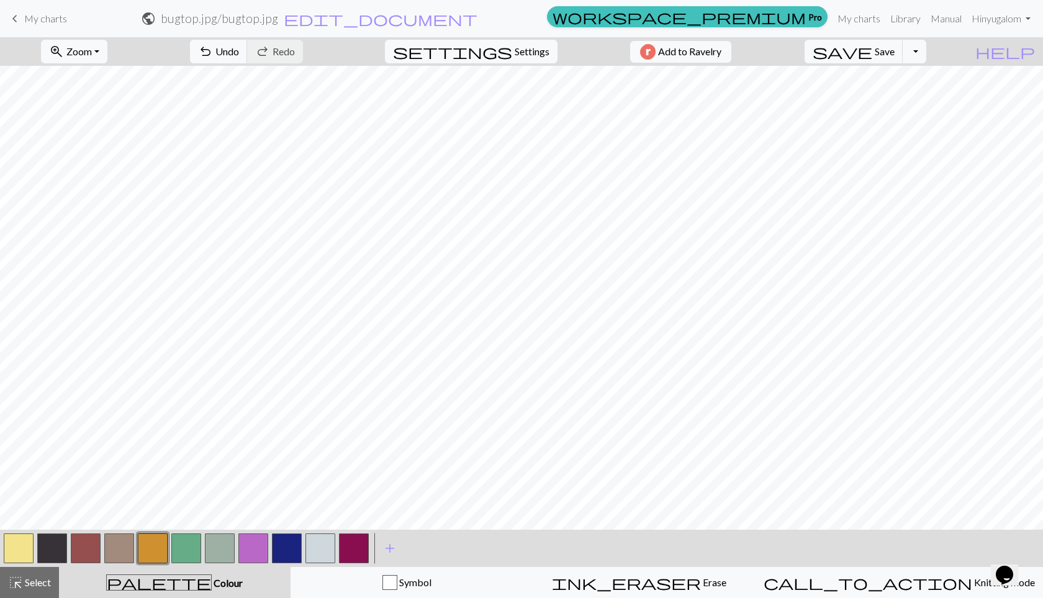
click at [87, 545] on button "button" at bounding box center [86, 548] width 30 height 30
click at [278, 548] on button "button" at bounding box center [287, 548] width 30 height 30
click at [181, 550] on button "button" at bounding box center [186, 548] width 30 height 30
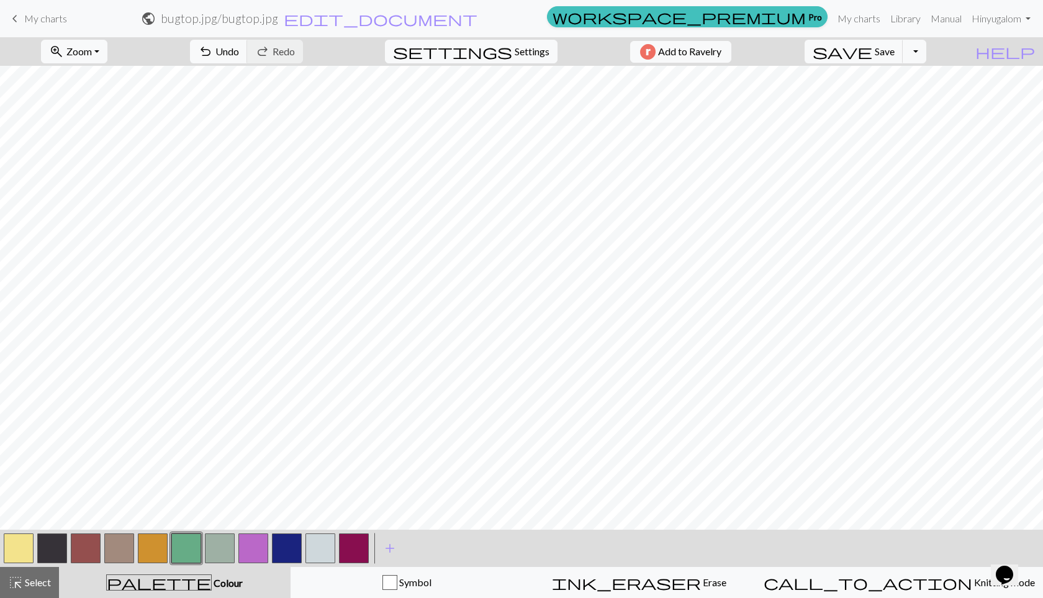
click at [90, 536] on button "button" at bounding box center [86, 548] width 30 height 30
click at [196, 552] on button "button" at bounding box center [186, 548] width 30 height 30
click at [88, 540] on button "button" at bounding box center [86, 548] width 30 height 30
click at [192, 543] on button "button" at bounding box center [186, 548] width 30 height 30
click at [228, 543] on button "button" at bounding box center [220, 548] width 30 height 30
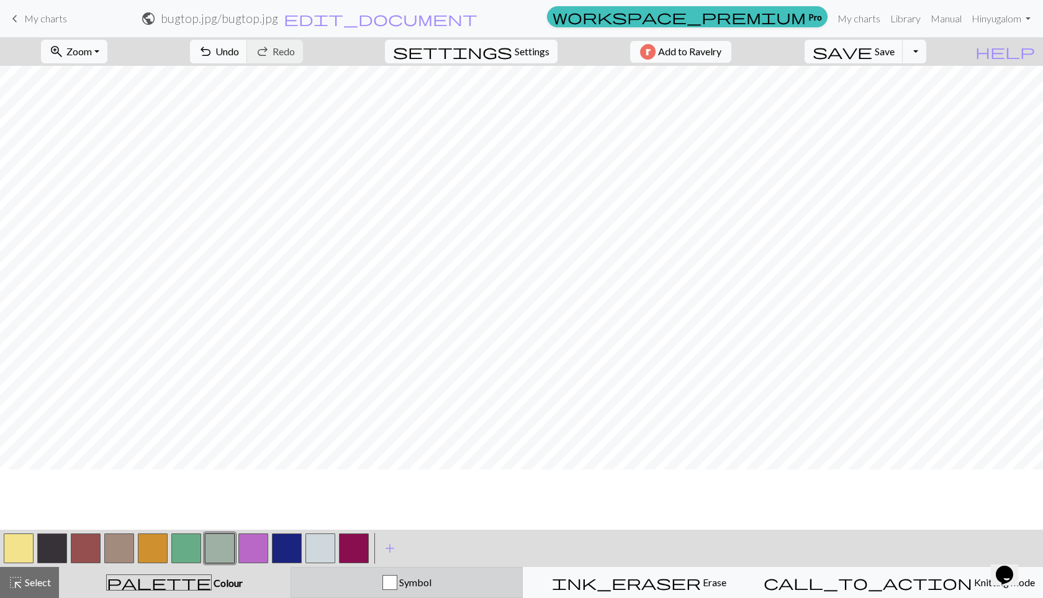
scroll to position [316, 0]
click at [358, 556] on button "button" at bounding box center [354, 548] width 30 height 30
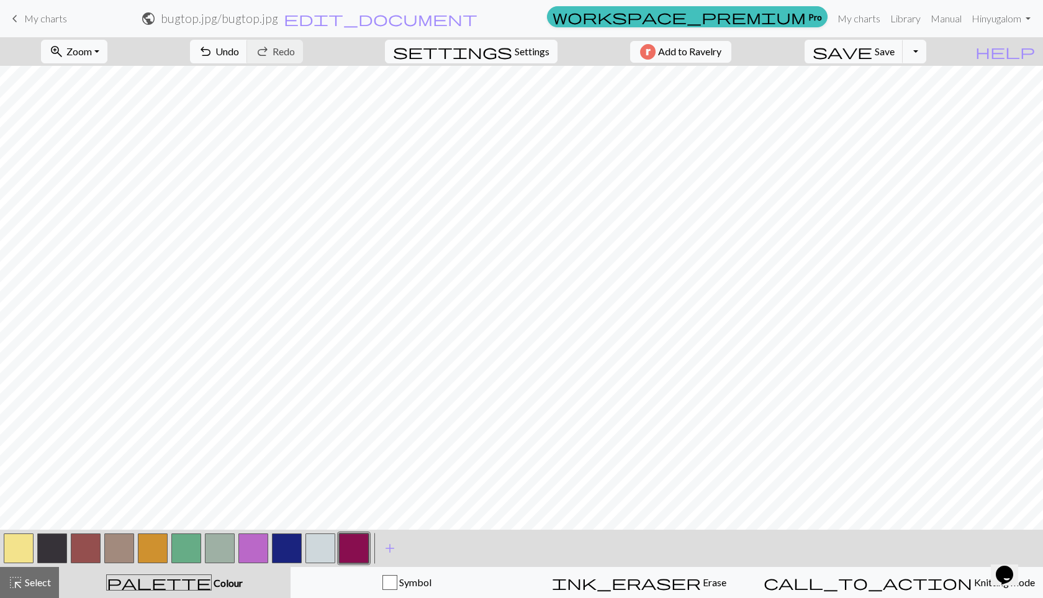
click at [84, 552] on button "button" at bounding box center [86, 548] width 30 height 30
click at [92, 45] on span "Zoom" at bounding box center [78, 51] width 25 height 12
click at [94, 94] on button "Fit width" at bounding box center [91, 99] width 98 height 20
click at [92, 52] on span "Zoom" at bounding box center [78, 51] width 25 height 12
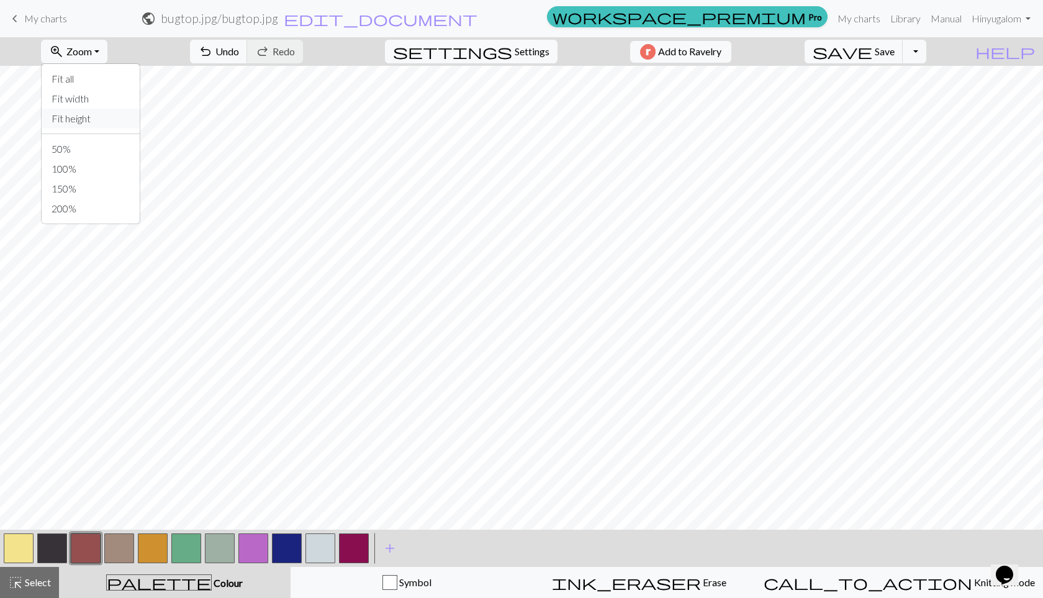
click at [100, 117] on button "Fit height" at bounding box center [91, 119] width 98 height 20
click at [56, 549] on button "button" at bounding box center [52, 548] width 30 height 30
click at [393, 546] on span "add" at bounding box center [389, 547] width 15 height 17
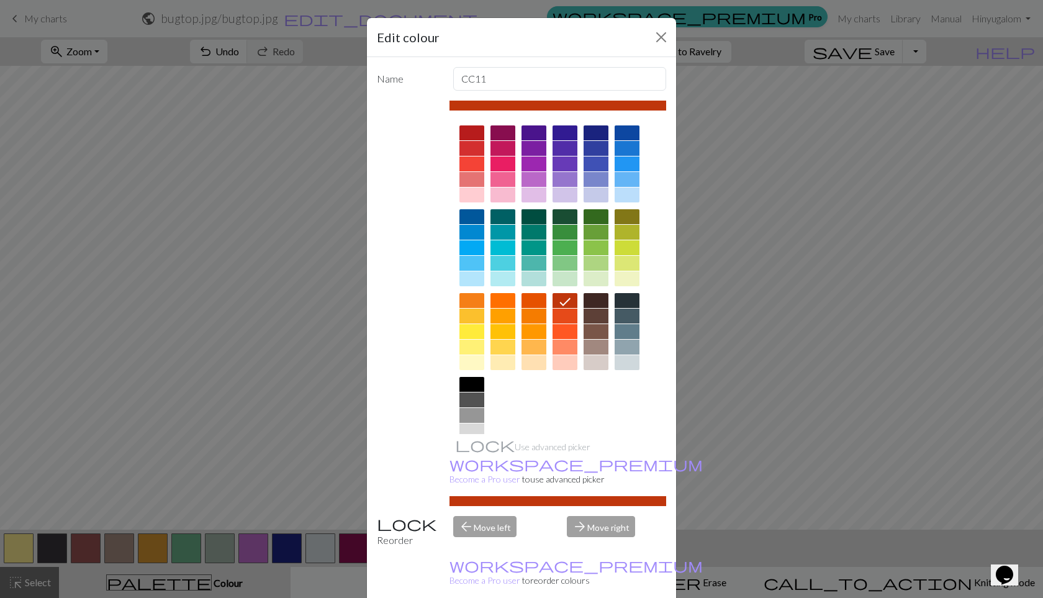
click at [539, 219] on div at bounding box center [533, 216] width 25 height 15
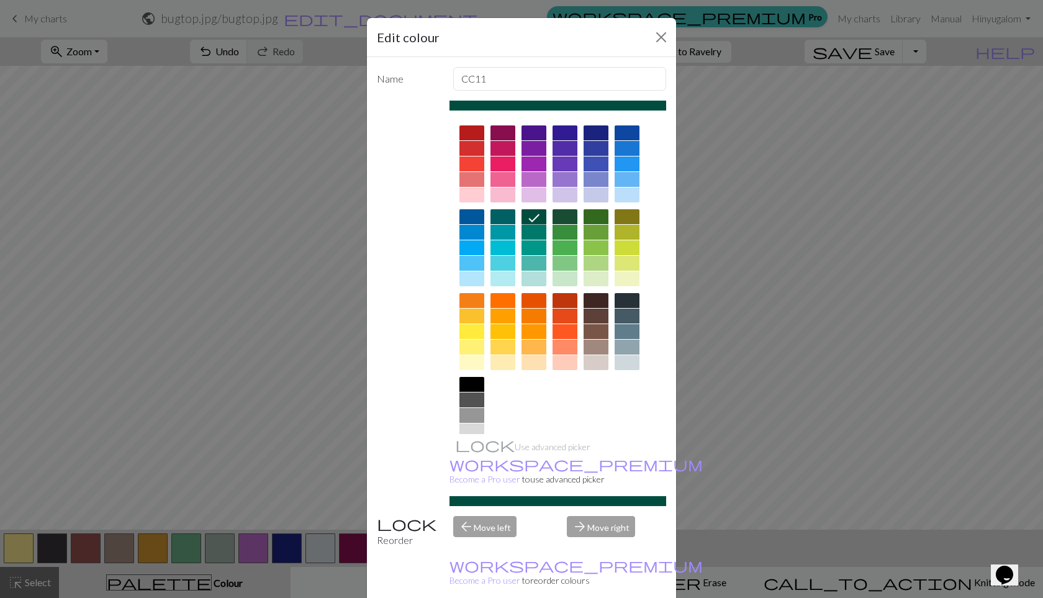
click at [510, 219] on div at bounding box center [502, 216] width 25 height 15
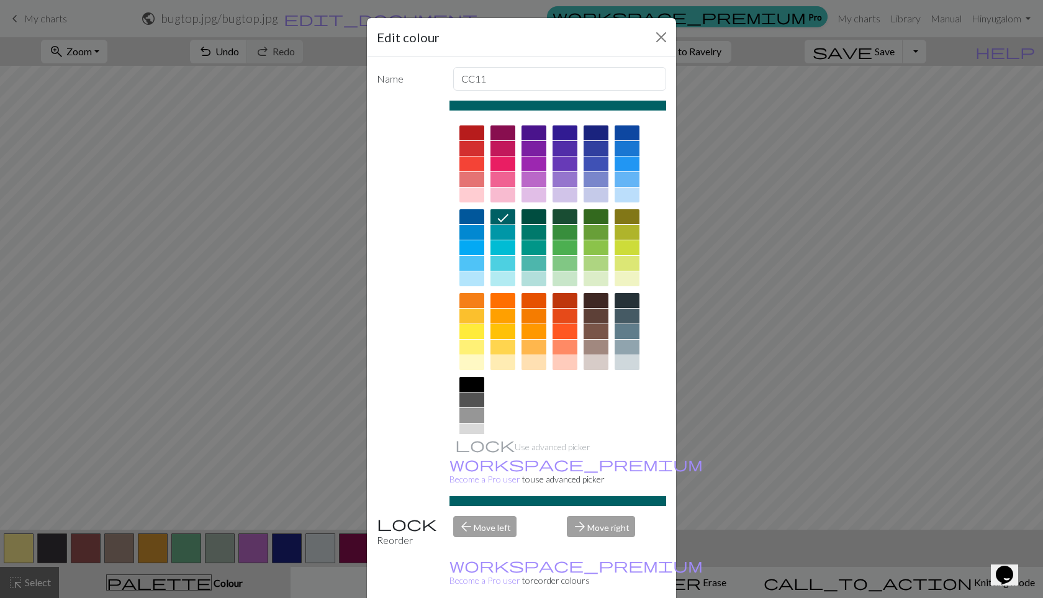
click at [537, 216] on div at bounding box center [533, 216] width 25 height 15
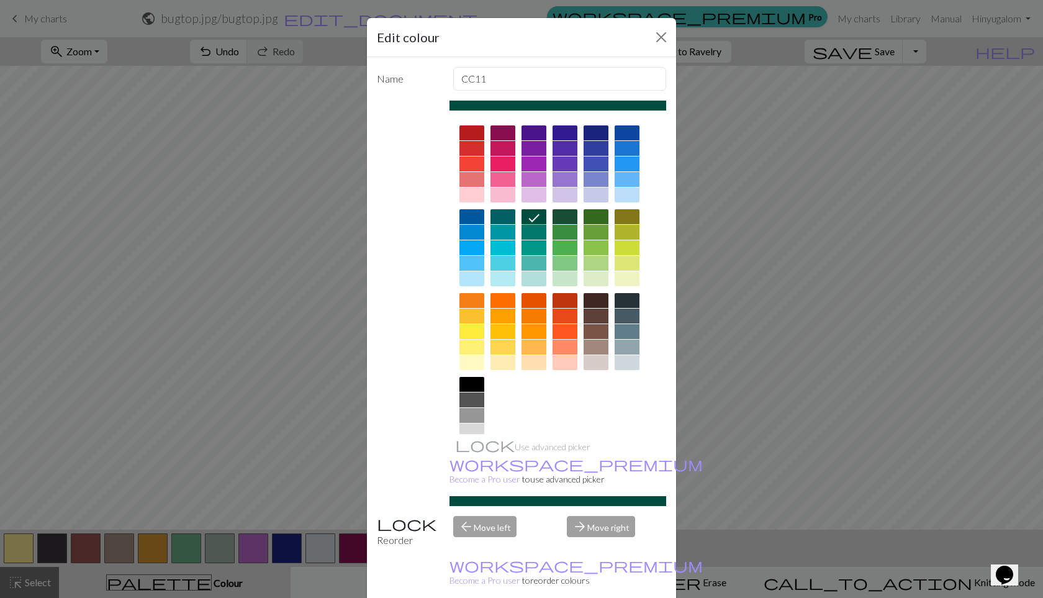
click at [628, 316] on div at bounding box center [627, 316] width 25 height 15
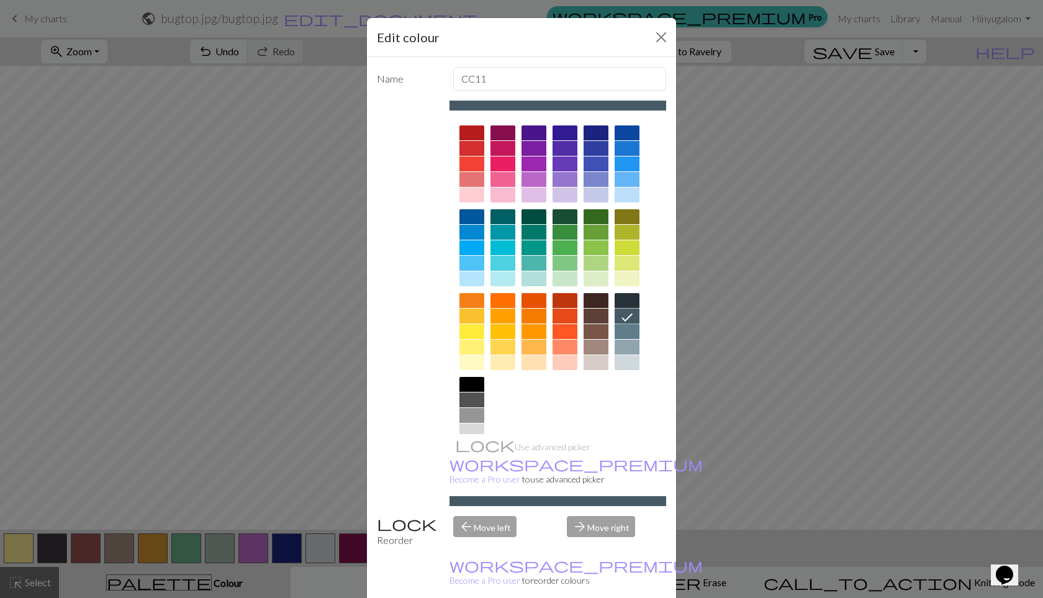
click at [541, 214] on div at bounding box center [533, 216] width 25 height 15
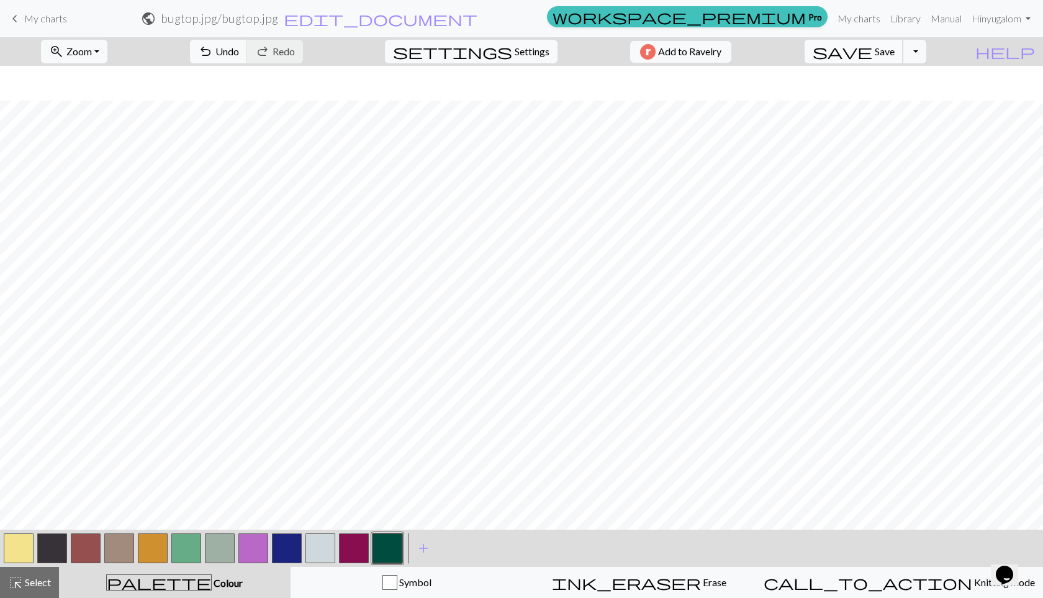
scroll to position [112, 0]
click at [895, 53] on span "Save" at bounding box center [885, 51] width 20 height 12
click at [895, 51] on span "Save" at bounding box center [885, 51] width 20 height 12
